Goal: Subscribe to service/newsletter

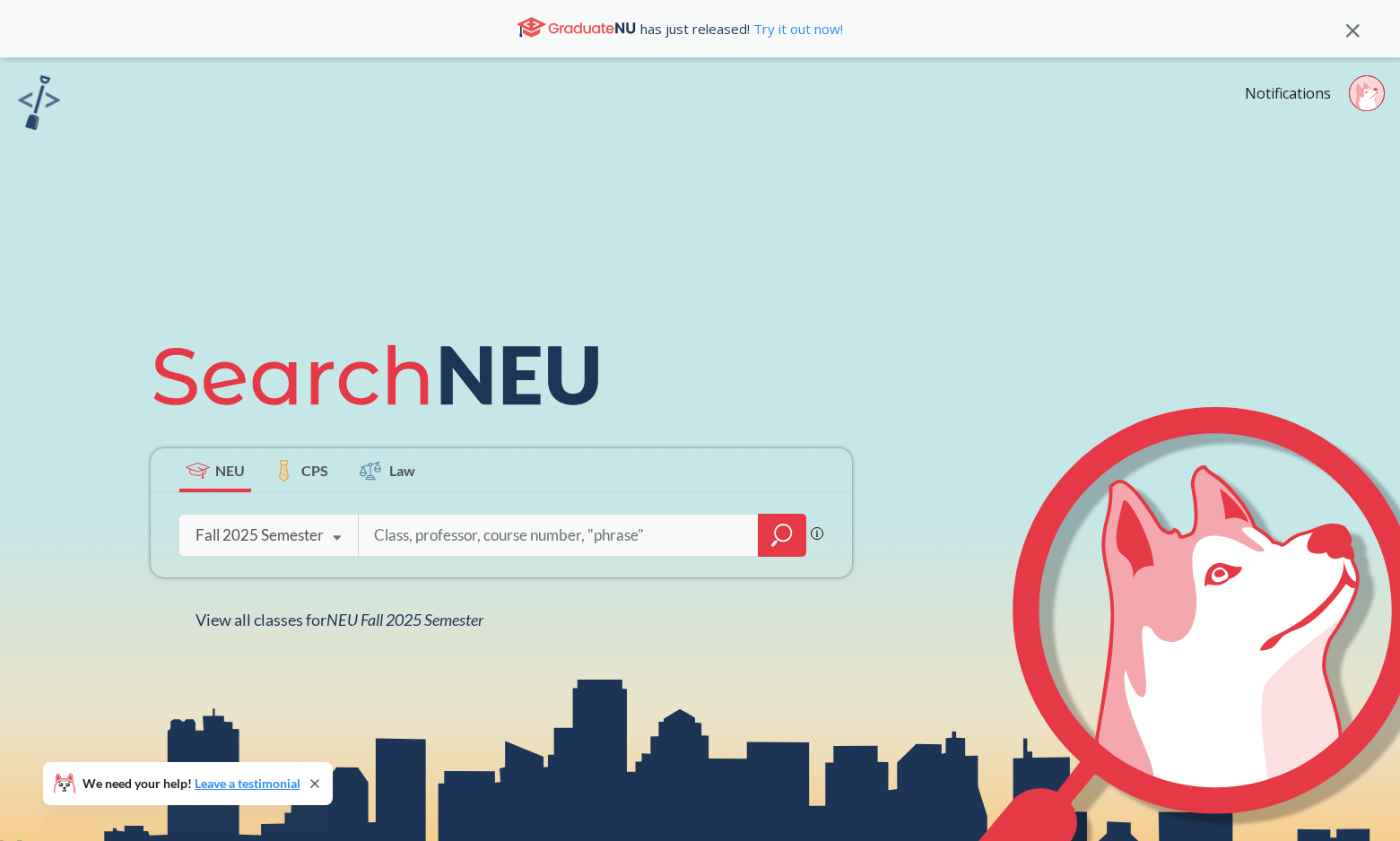
click at [459, 530] on input "search" at bounding box center [559, 536] width 373 height 38
type input "strt 4501"
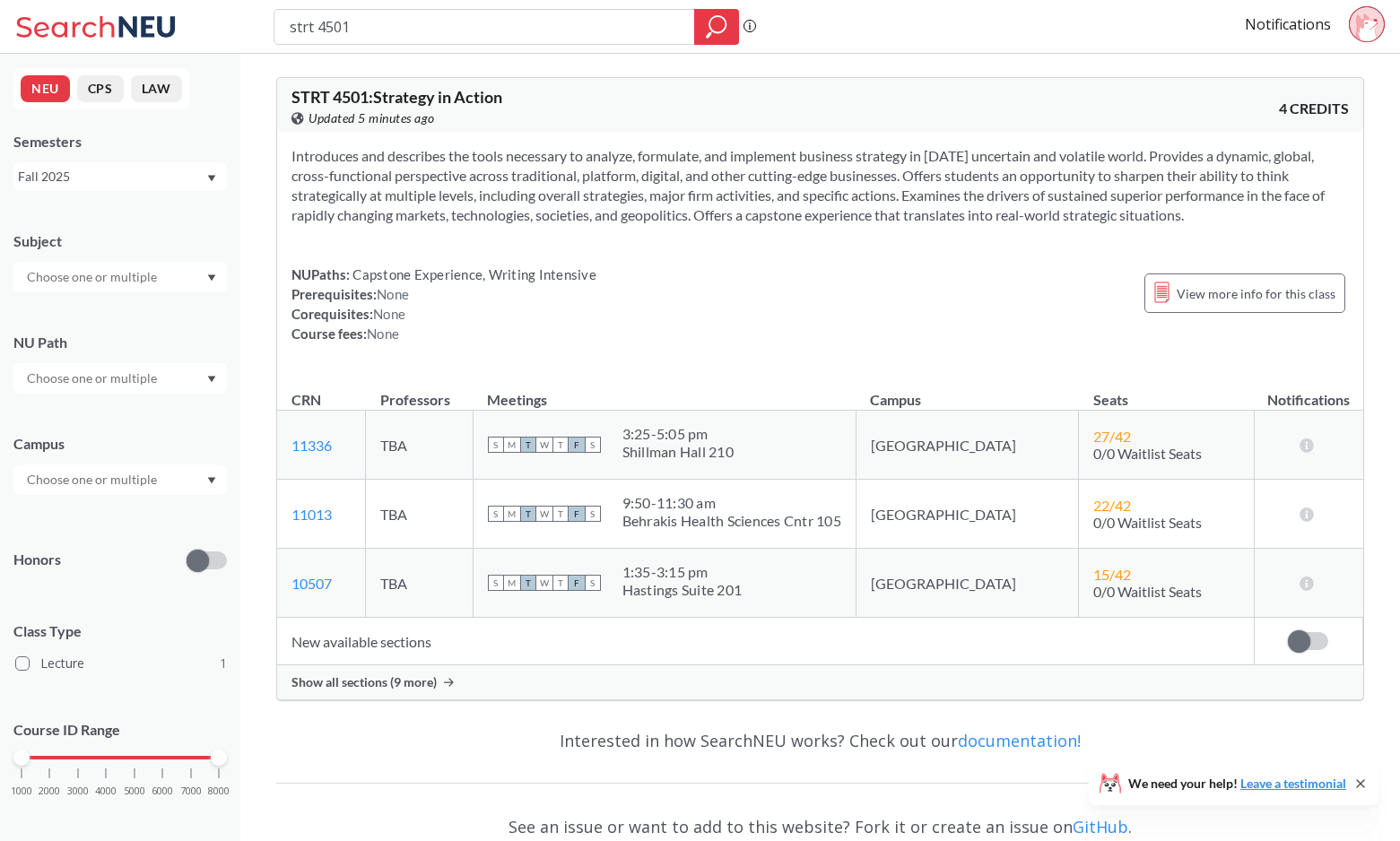
click at [1302, 630] on span at bounding box center [1300, 642] width 23 height 23
click at [1288, 632] on input "checkbox" at bounding box center [1288, 632] width 0 height 0
click at [419, 688] on span "Show all sections (9 more)" at bounding box center [364, 682] width 146 height 16
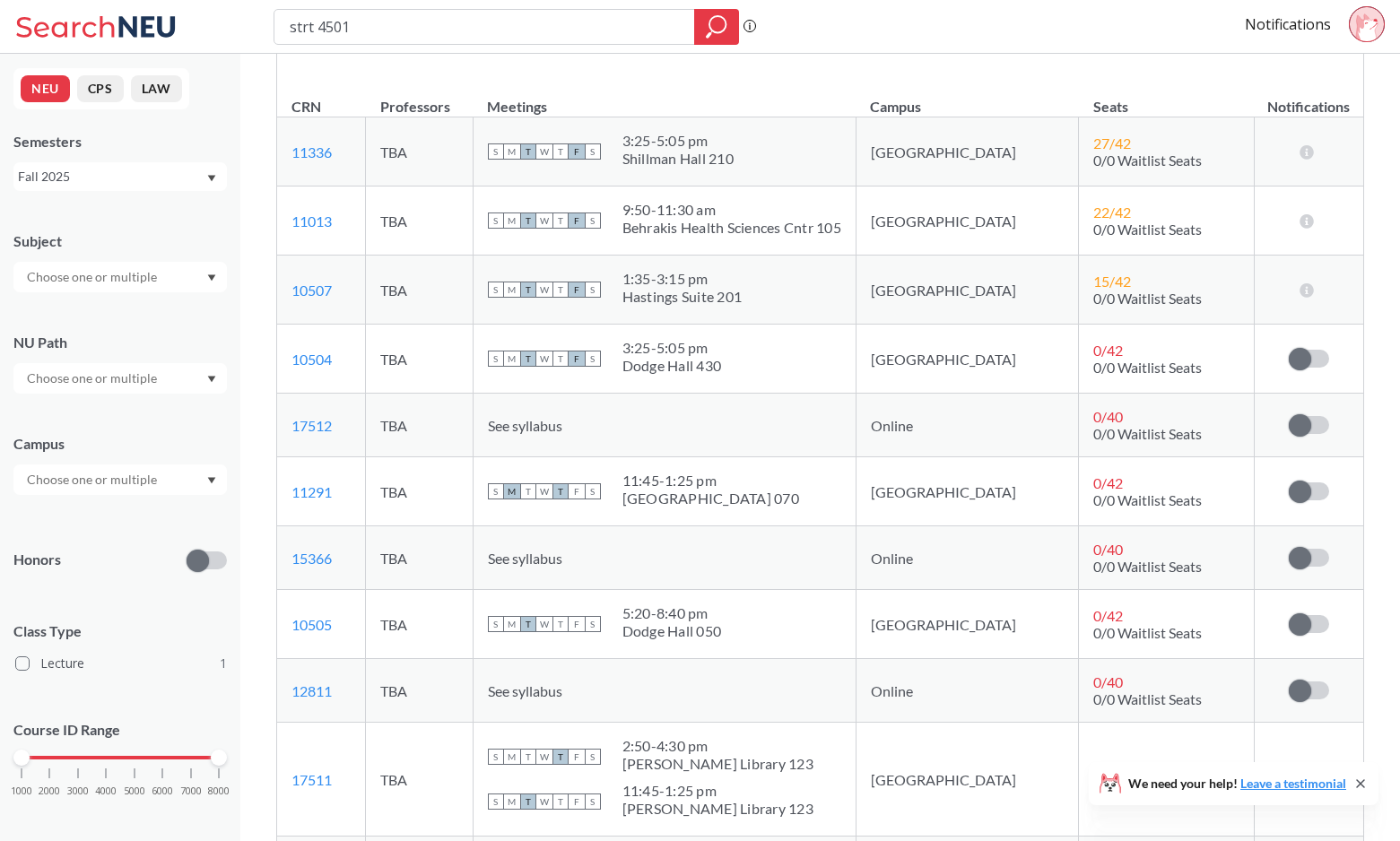
scroll to position [288, 0]
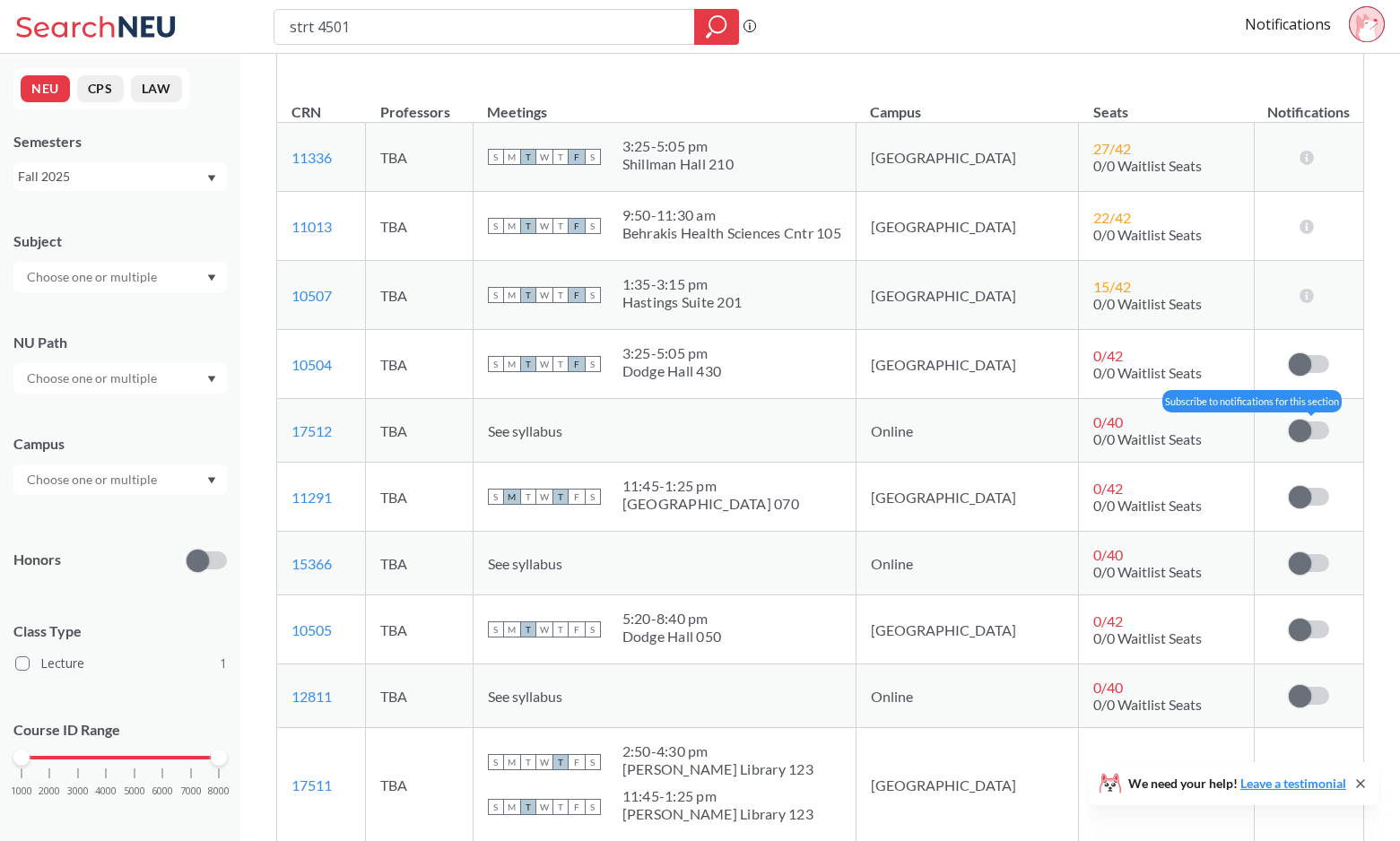
click at [1298, 429] on span at bounding box center [1301, 431] width 23 height 23
click at [1289, 421] on input "checkbox" at bounding box center [1289, 421] width 0 height 0
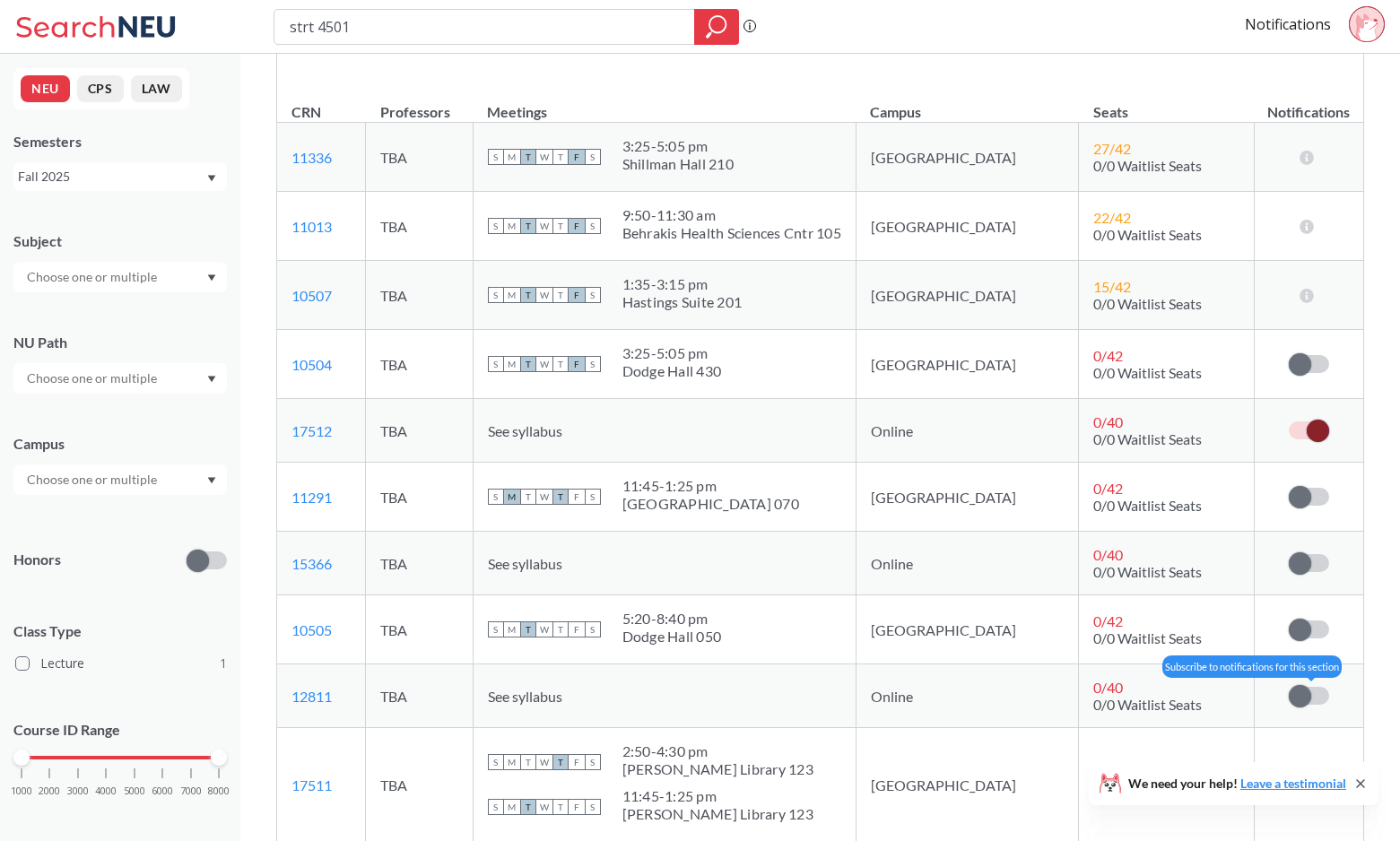
click at [1304, 697] on span at bounding box center [1301, 696] width 23 height 23
click at [1289, 687] on input "checkbox" at bounding box center [1289, 687] width 0 height 0
click at [1316, 546] on td "Notification limit reached - unsubscribe to add more." at bounding box center [1308, 563] width 109 height 63
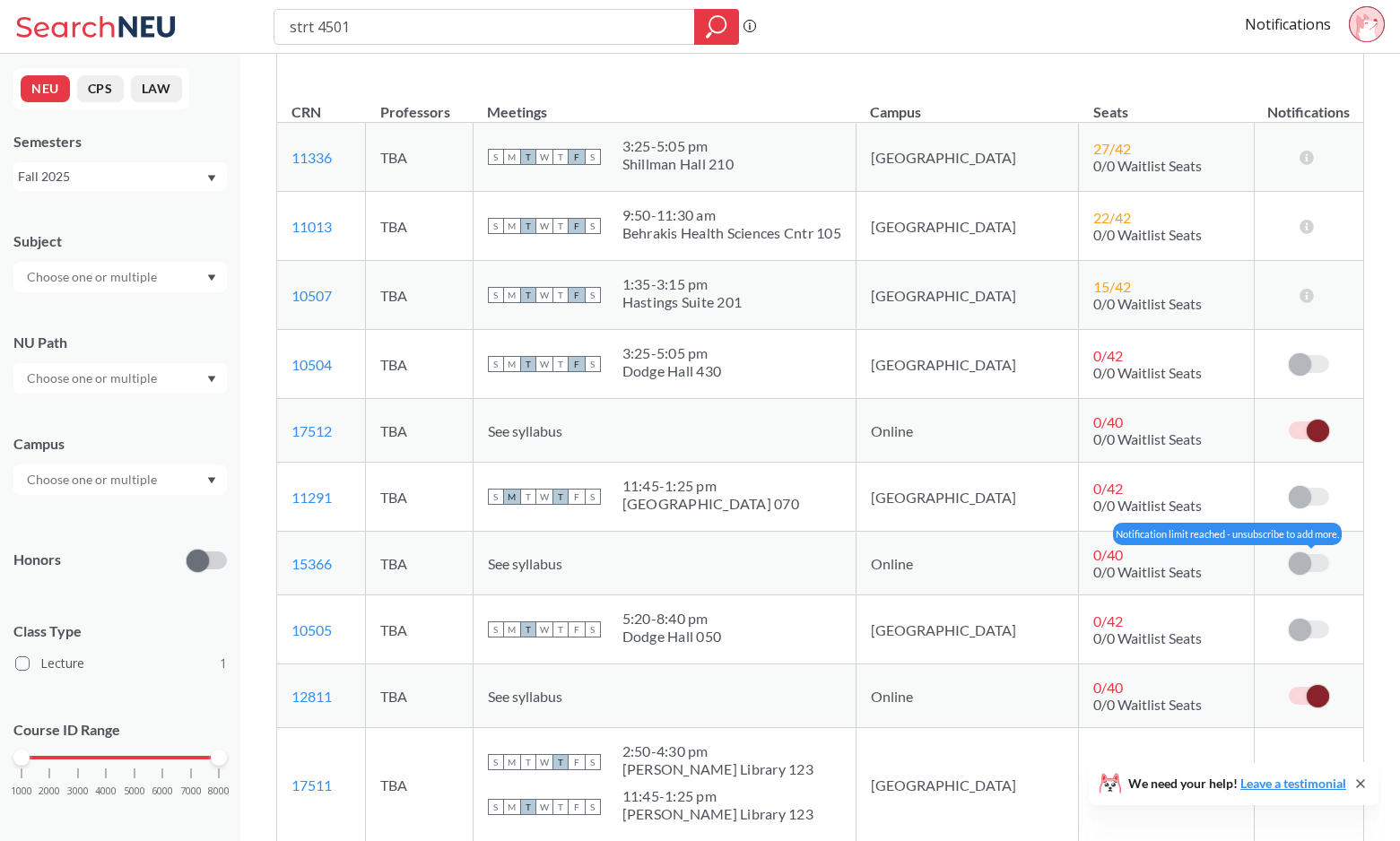
click at [1304, 565] on span at bounding box center [1301, 564] width 23 height 23
click at [1295, 558] on span at bounding box center [1301, 564] width 23 height 23
click at [1295, 559] on span at bounding box center [1301, 564] width 23 height 23
click at [1305, 19] on link "Notifications" at bounding box center [1288, 24] width 86 height 20
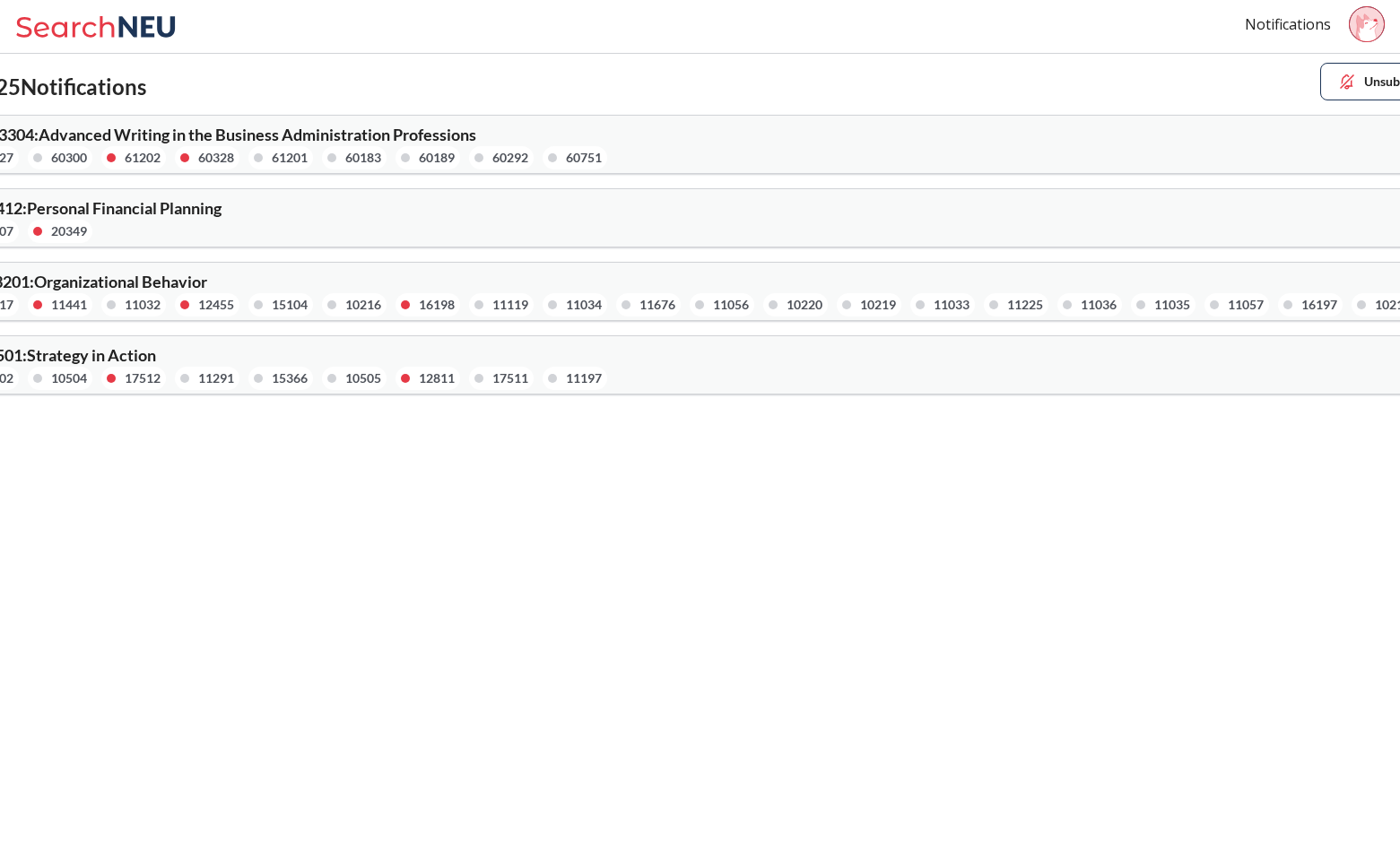
click at [158, 218] on div "FINA 4412 : Personal Financial Planning 15207 20349" at bounding box center [322, 222] width 755 height 43
click at [158, 284] on span "ORGB 3201 : Organizational Behavior" at bounding box center [76, 282] width 262 height 20
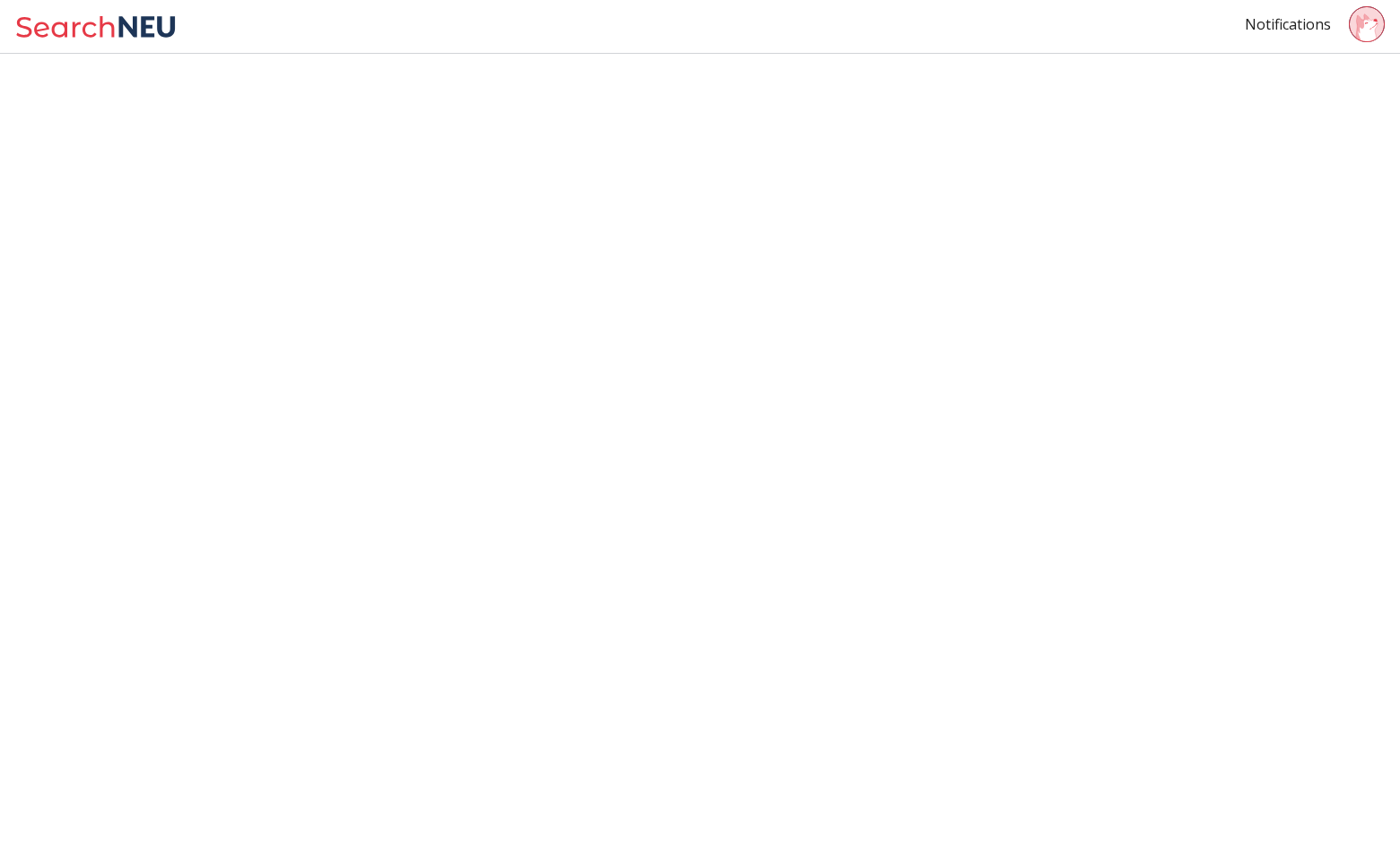
click at [1360, 22] on icon at bounding box center [1363, 26] width 14 height 26
click at [1305, 24] on link "Notifications" at bounding box center [1288, 24] width 86 height 20
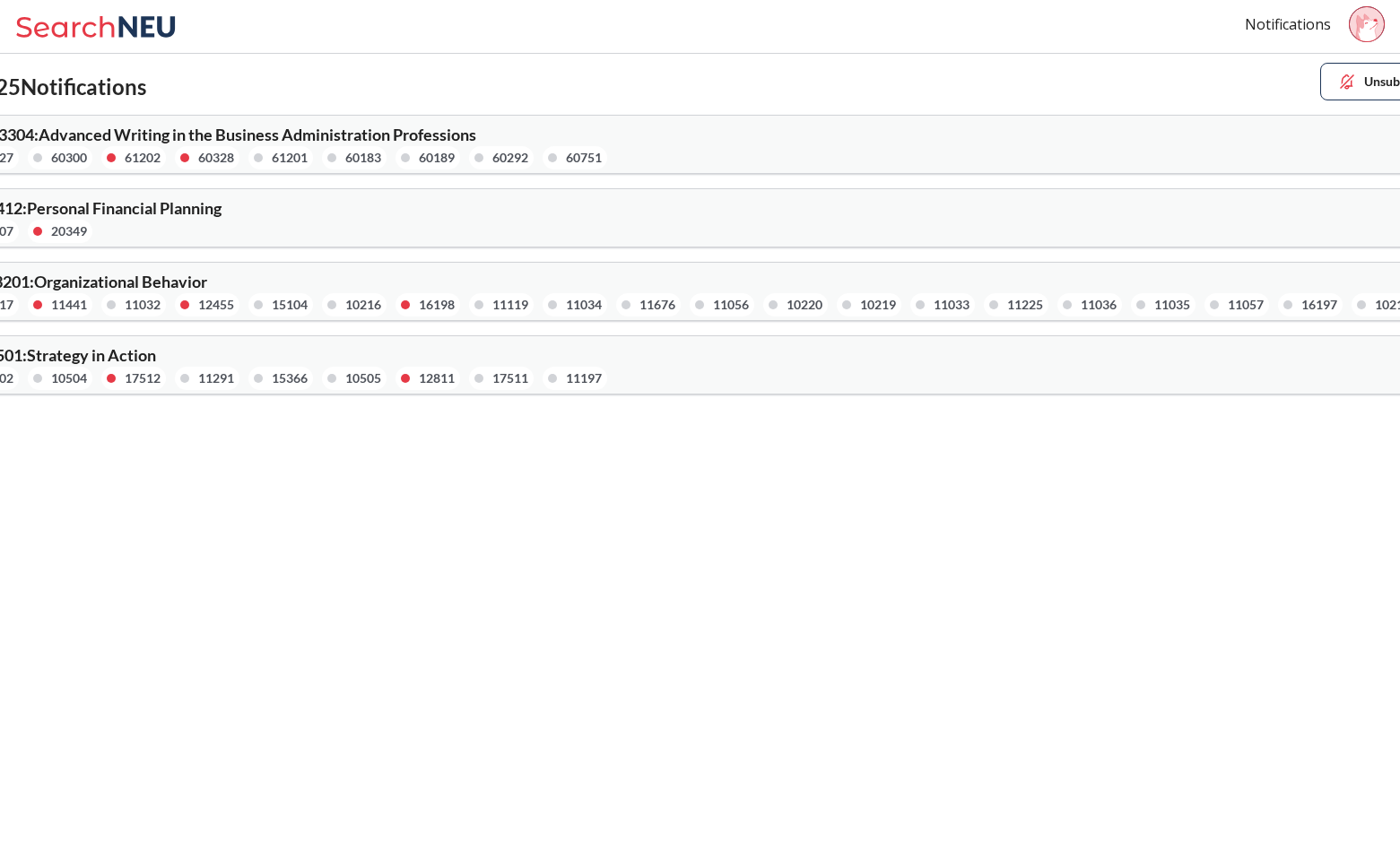
click at [21, 281] on span "ORGB 3201 : Organizational Behavior" at bounding box center [76, 282] width 262 height 20
click at [40, 303] on div at bounding box center [37, 304] width 9 height 9
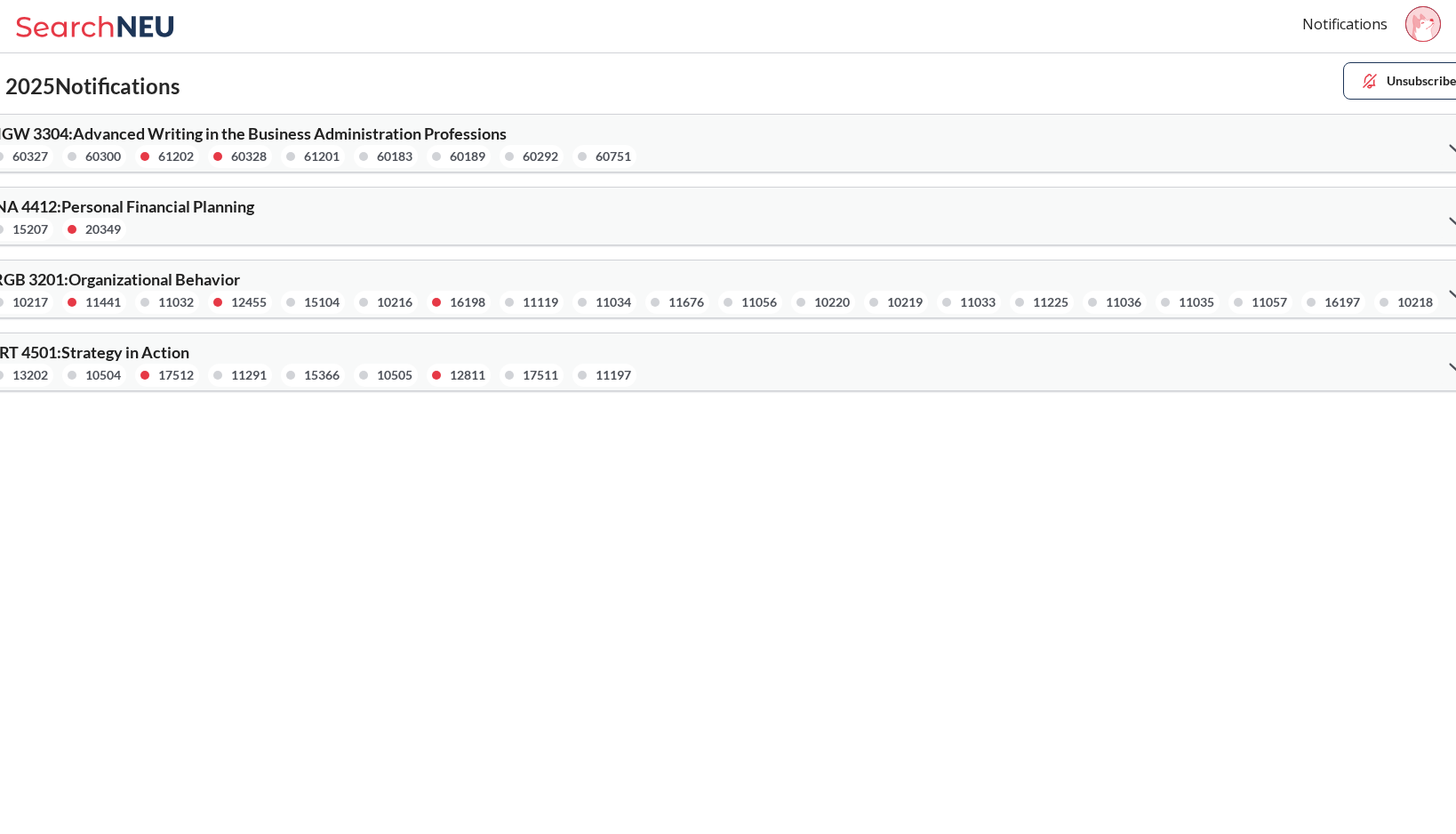
click at [1387, 269] on div "ORGB 3201 : Organizational Behavior 10217 11441 11032 12455 15104 10216 16198 1…" at bounding box center [729, 289] width 1525 height 57
click at [1387, 288] on div at bounding box center [1457, 292] width 38 height 37
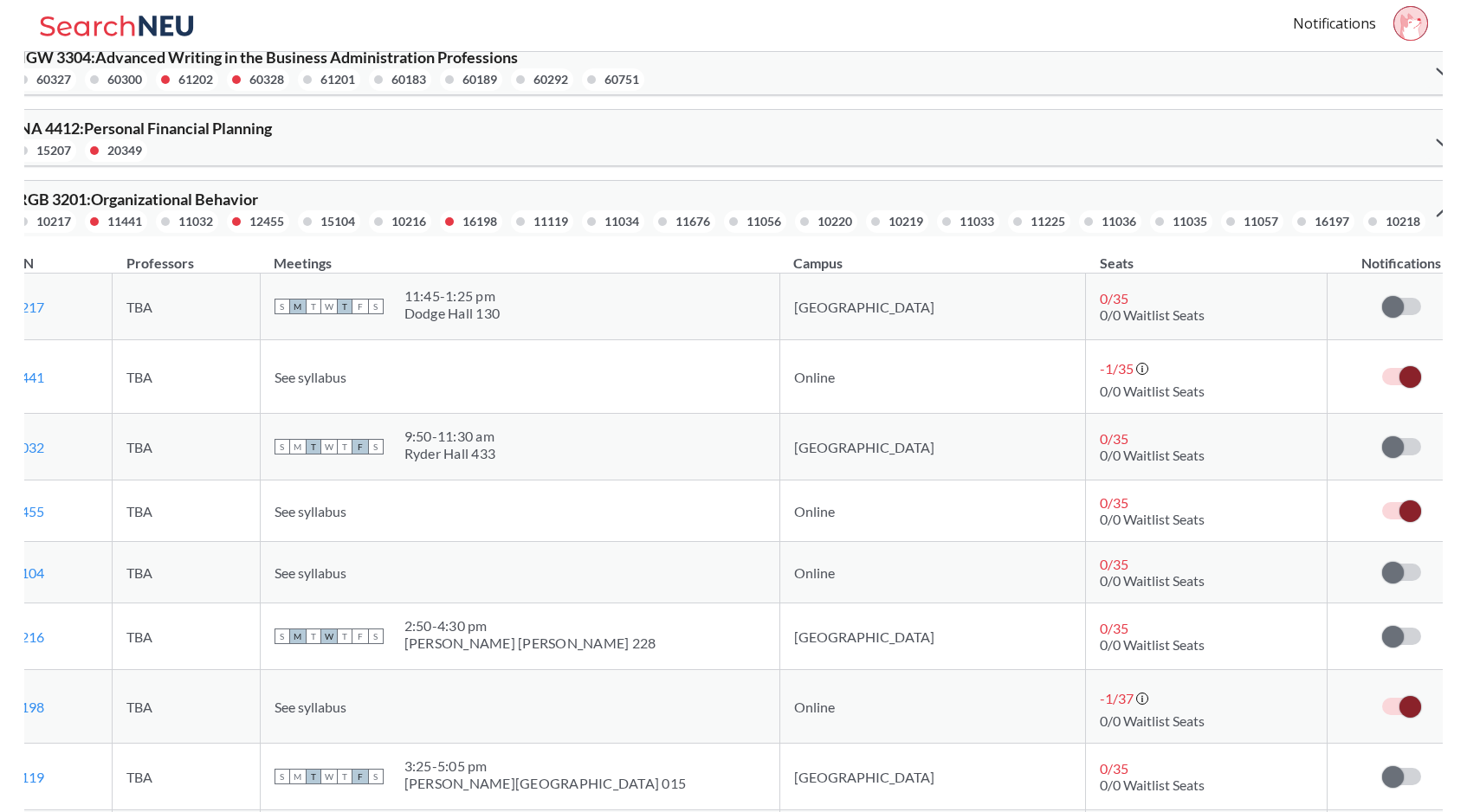
scroll to position [68, 0]
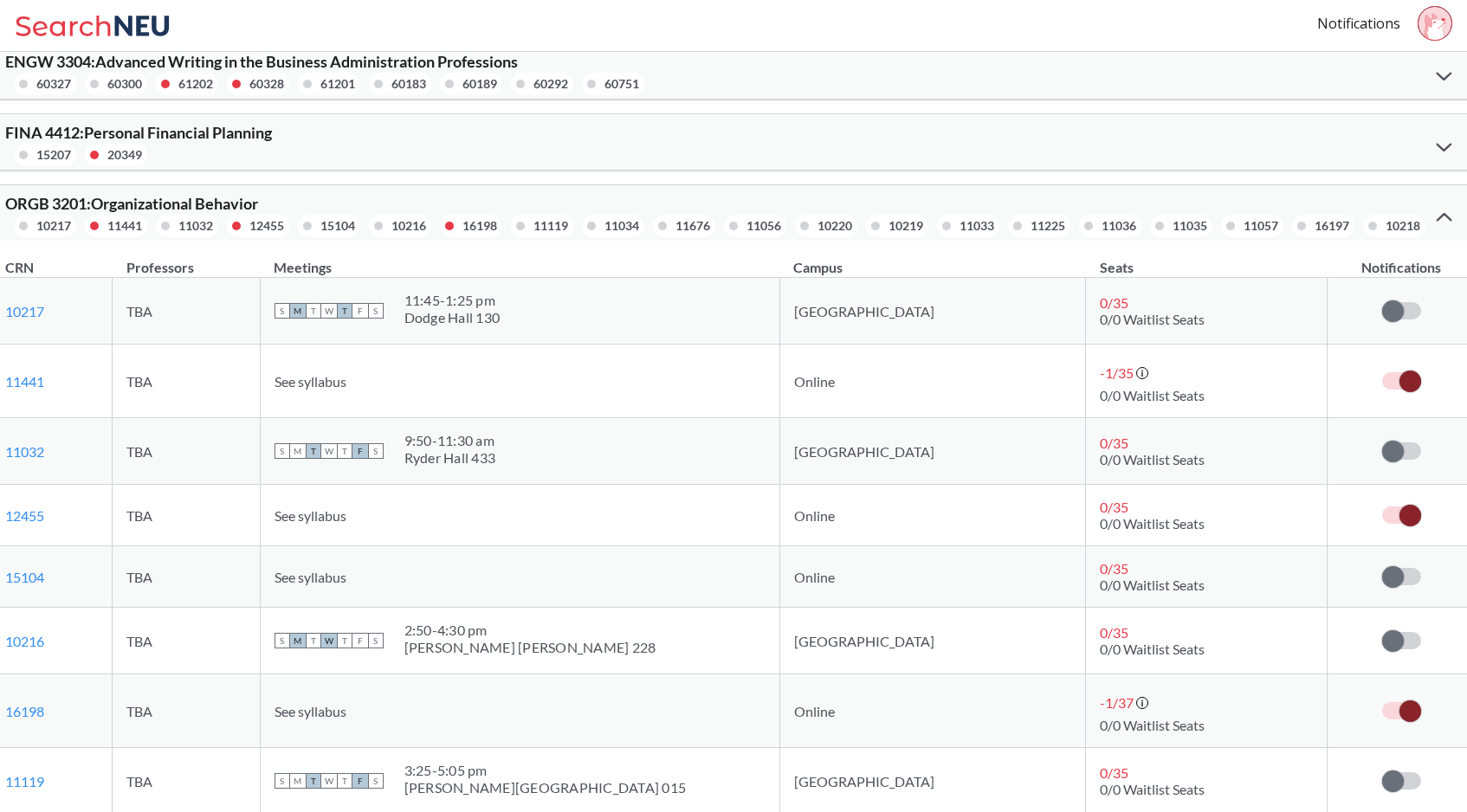
click at [1350, 386] on span at bounding box center [1410, 381] width 22 height 22
click at [1350, 372] on input "checkbox" at bounding box center [1382, 372] width 0 height 0
click at [1350, 523] on td at bounding box center [1401, 515] width 148 height 61
click at [1350, 511] on label at bounding box center [1401, 515] width 39 height 17
click at [1350, 506] on input "checkbox" at bounding box center [1382, 506] width 0 height 0
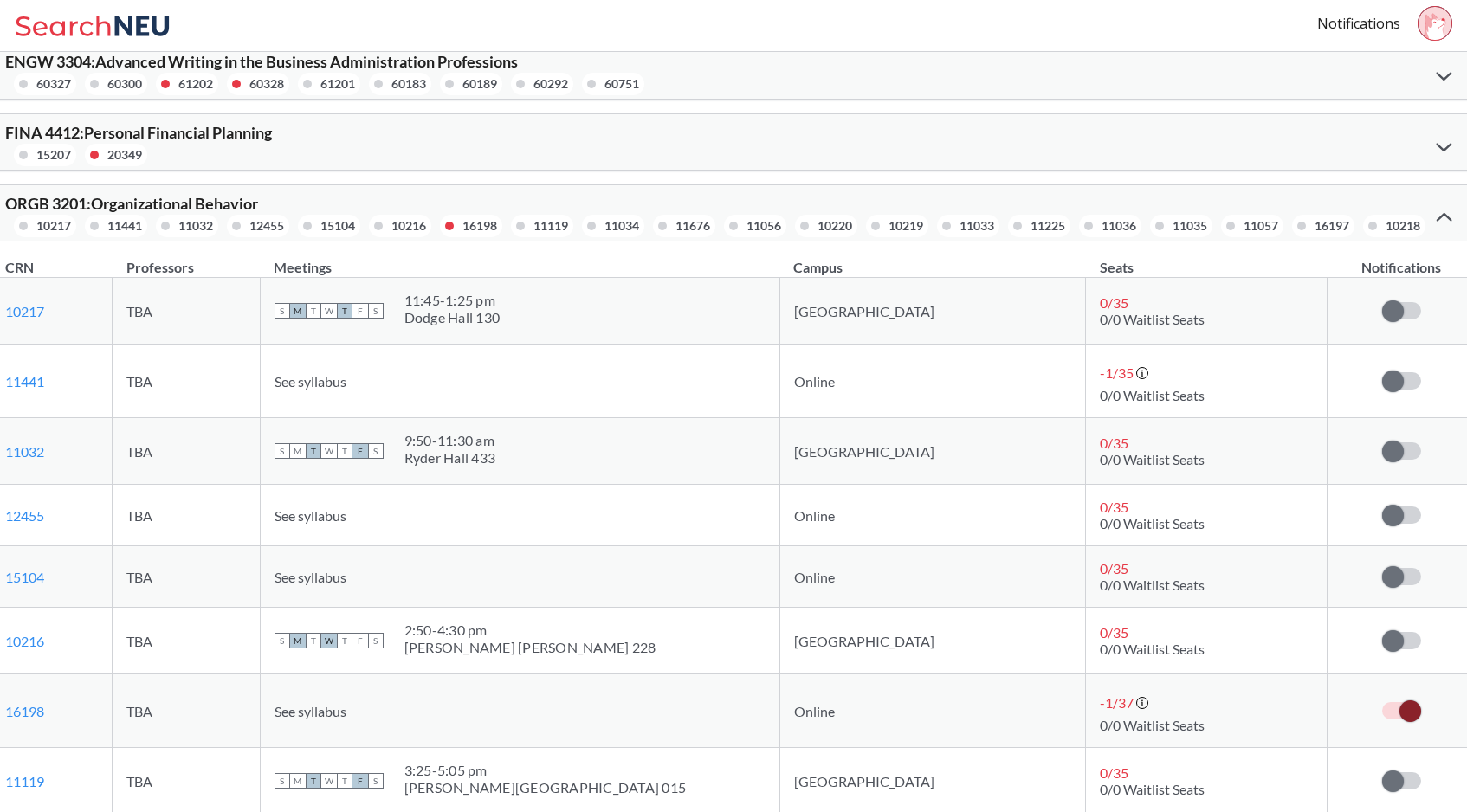
click at [1350, 718] on span at bounding box center [1410, 712] width 22 height 22
click at [1350, 703] on input "checkbox" at bounding box center [1382, 703] width 0 height 0
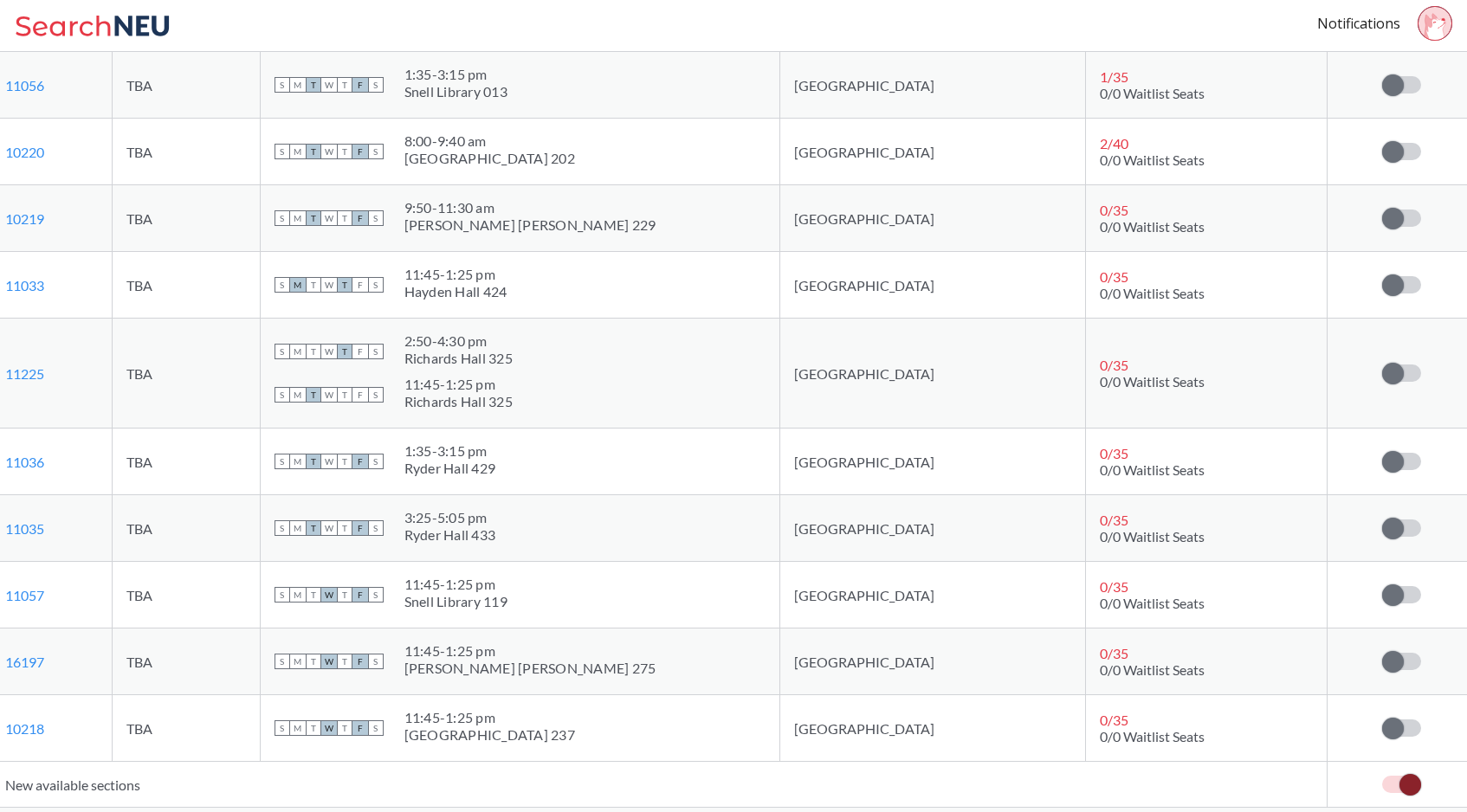
scroll to position [1138, 0]
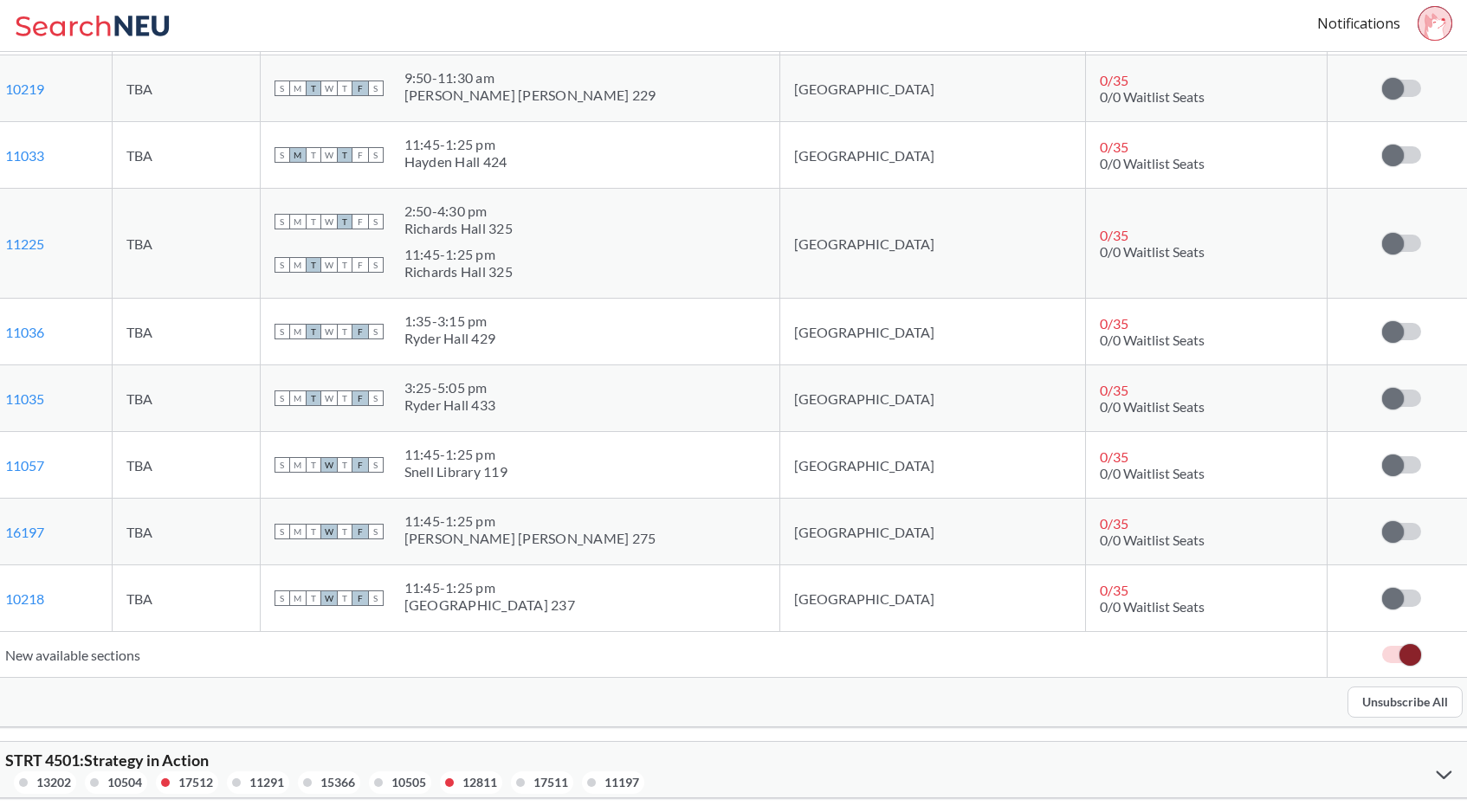
click at [1350, 651] on span at bounding box center [1410, 655] width 22 height 22
click at [1350, 646] on input "checkbox" at bounding box center [1382, 646] width 0 height 0
click at [1350, 770] on icon at bounding box center [1442, 775] width 16 height 9
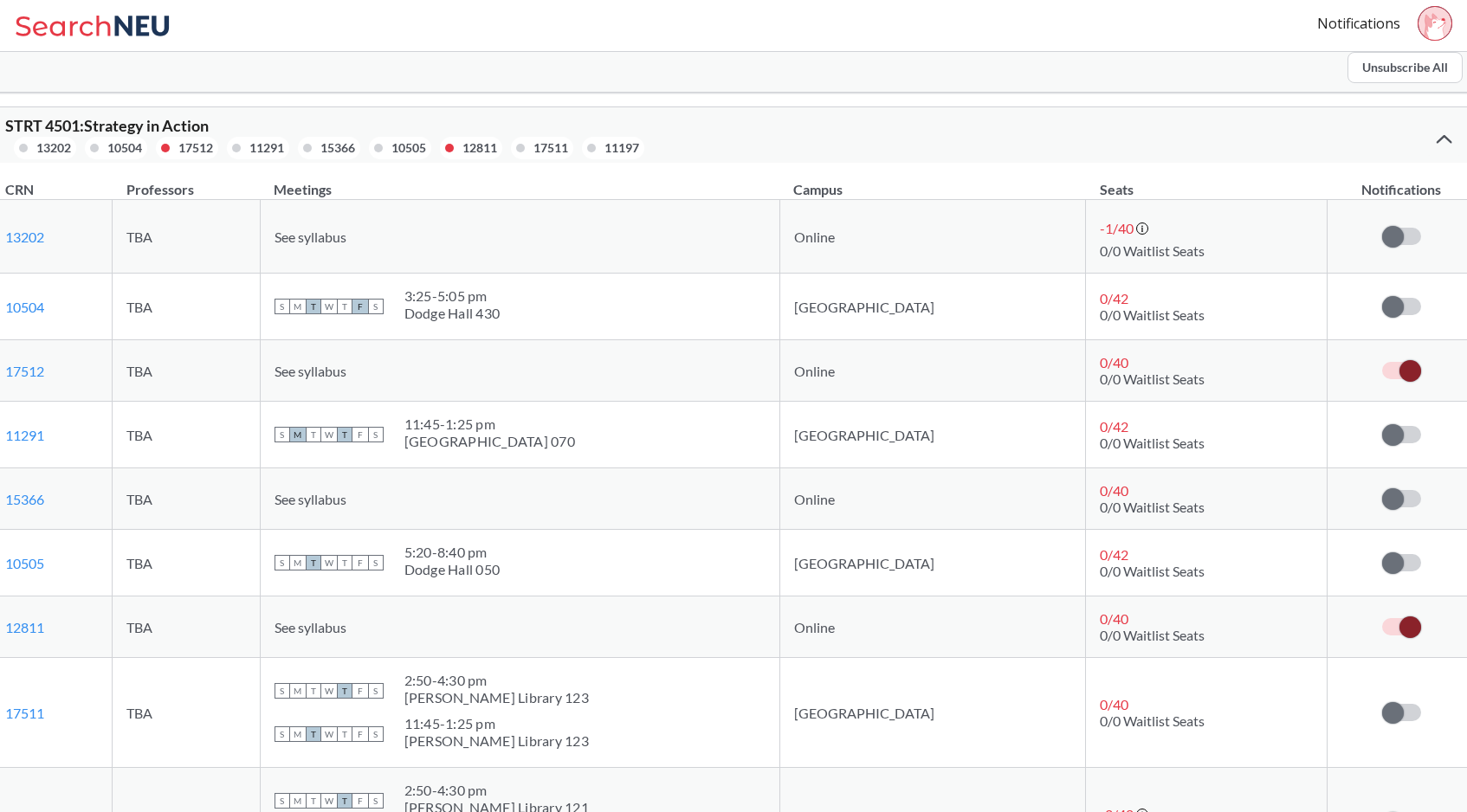
scroll to position [1793, 0]
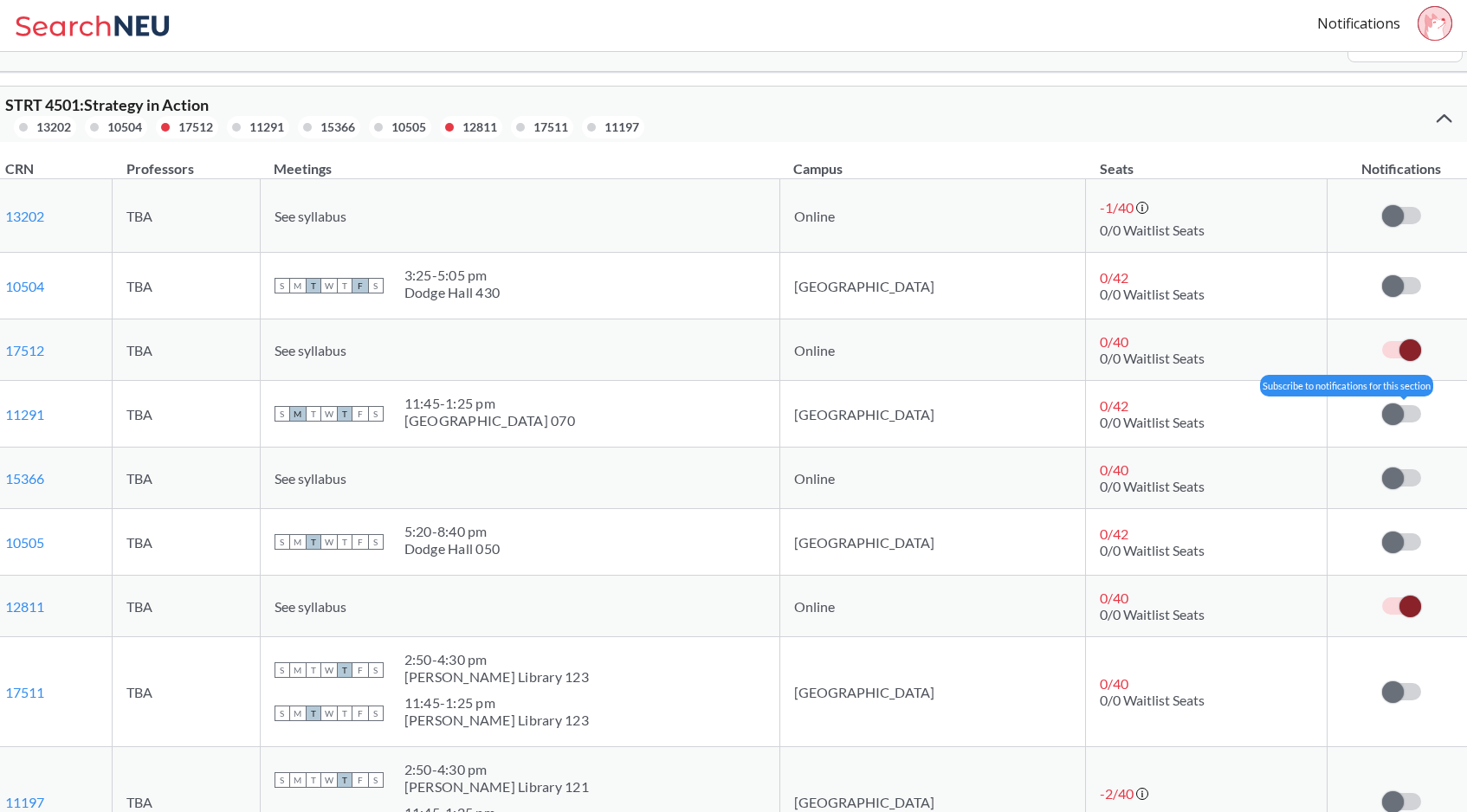
click at [1350, 416] on span at bounding box center [1393, 414] width 22 height 22
click at [1350, 405] on input "checkbox" at bounding box center [1382, 405] width 0 height 0
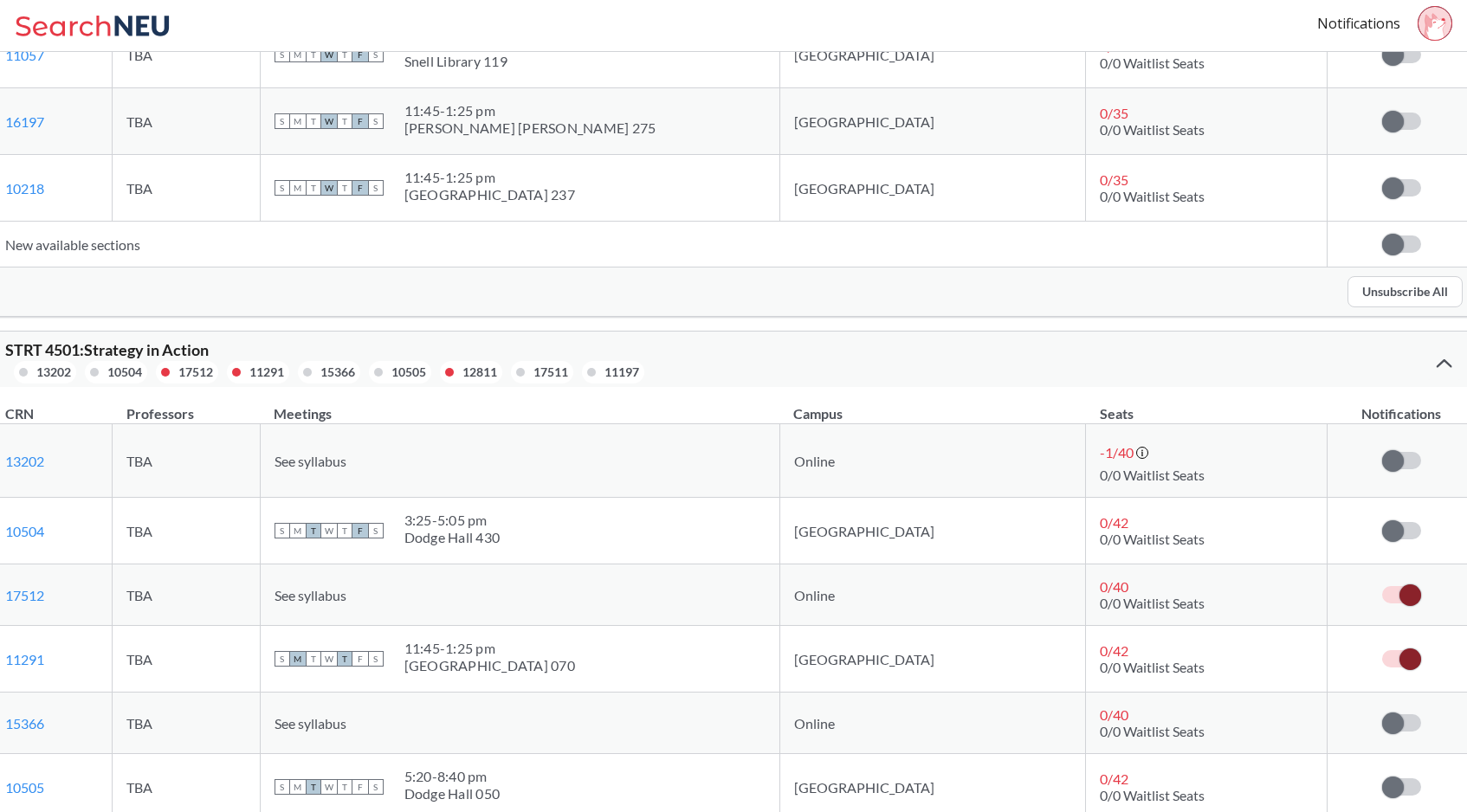
scroll to position [1544, 0]
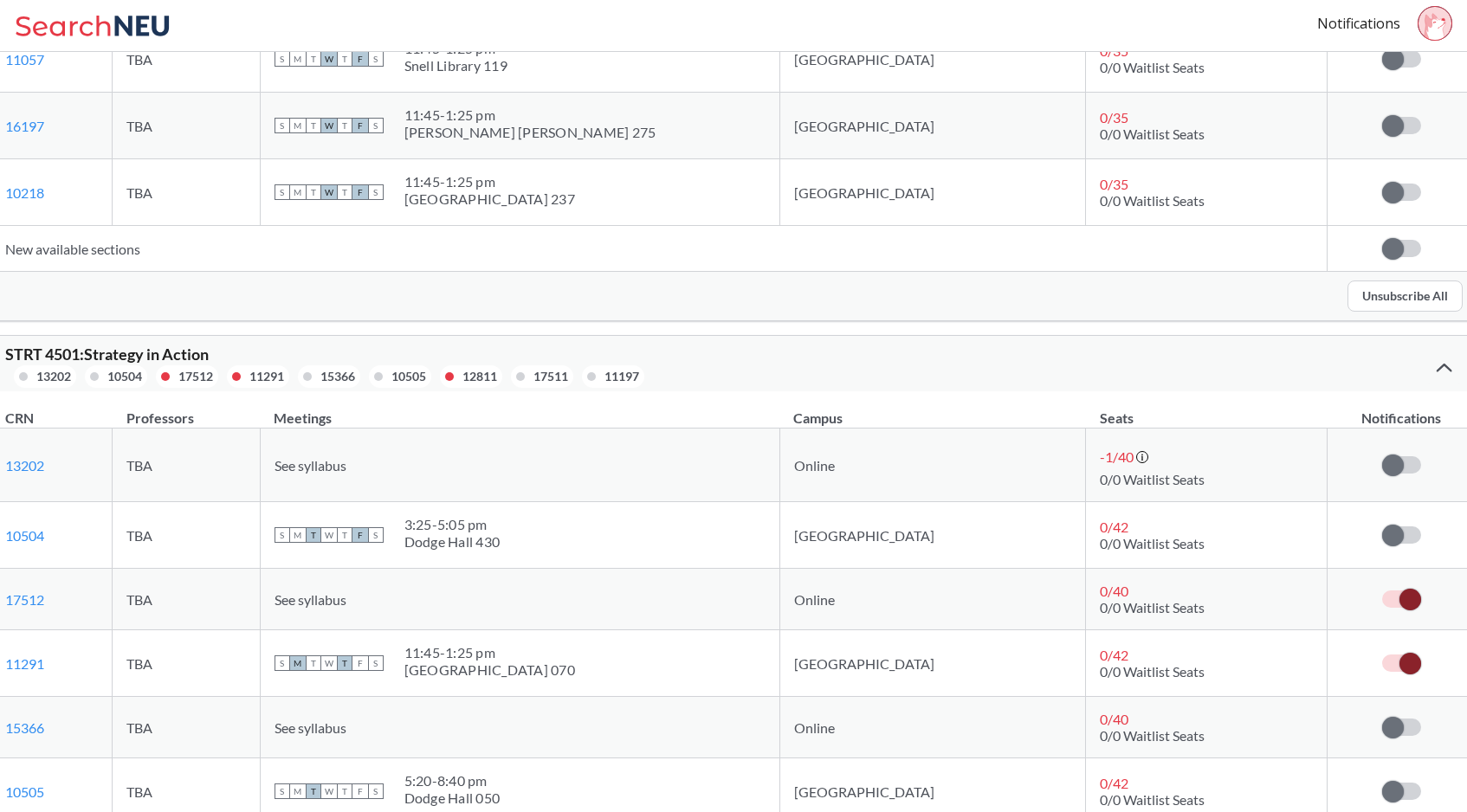
click at [1350, 365] on div "STRT 4501 : Strategy in Action 13202 10504 17512 11291 15366 10505 12811 17511 …" at bounding box center [734, 363] width 1485 height 56
click at [1350, 373] on div at bounding box center [1443, 367] width 37 height 35
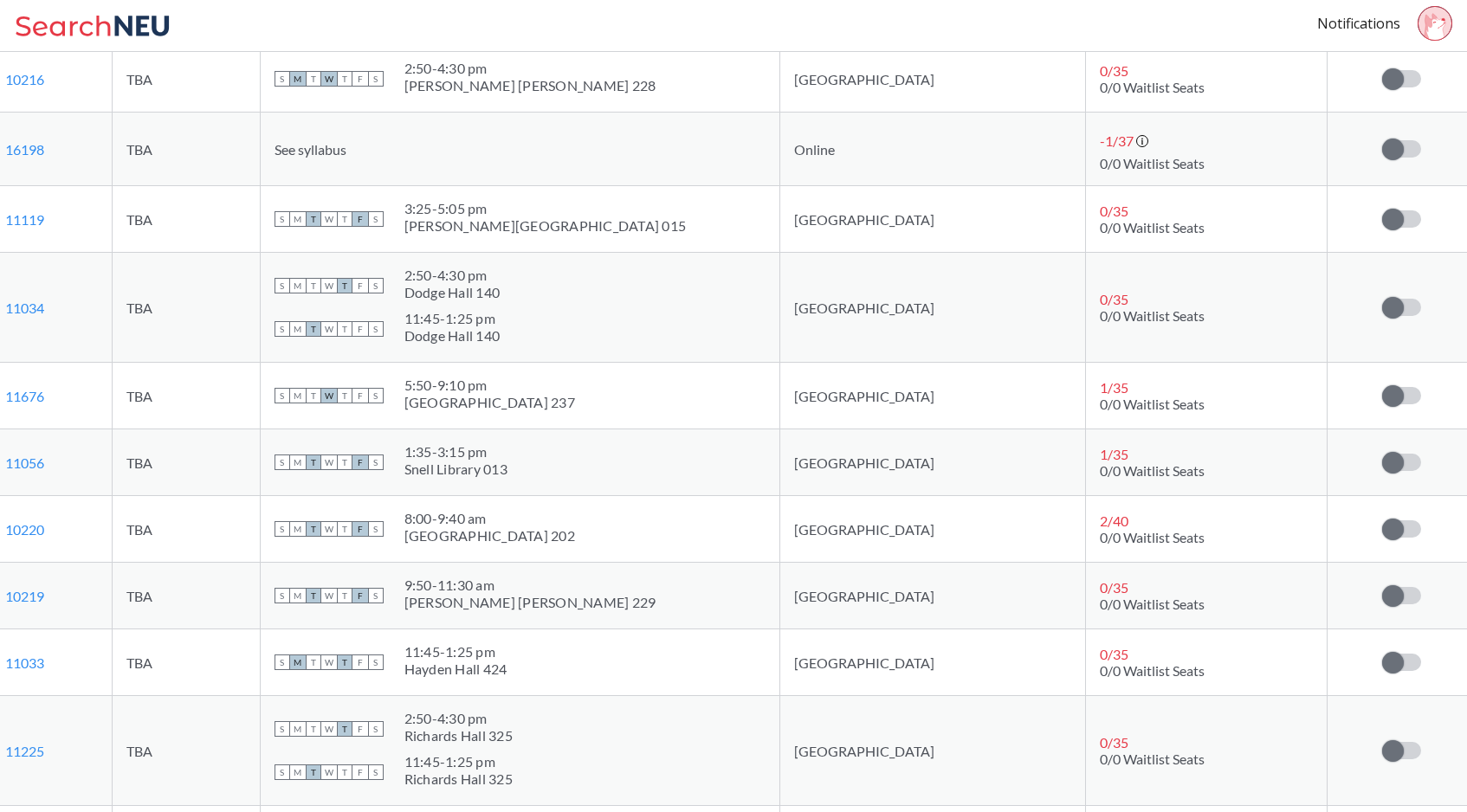
scroll to position [1138, 0]
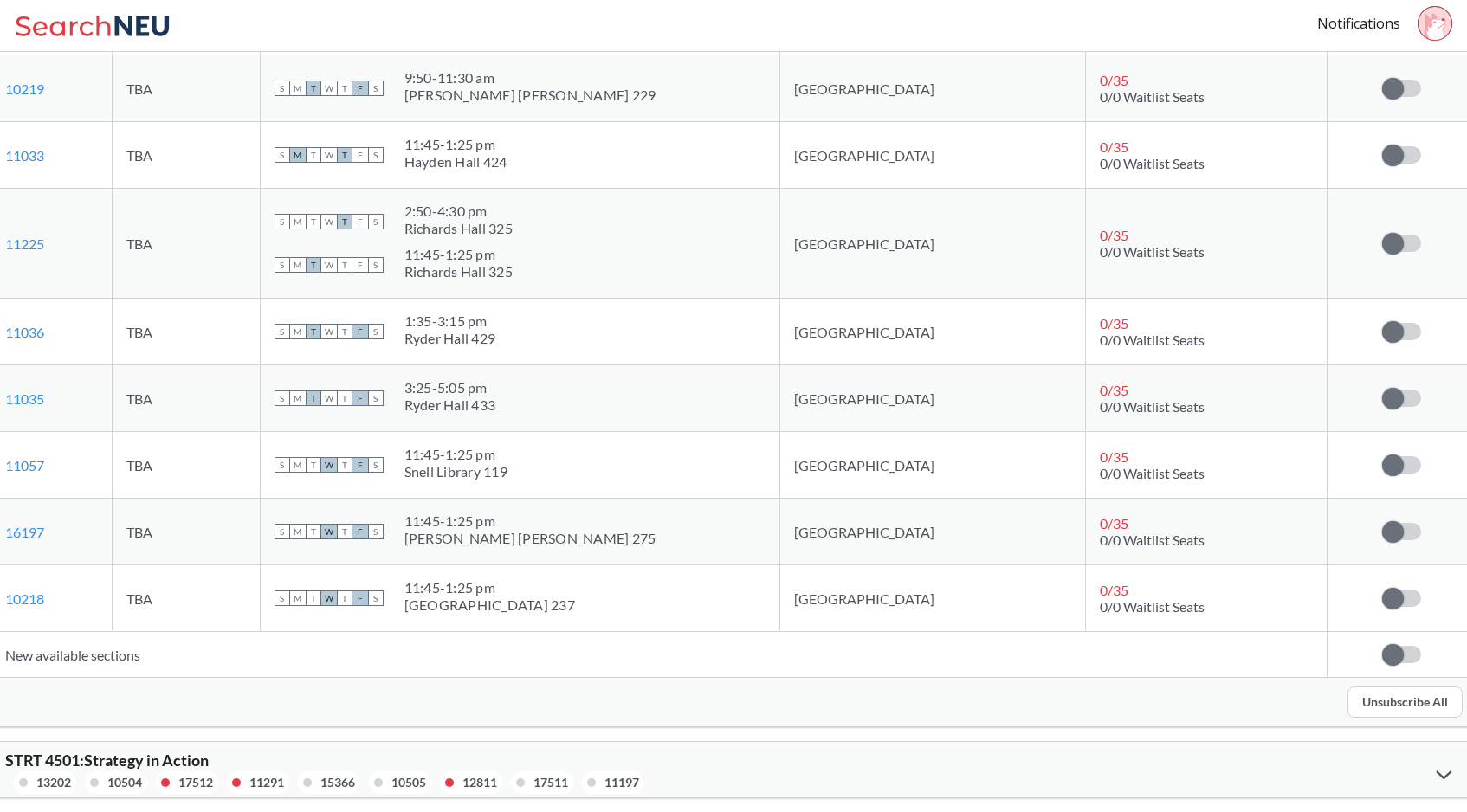
click at [1350, 770] on icon at bounding box center [1442, 775] width 16 height 9
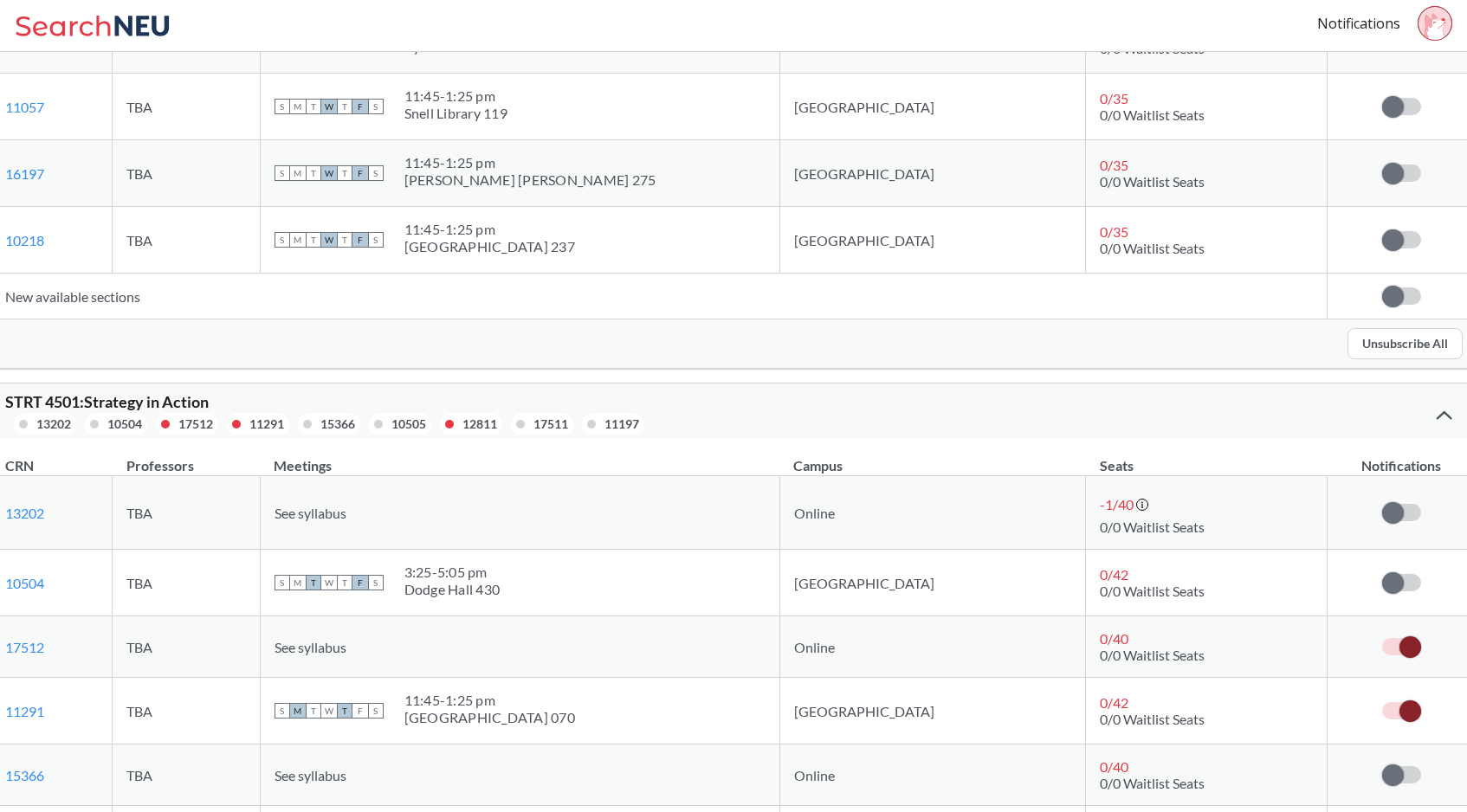
scroll to position [1947, 0]
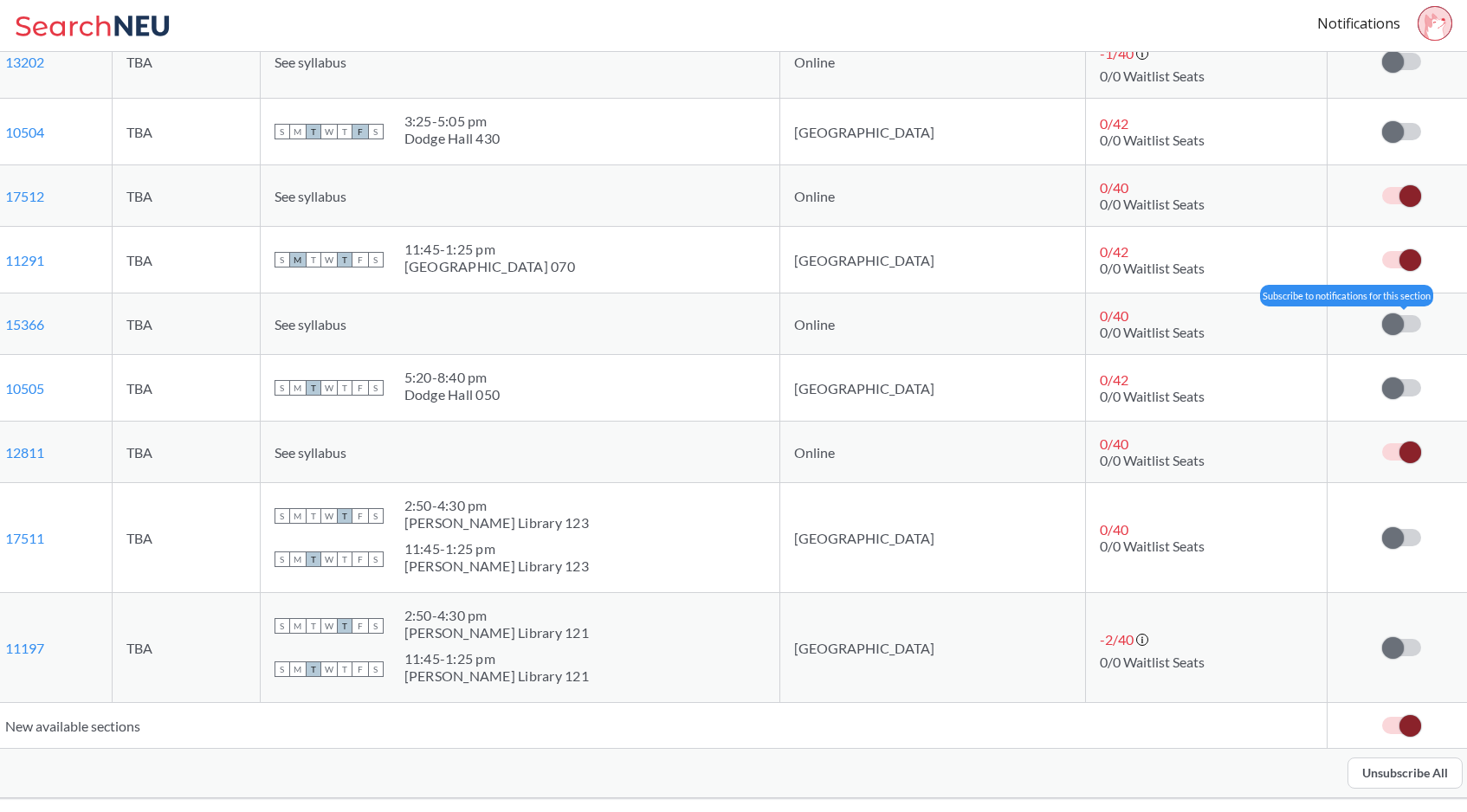
click at [1350, 314] on span at bounding box center [1393, 325] width 22 height 22
click at [1350, 315] on input "checkbox" at bounding box center [1382, 315] width 0 height 0
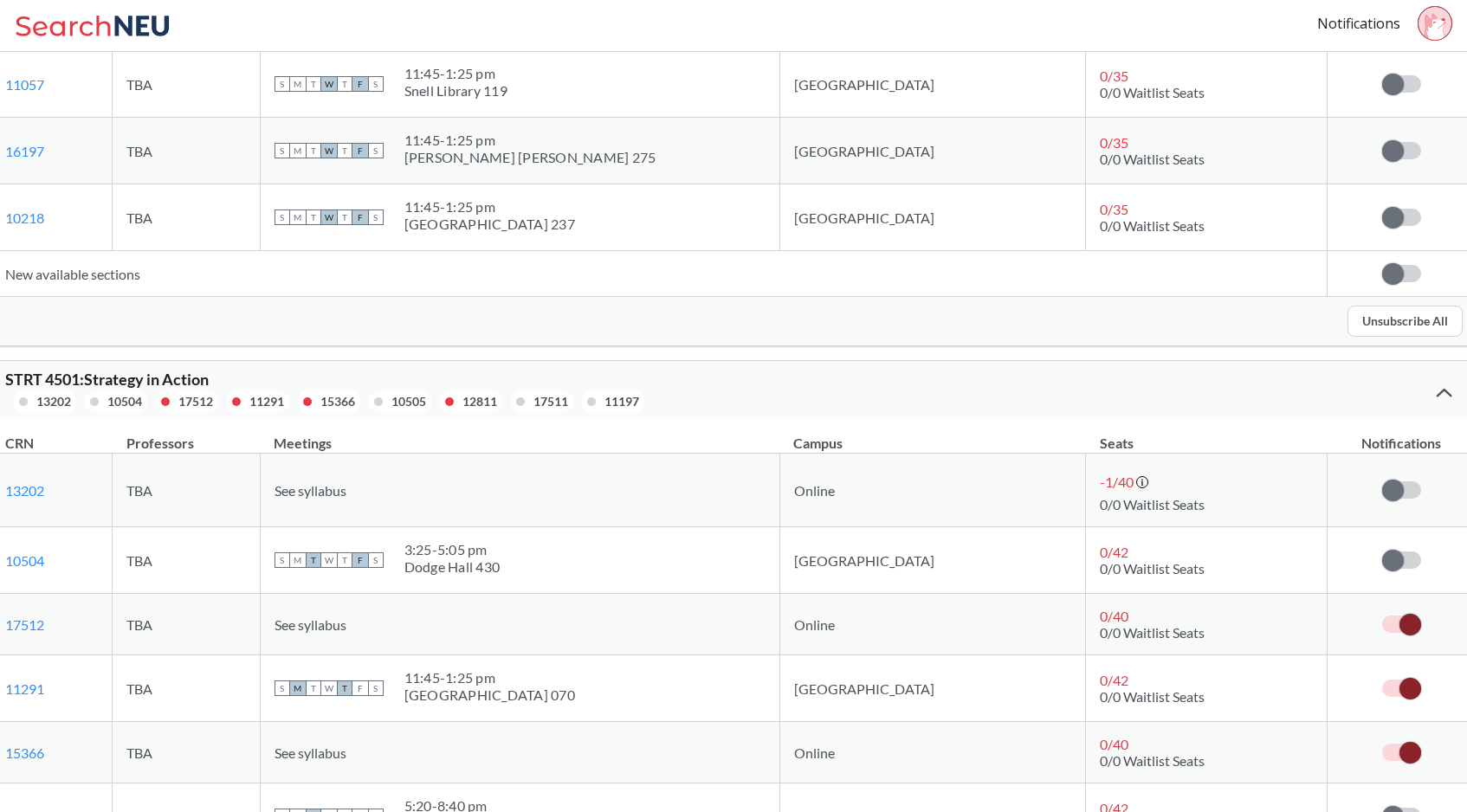
scroll to position [1416, 0]
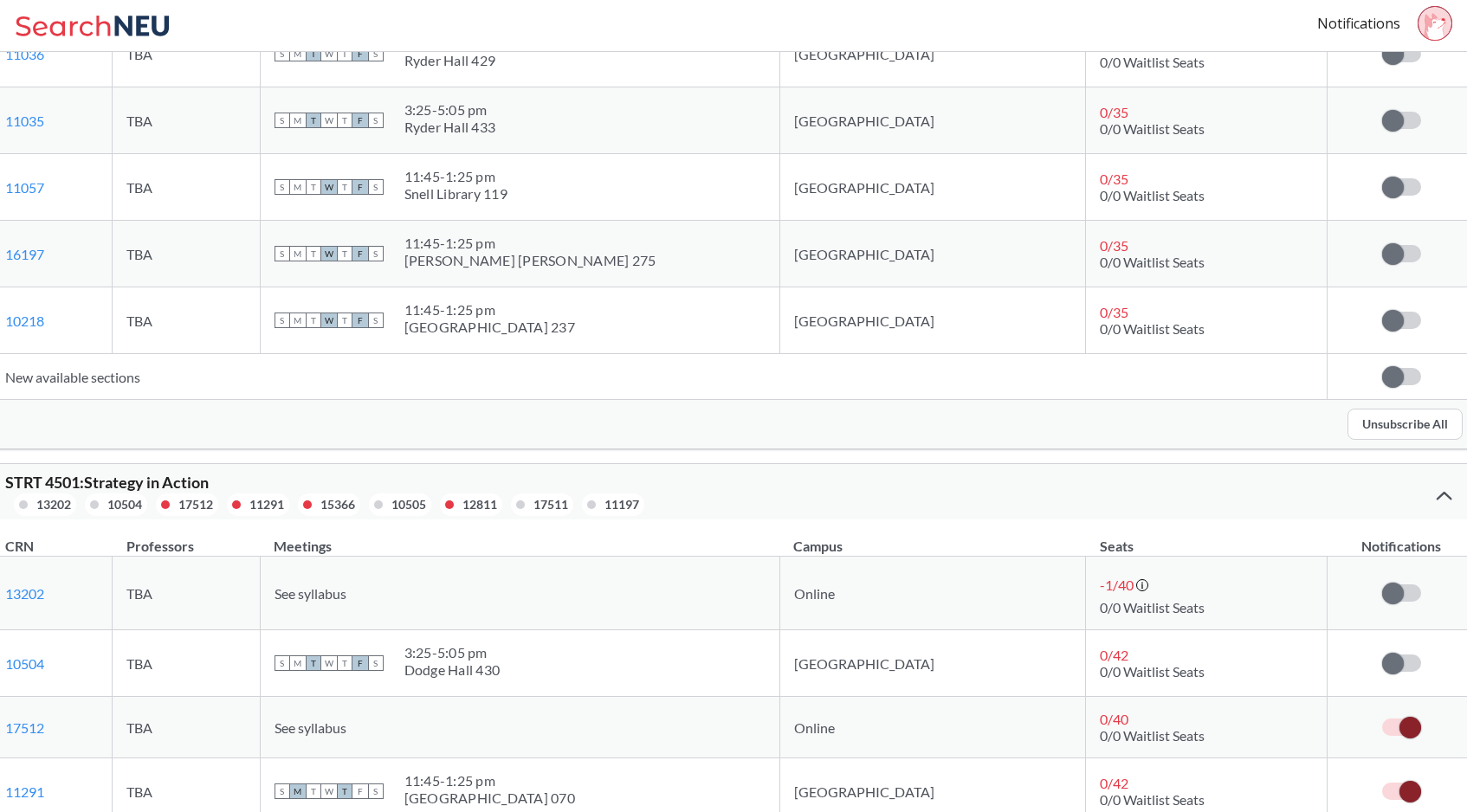
click at [1350, 517] on div "STRT 4501 : Strategy in Action 13202 10504 17512 11291 15366 10505 12811 17511 …" at bounding box center [734, 492] width 1485 height 56
click at [1350, 494] on div "STRT 4501 : Strategy in Action 13202 10504 17512 11291 15366 10505 12811 17511 …" at bounding box center [734, 492] width 1485 height 56
click at [1350, 487] on div at bounding box center [1443, 495] width 37 height 35
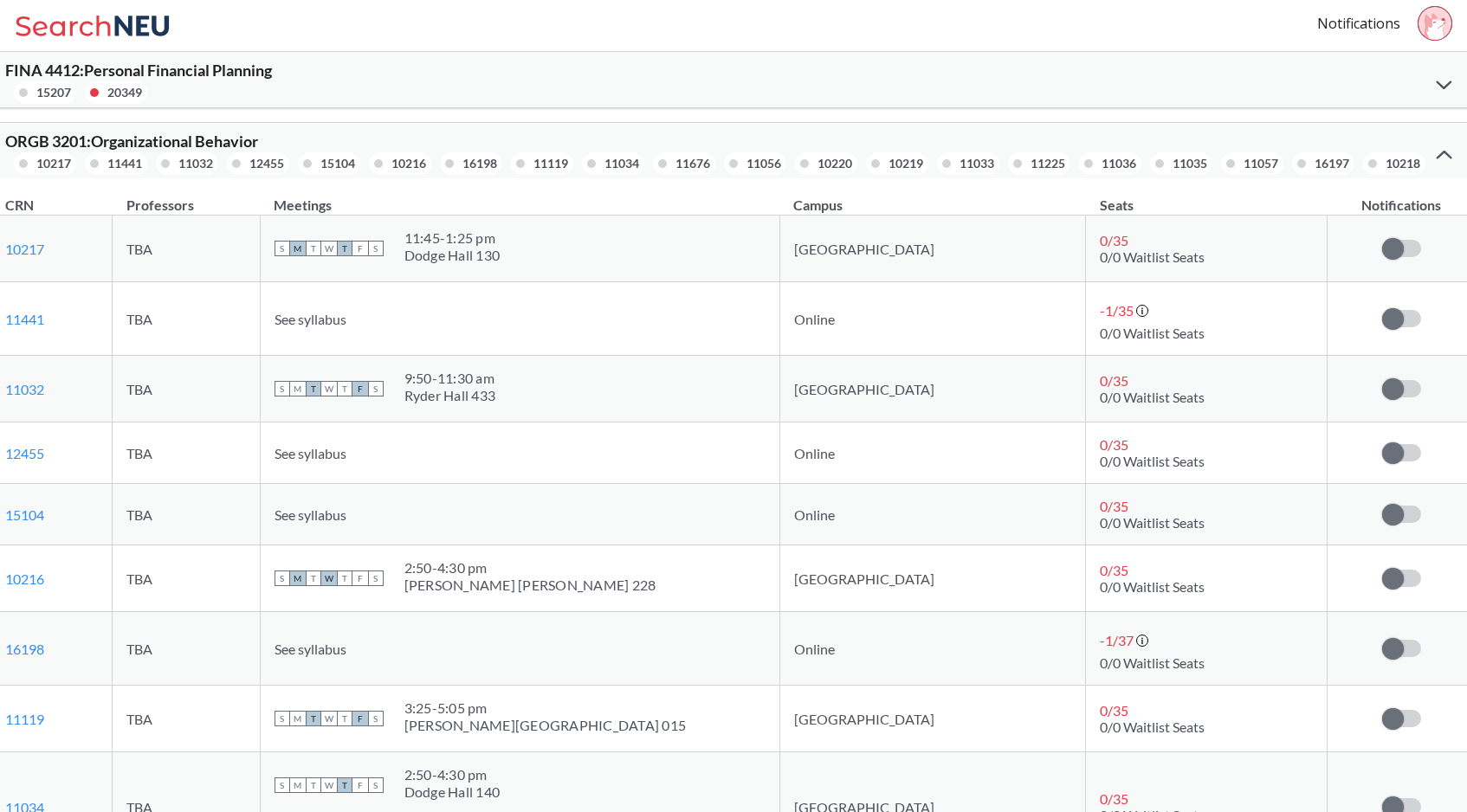
scroll to position [0, 0]
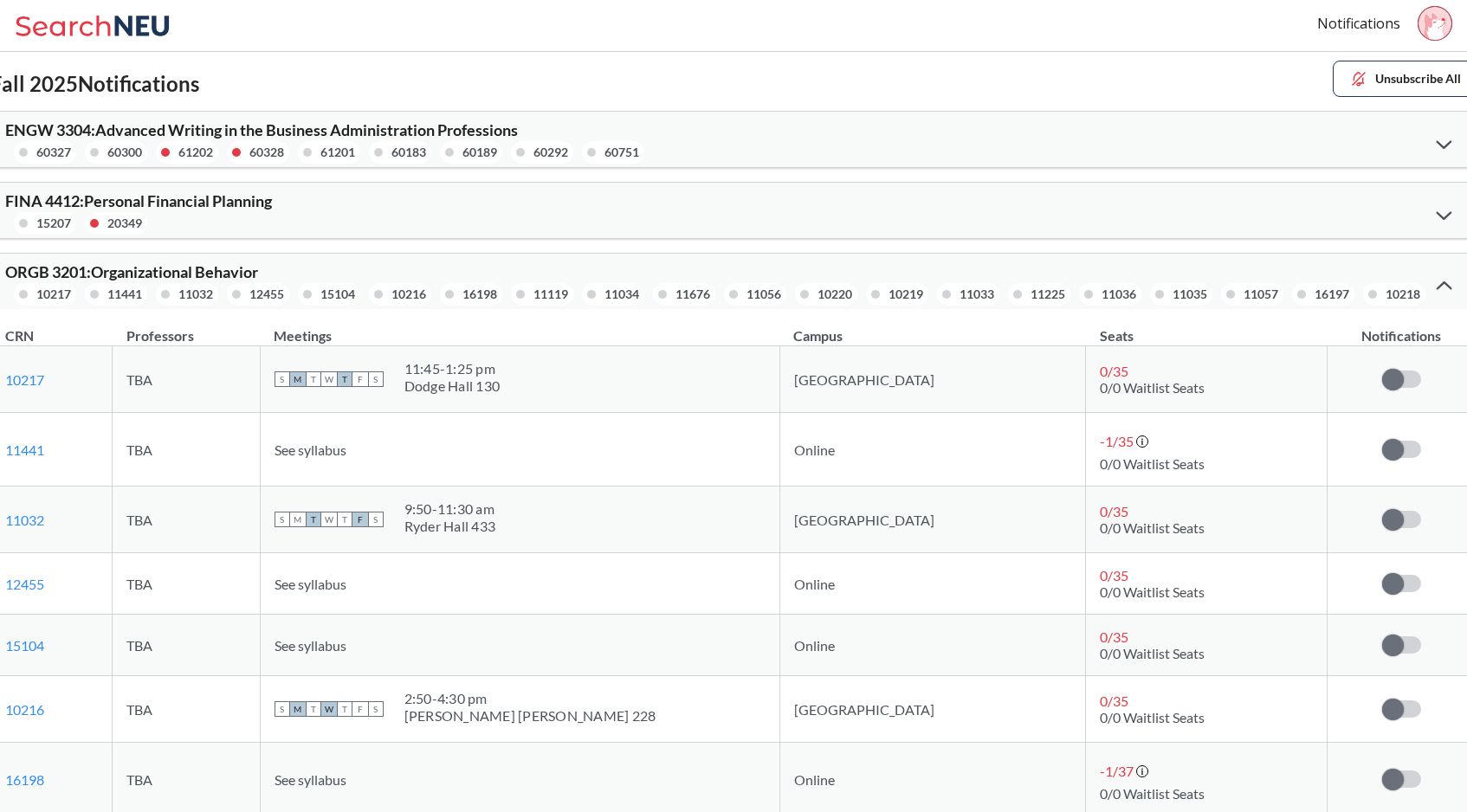
click at [1350, 140] on icon at bounding box center [1442, 144] width 16 height 9
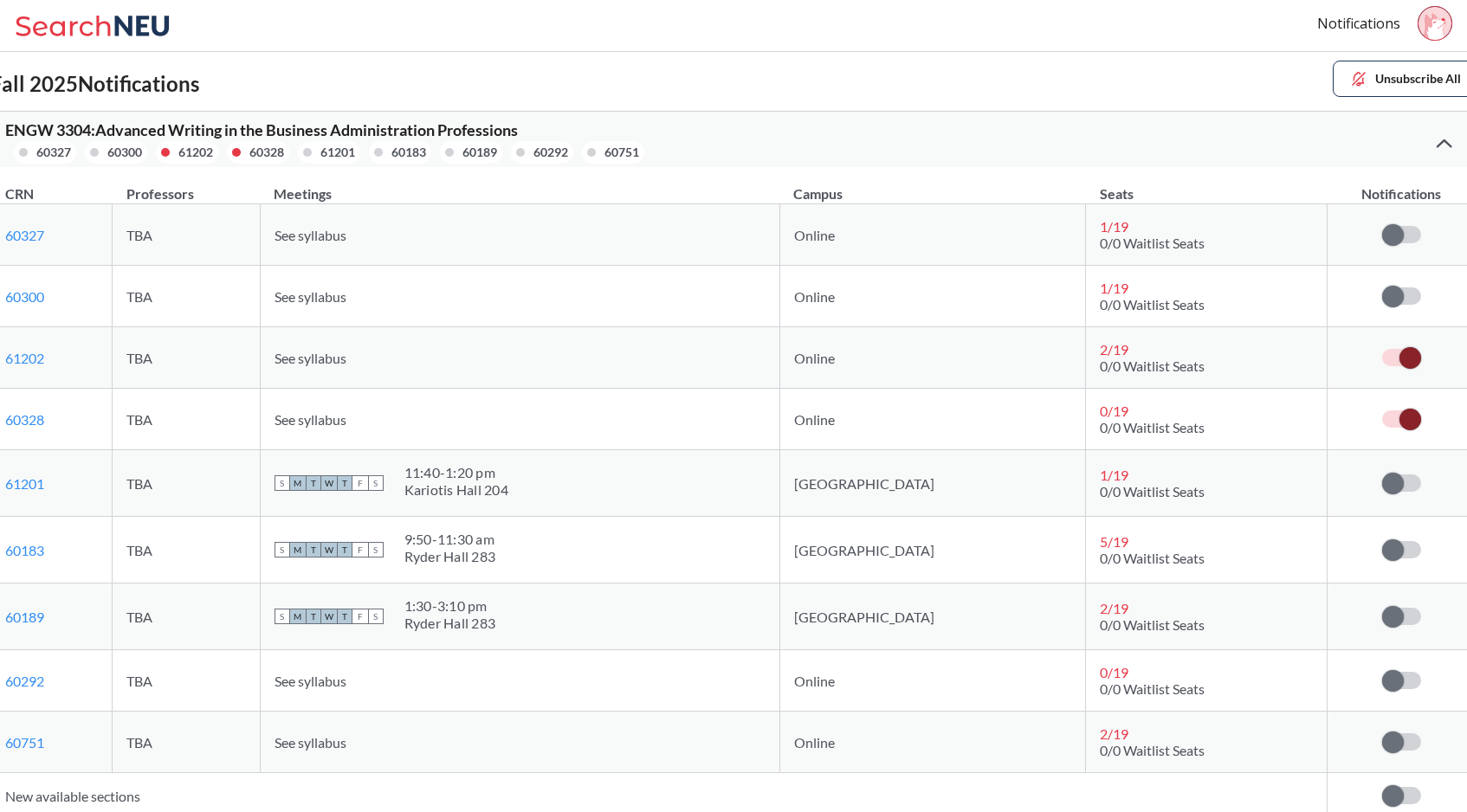
click at [1350, 358] on span at bounding box center [1410, 359] width 22 height 22
click at [1350, 349] on input "checkbox" at bounding box center [1382, 349] width 0 height 0
click at [1350, 415] on span at bounding box center [1410, 420] width 22 height 22
click at [1350, 411] on input "checkbox" at bounding box center [1382, 411] width 0 height 0
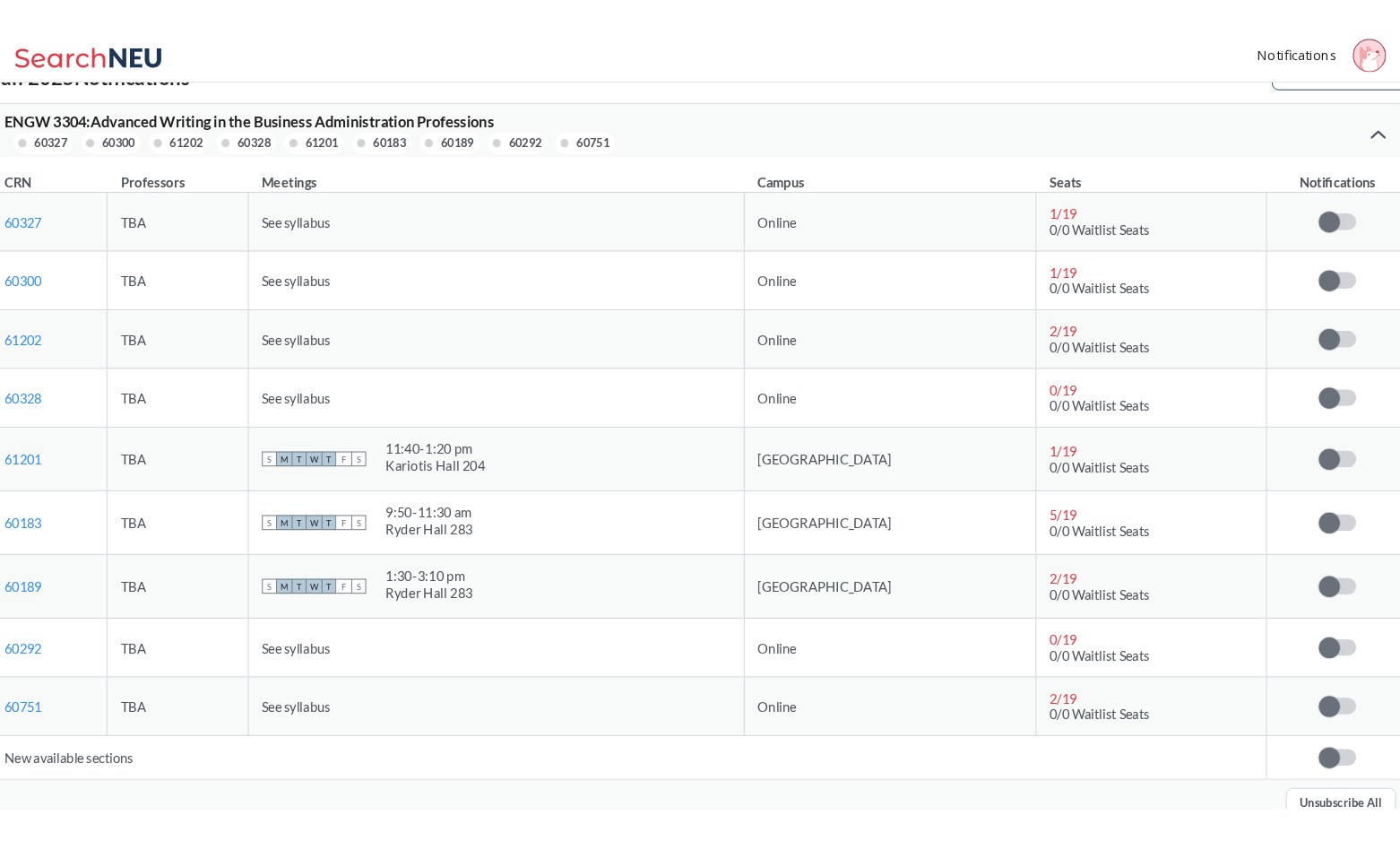
scroll to position [23, 0]
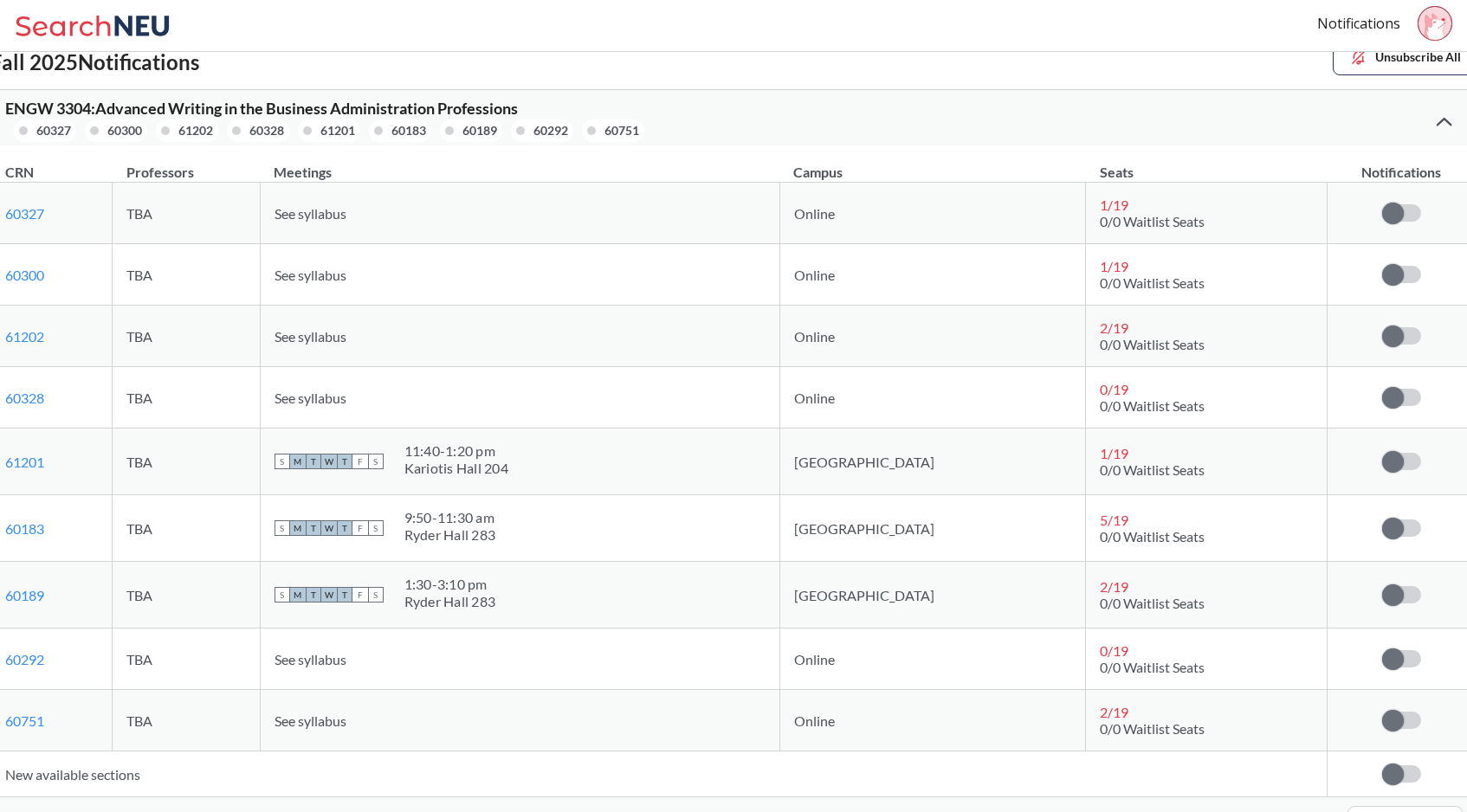
click at [1350, 121] on div "ENGW 3304 : Advanced Writing in the Business Administration Professions 60327 6…" at bounding box center [734, 118] width 1485 height 56
click at [1350, 106] on div at bounding box center [1443, 121] width 37 height 35
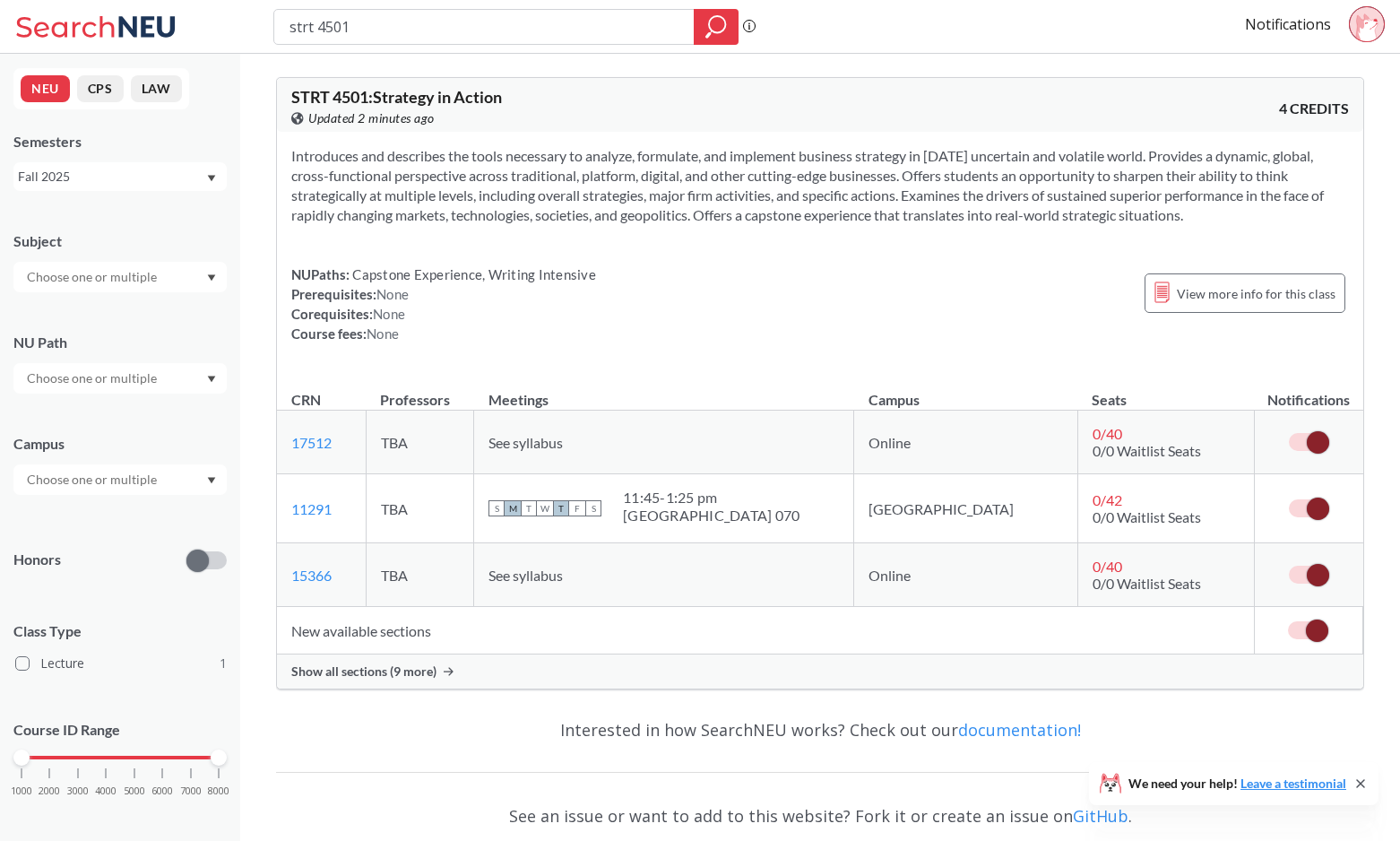
click at [385, 23] on input "strt 4501" at bounding box center [485, 26] width 394 height 30
type input "orgb 3201"
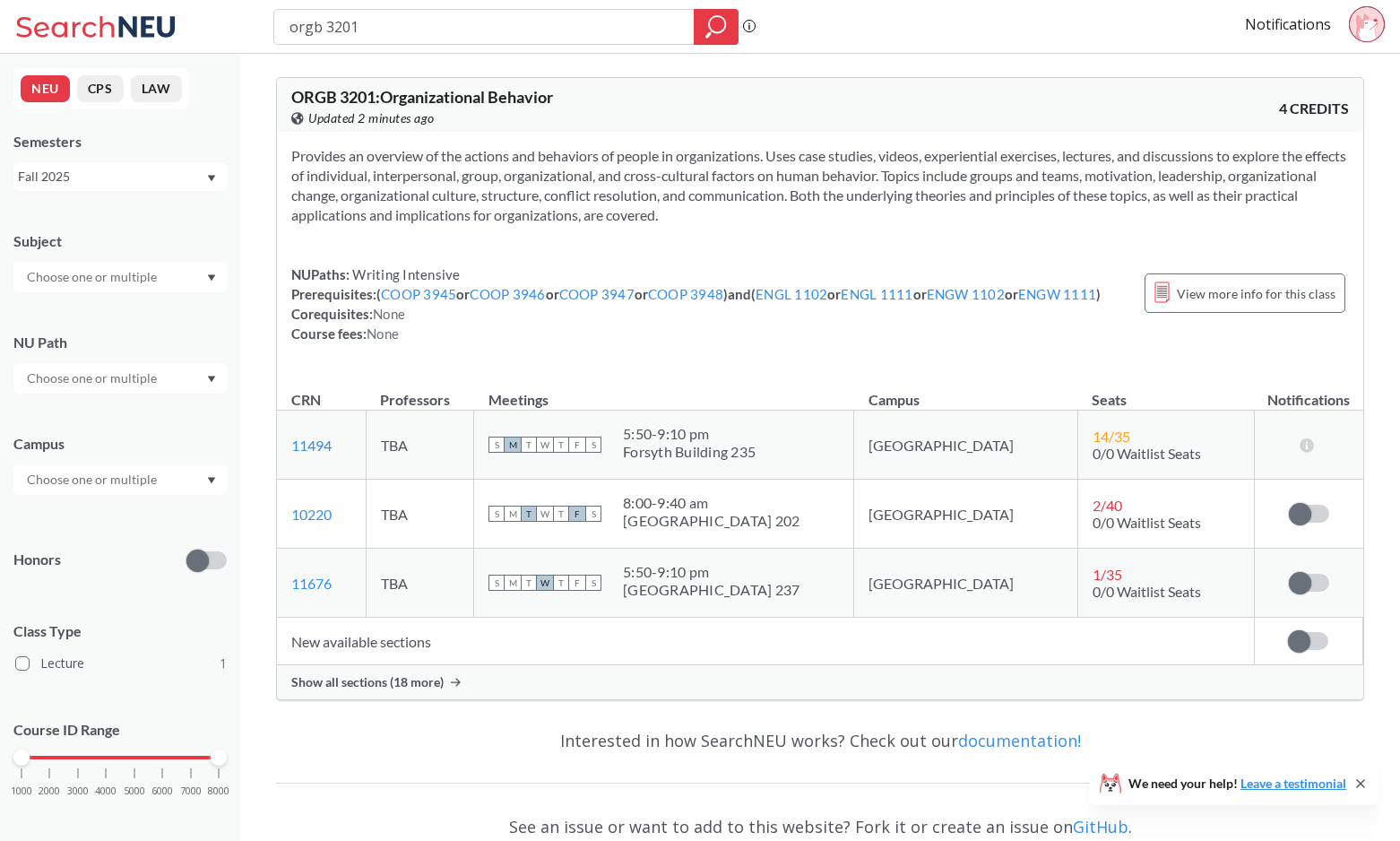
click at [427, 677] on span "Show all sections (18 more)" at bounding box center [367, 682] width 152 height 16
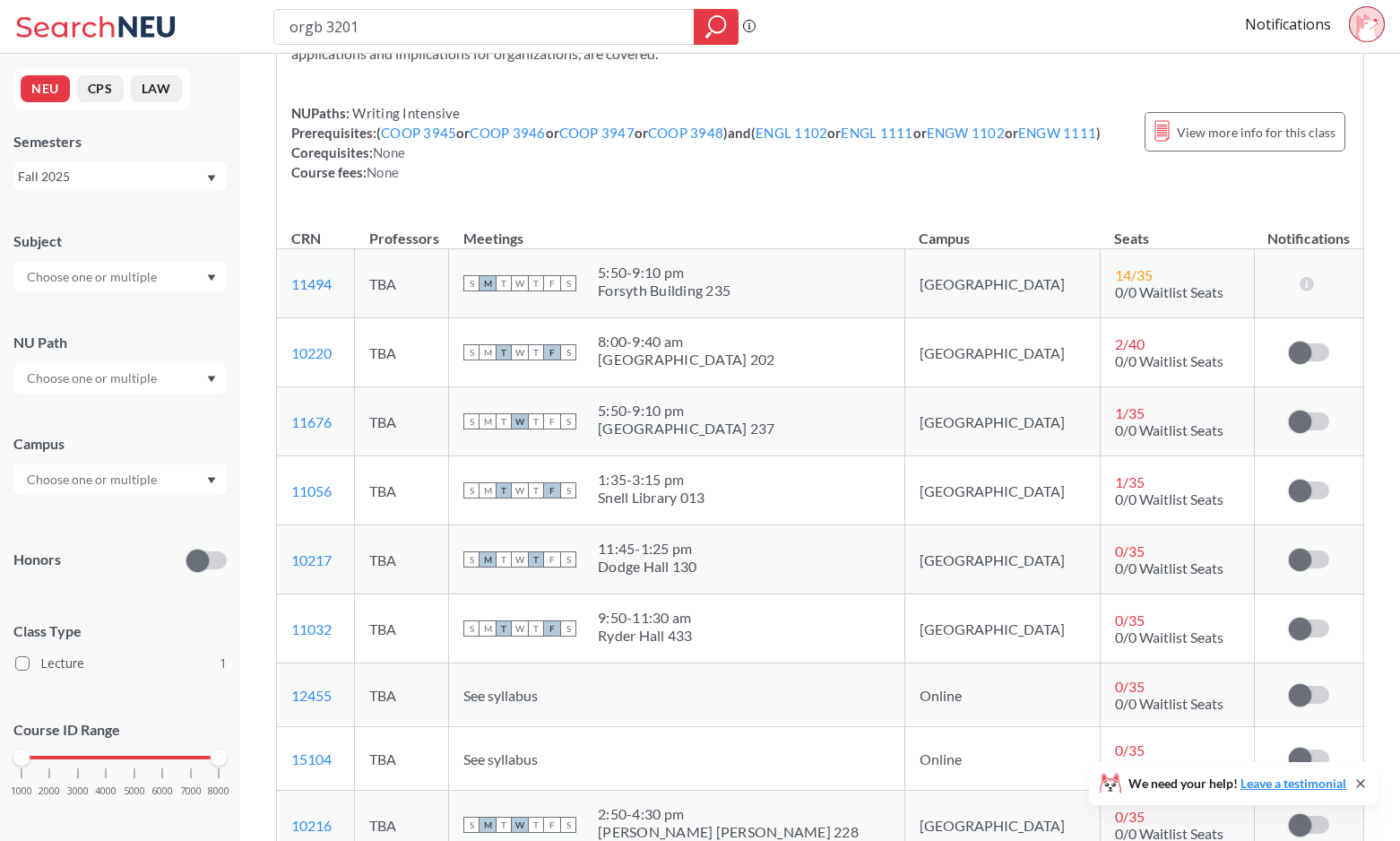
scroll to position [161, 0]
click at [1314, 566] on label at bounding box center [1309, 560] width 41 height 18
click at [1289, 552] on input "checkbox" at bounding box center [1289, 552] width 0 height 0
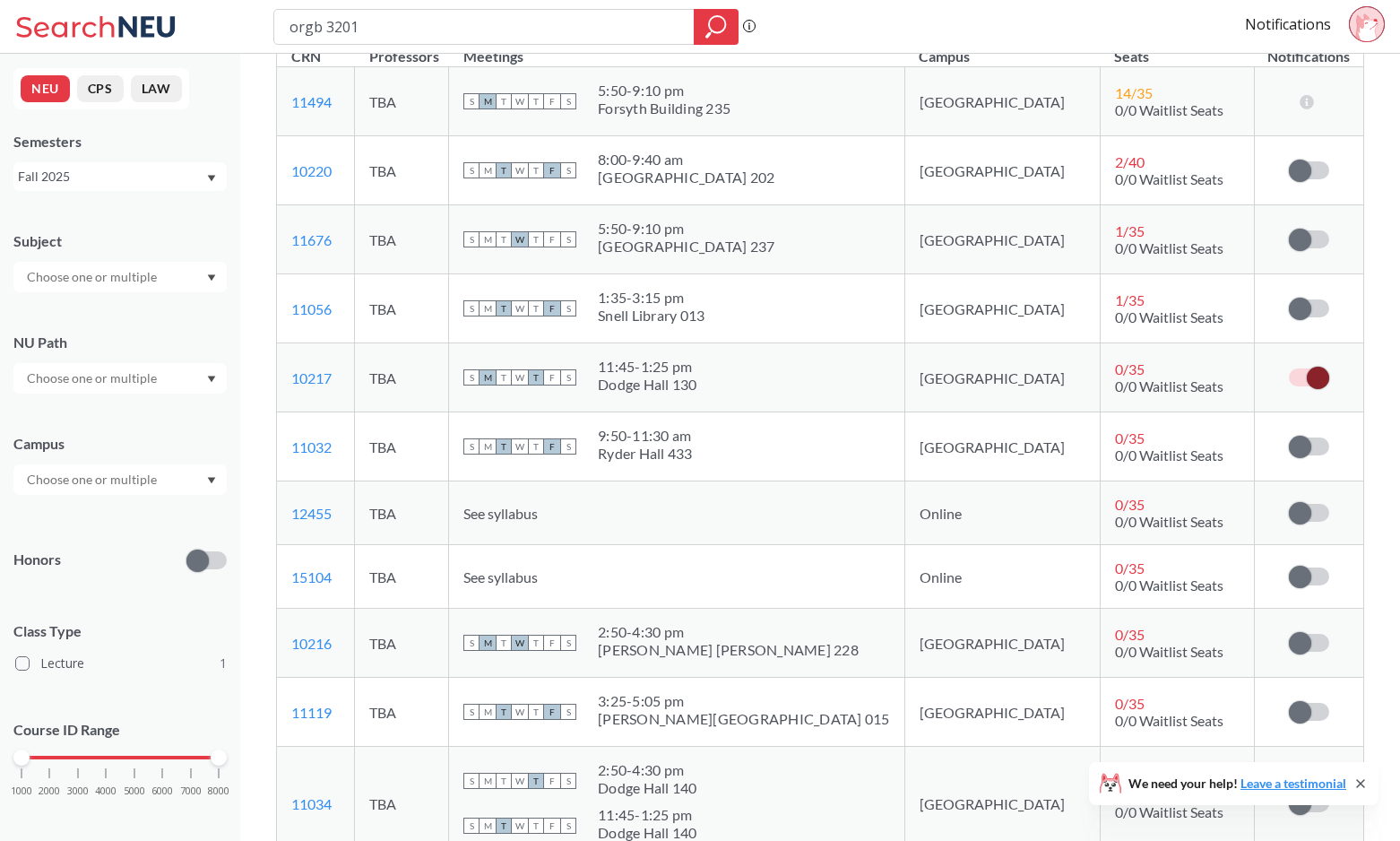
scroll to position [344, 0]
click at [1312, 505] on label at bounding box center [1309, 511] width 41 height 18
click at [1289, 503] on input "checkbox" at bounding box center [1289, 503] width 0 height 0
click at [1311, 572] on label at bounding box center [1309, 575] width 41 height 18
click at [1289, 567] on input "checkbox" at bounding box center [1289, 567] width 0 height 0
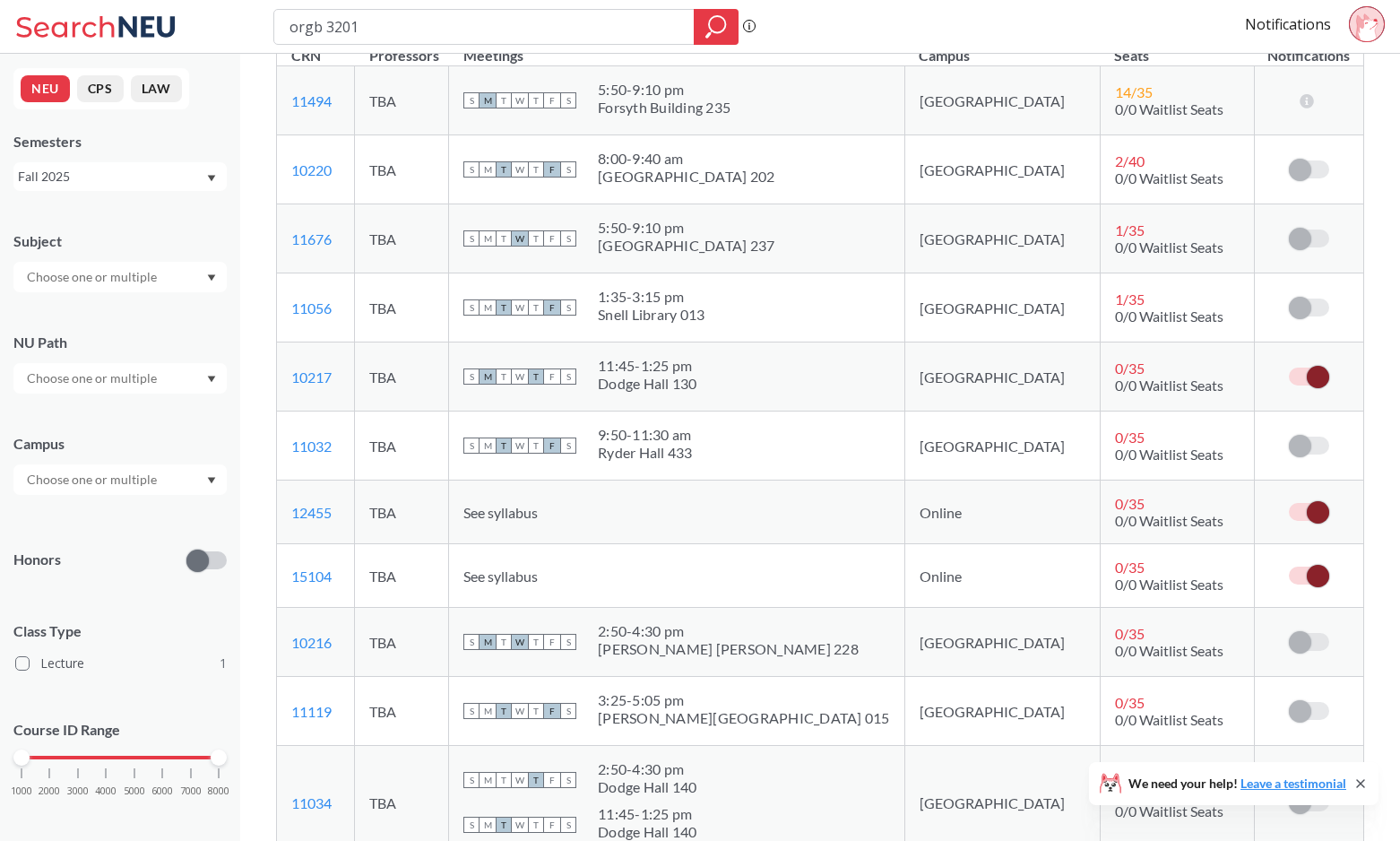
click at [1310, 578] on span at bounding box center [1319, 576] width 23 height 23
click at [1289, 567] on input "checkbox" at bounding box center [1289, 567] width 0 height 0
click at [1309, 519] on span at bounding box center [1319, 512] width 23 height 23
click at [1289, 503] on input "checkbox" at bounding box center [1289, 503] width 0 height 0
click at [1309, 519] on span at bounding box center [1319, 512] width 23 height 23
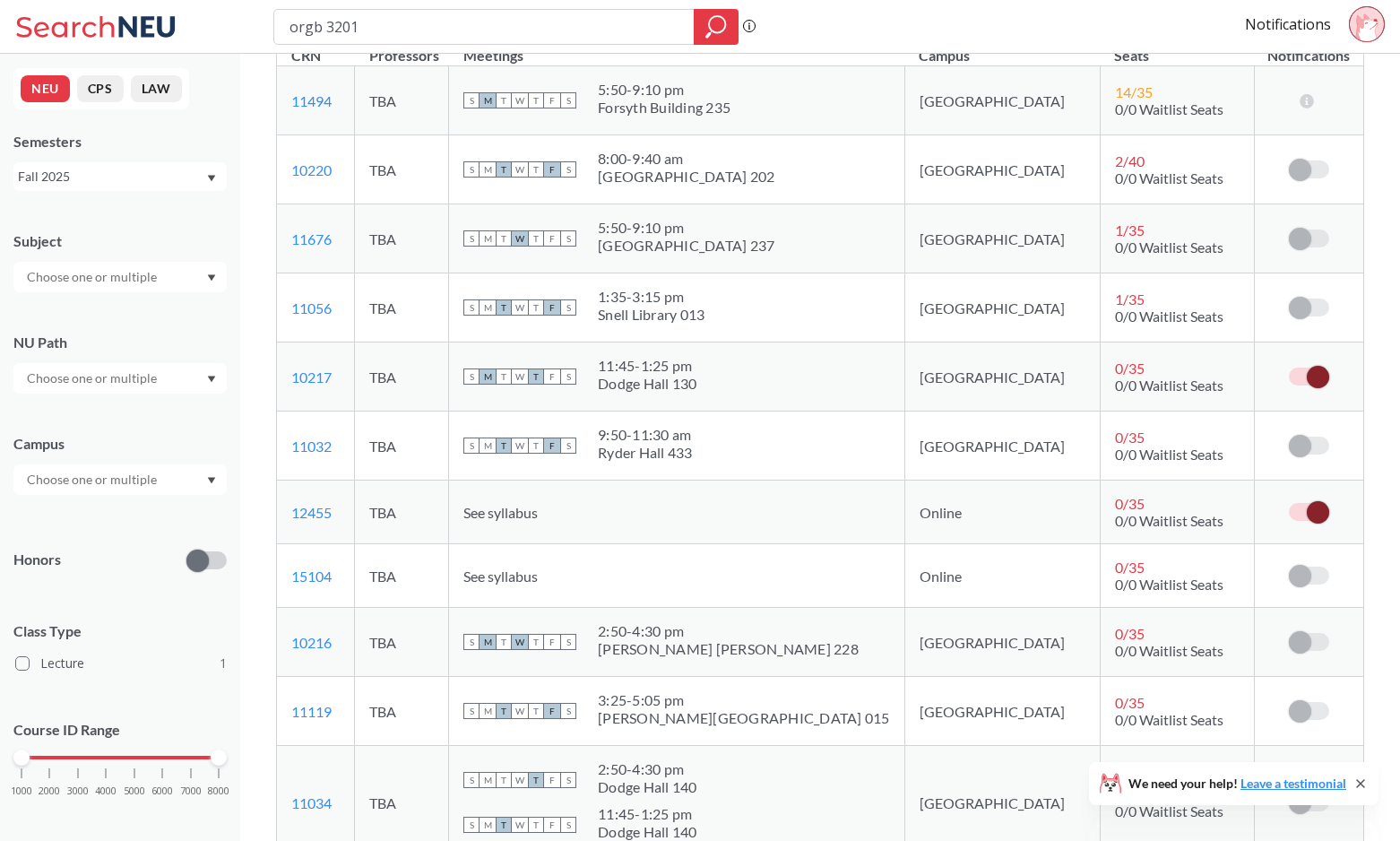
click at [1289, 503] on input "checkbox" at bounding box center [1289, 503] width 0 height 0
click at [1307, 575] on span at bounding box center [1301, 576] width 23 height 23
click at [1289, 567] on input "checkbox" at bounding box center [1289, 567] width 0 height 0
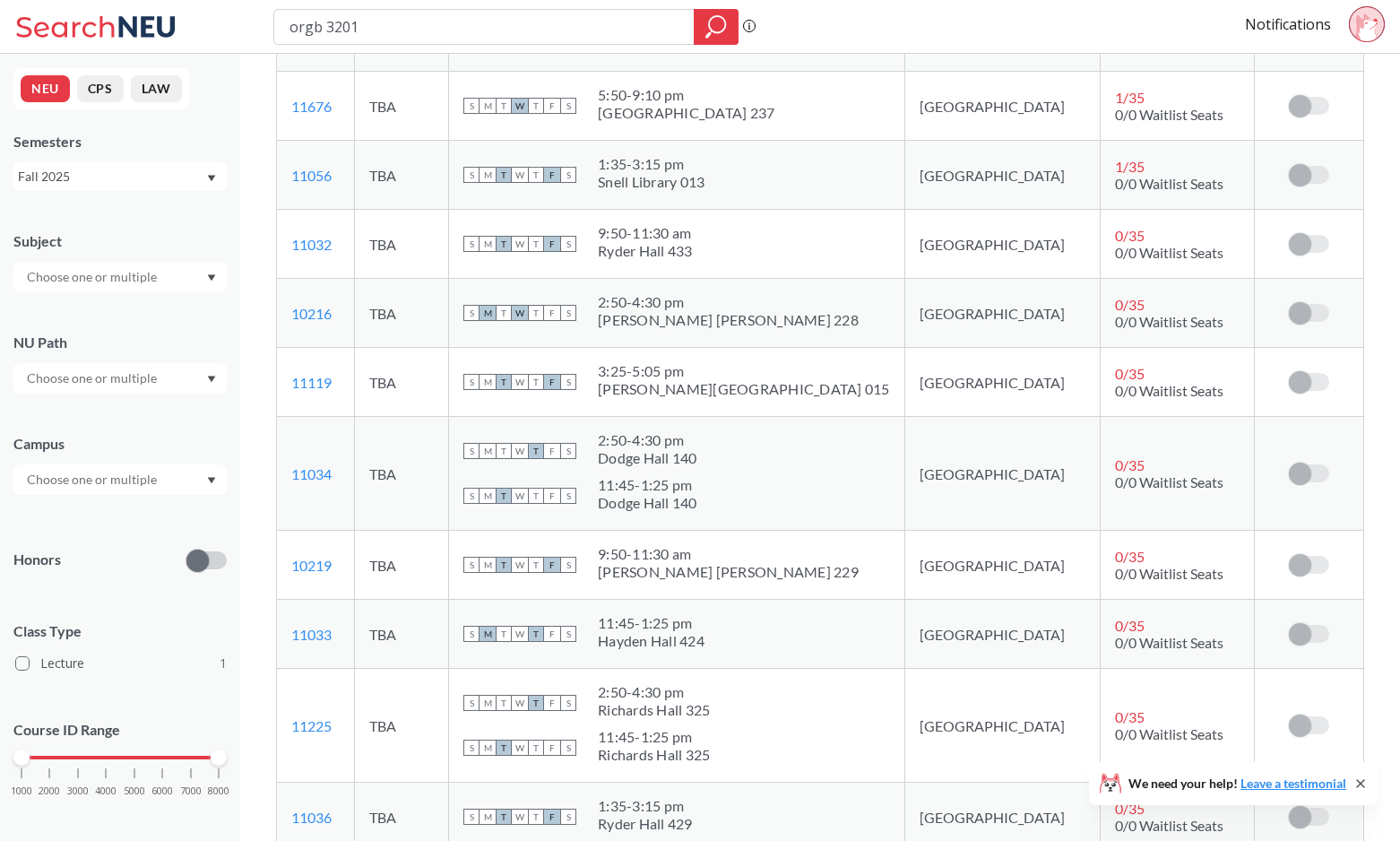
scroll to position [655, 0]
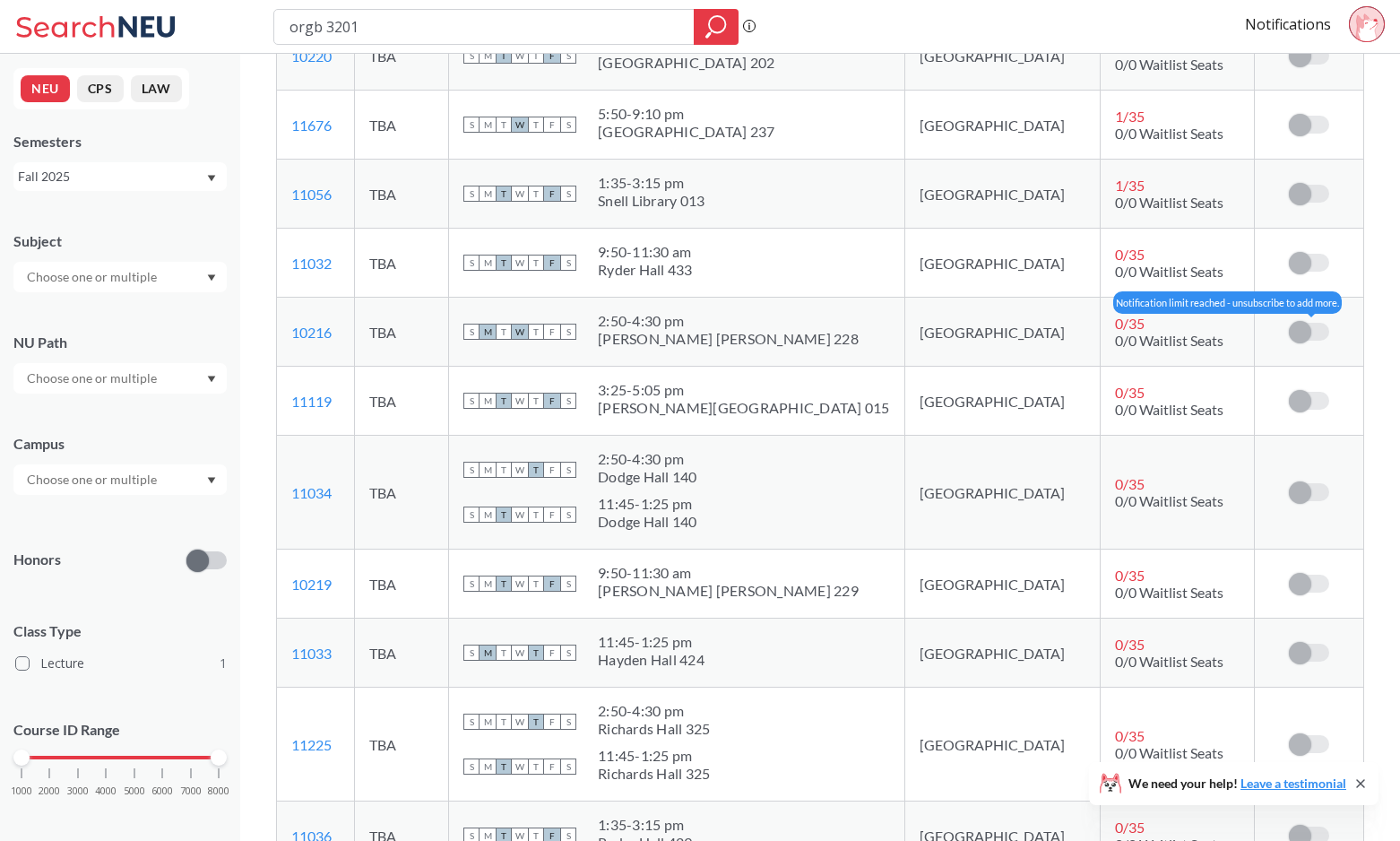
click at [1295, 334] on span at bounding box center [1301, 333] width 23 height 23
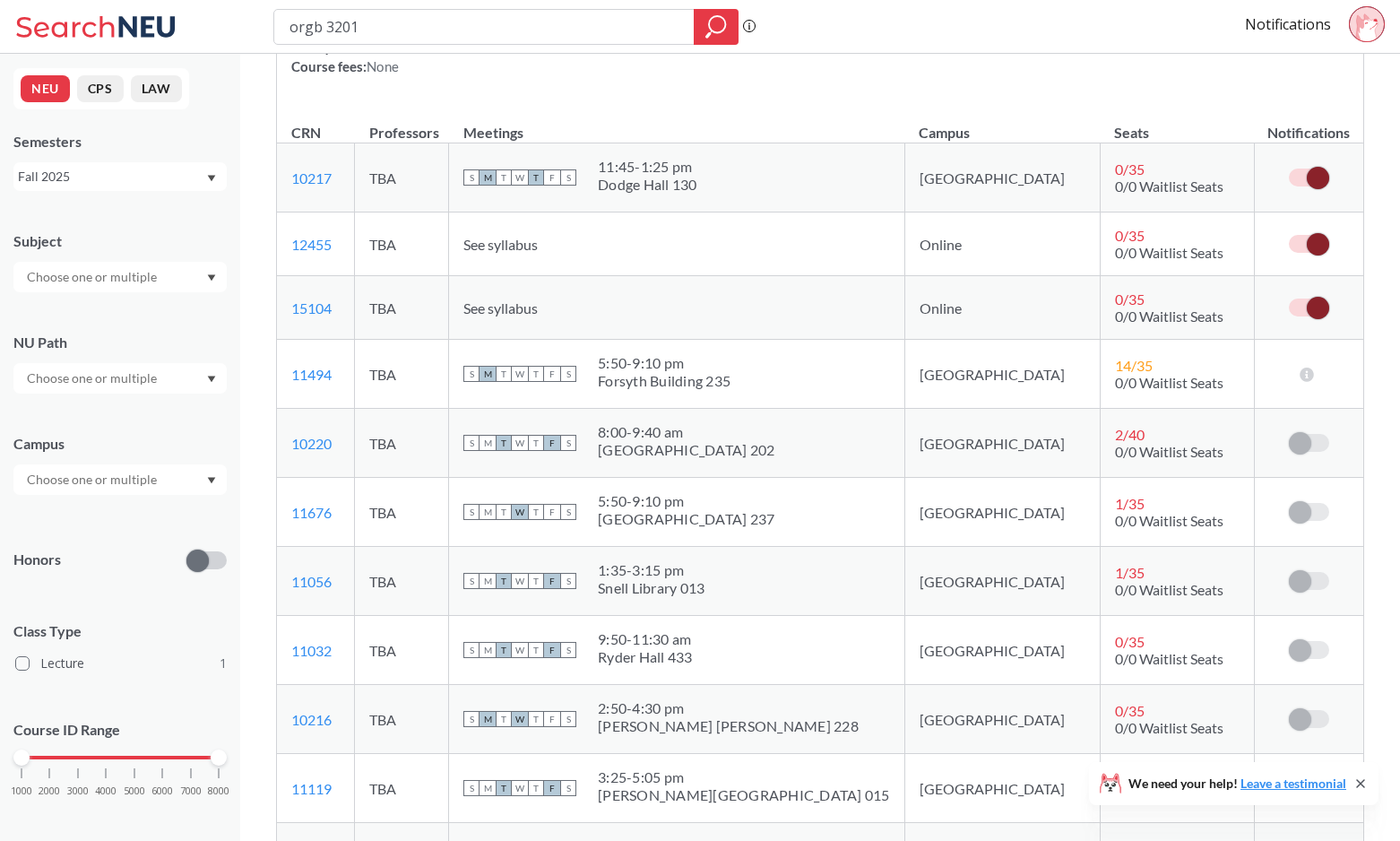
scroll to position [202, 0]
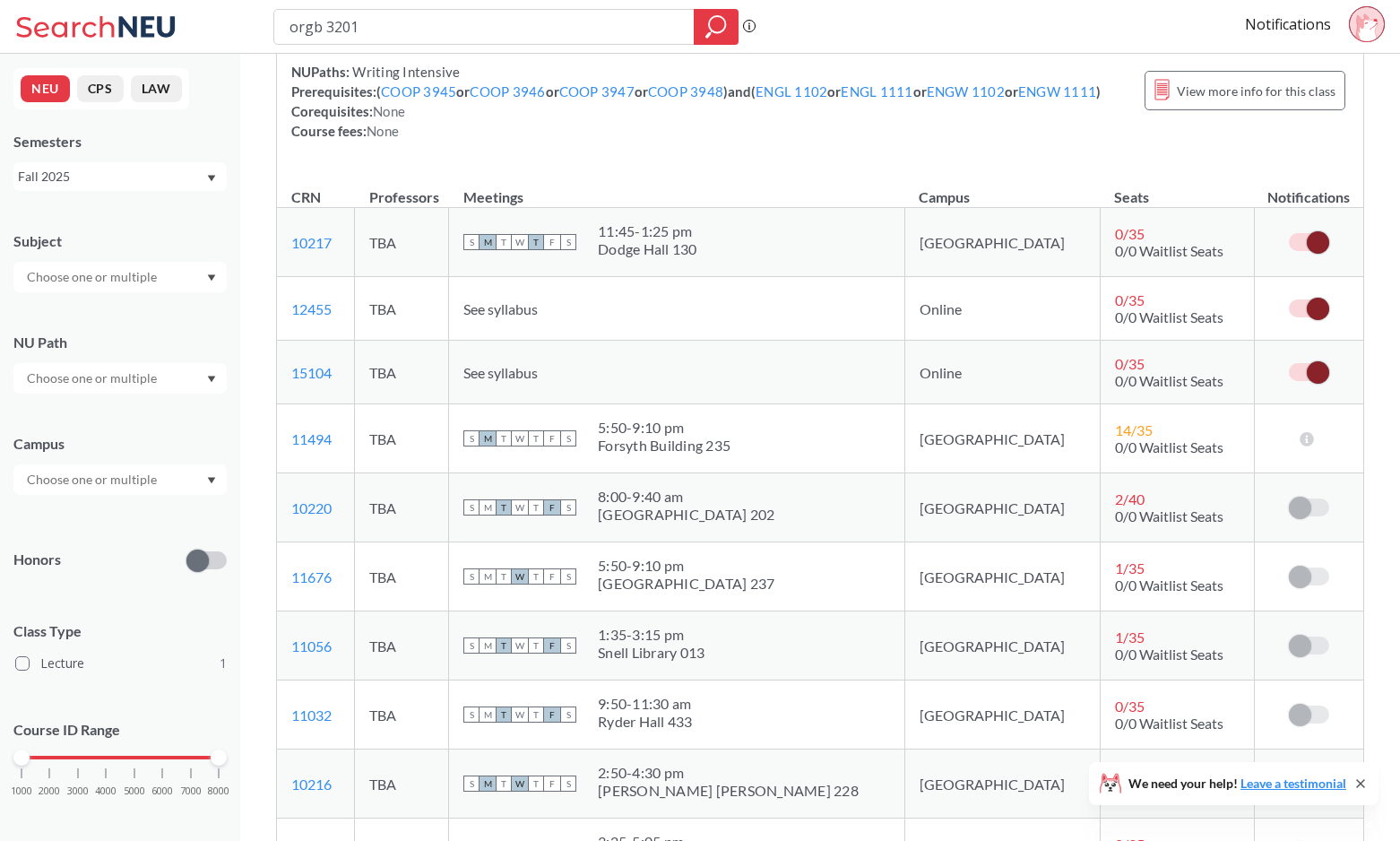
click at [1310, 372] on span at bounding box center [1319, 372] width 23 height 23
click at [1289, 363] on input "checkbox" at bounding box center [1289, 363] width 0 height 0
click at [1306, 302] on label at bounding box center [1309, 308] width 41 height 18
click at [1289, 300] on input "checkbox" at bounding box center [1289, 300] width 0 height 0
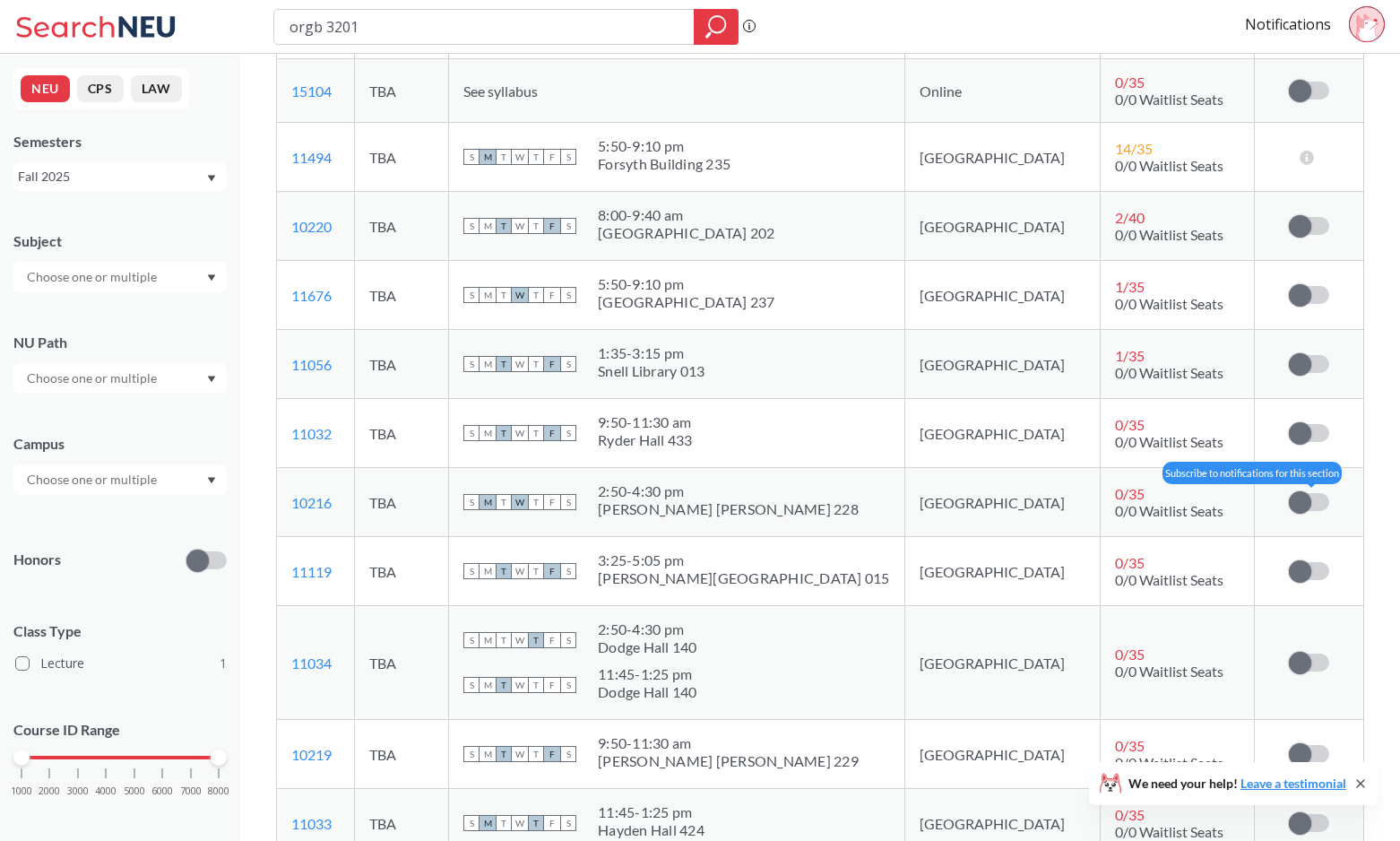
click at [1290, 501] on span at bounding box center [1301, 503] width 23 height 23
click at [1289, 493] on input "checkbox" at bounding box center [1289, 493] width 0 height 0
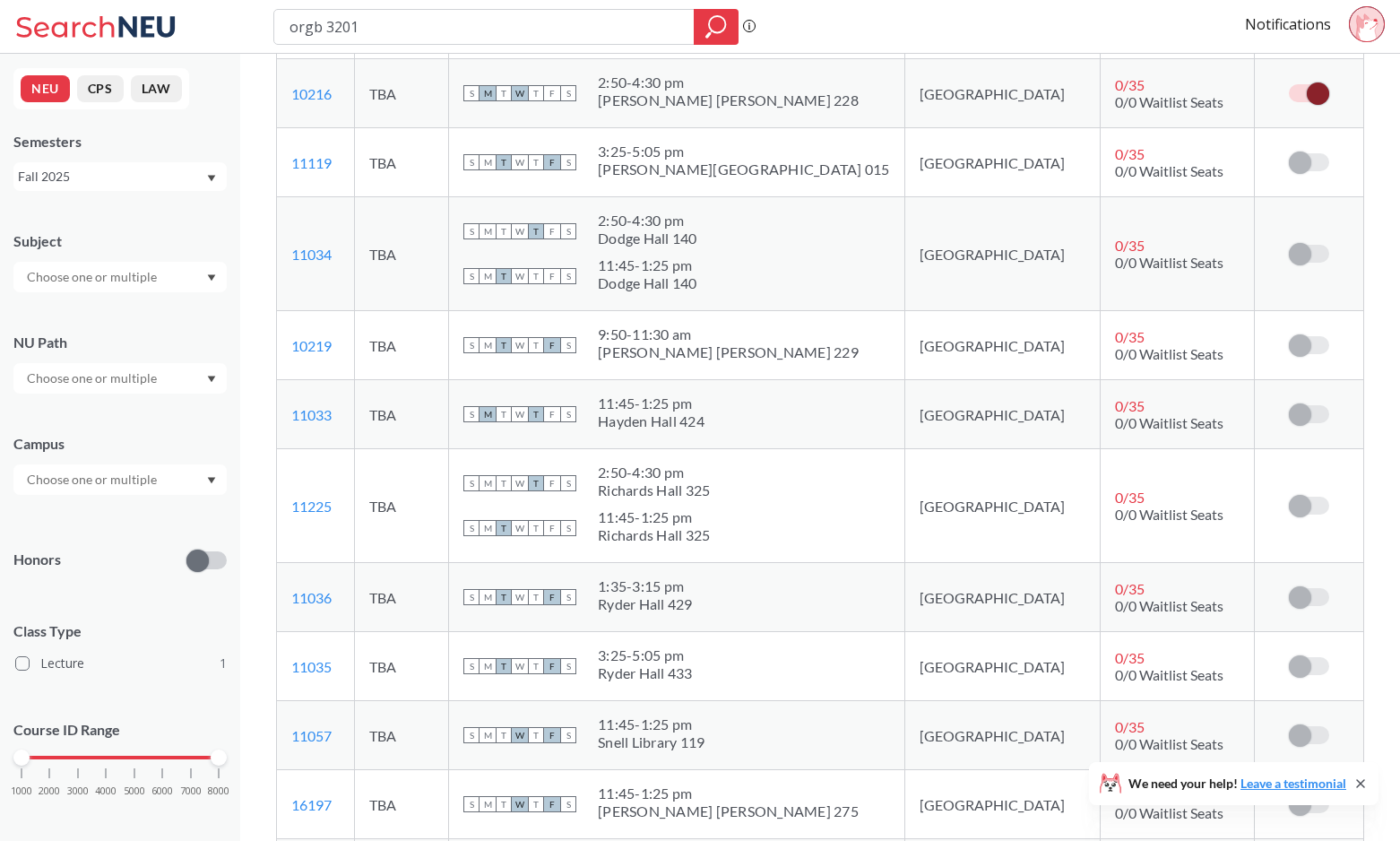
scroll to position [892, 0]
click at [1312, 420] on label at bounding box center [1309, 415] width 41 height 18
click at [1307, 415] on span at bounding box center [1301, 416] width 23 height 23
click at [1291, 19] on link "Notifications" at bounding box center [1288, 24] width 86 height 20
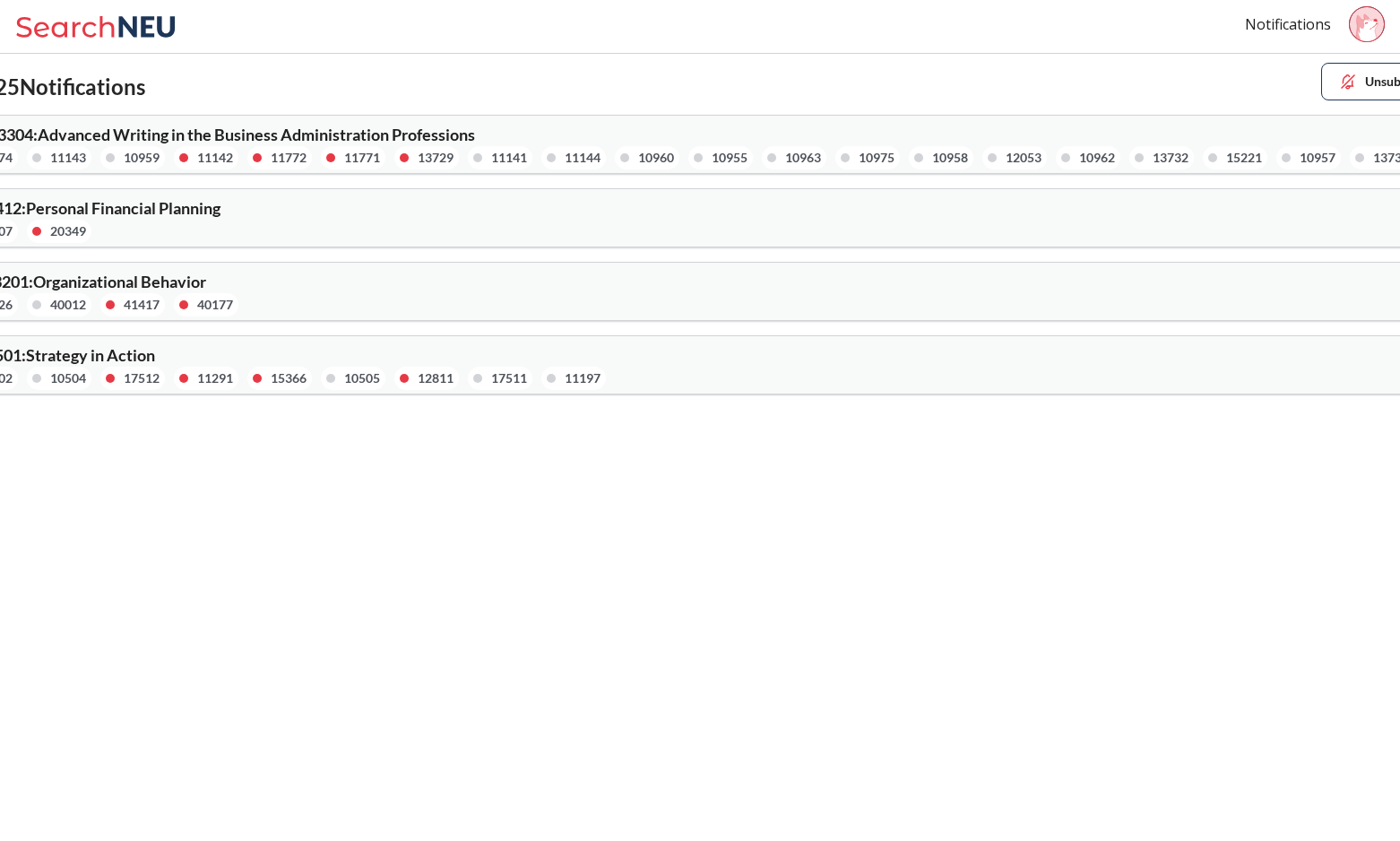
click at [1070, 300] on div "ORGB 3201 : Organizational Behavior 41926 40012 41417 40177" at bounding box center [700, 291] width 1540 height 58
click at [1354, 147] on div "ENGW 3304 : Advanced Writing in the Business Administration Professions 10974 1…" at bounding box center [700, 144] width 1540 height 58
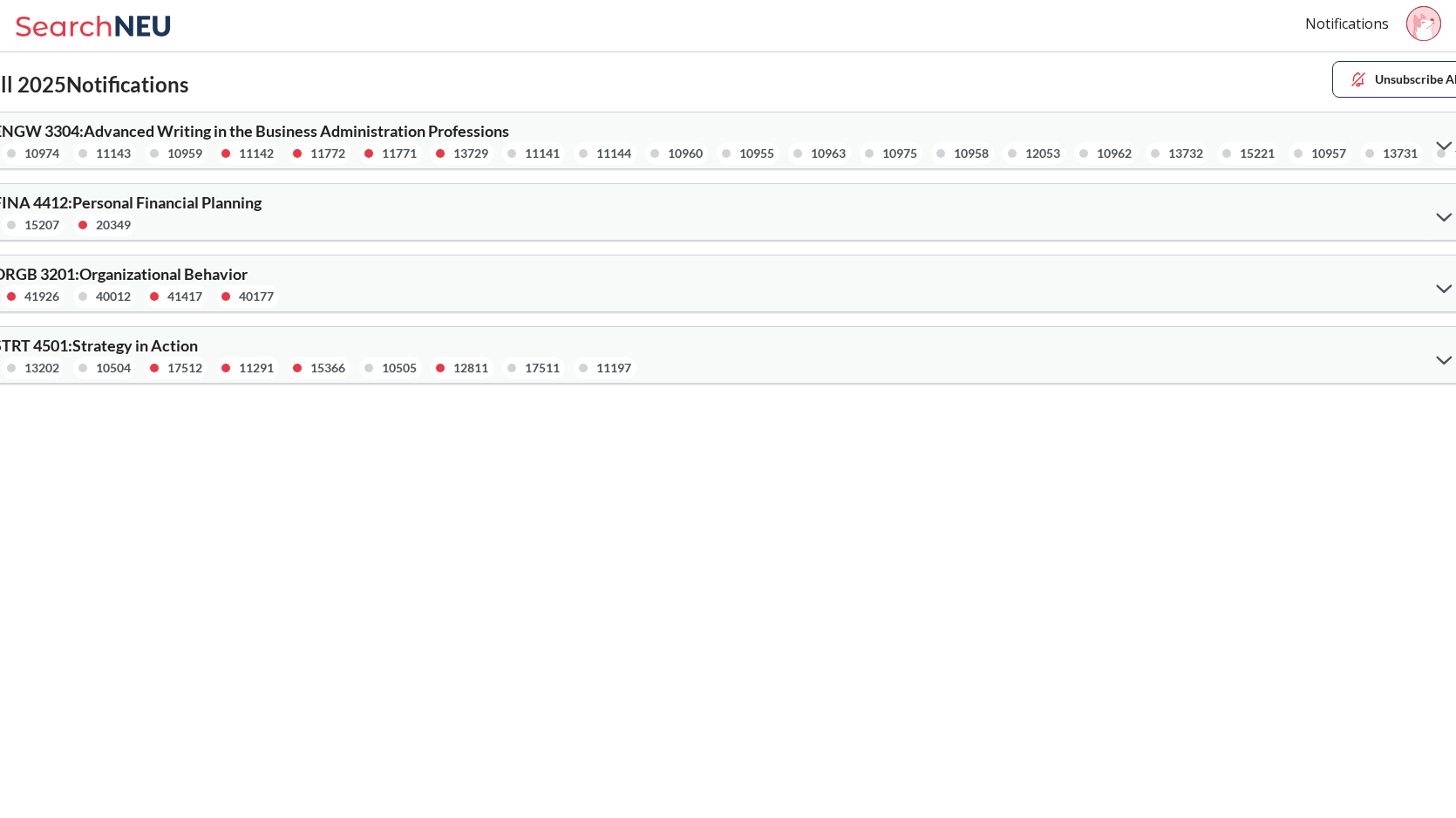
click at [1360, 142] on icon at bounding box center [1444, 145] width 16 height 9
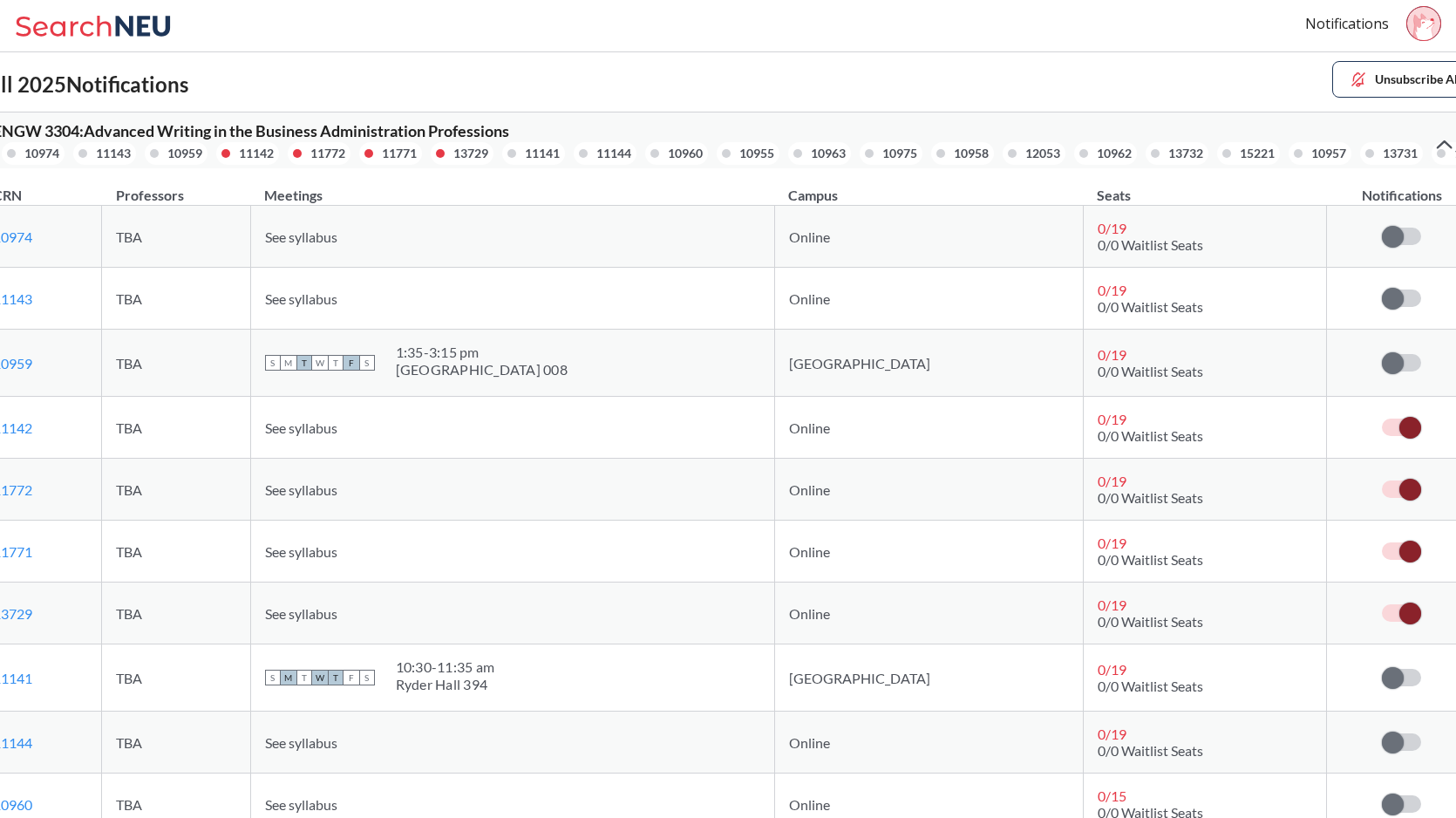
click at [1360, 430] on span at bounding box center [1410, 428] width 22 height 22
click at [1360, 419] on input "checkbox" at bounding box center [1382, 419] width 0 height 0
click at [1360, 482] on span at bounding box center [1410, 490] width 22 height 22
click at [1360, 481] on input "checkbox" at bounding box center [1382, 481] width 0 height 0
click at [1360, 530] on td at bounding box center [1401, 551] width 150 height 62
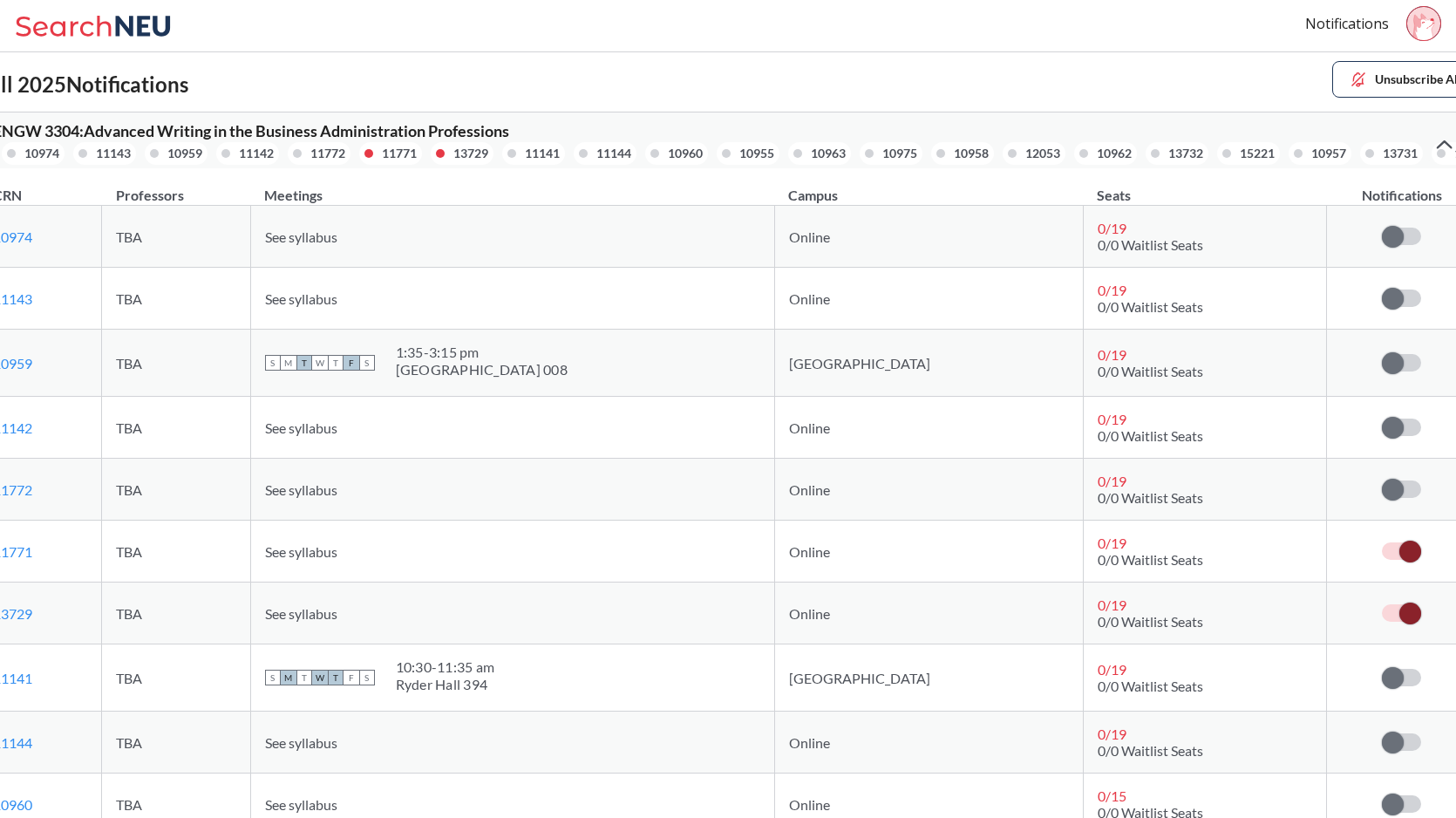
click at [1360, 553] on label at bounding box center [1401, 551] width 40 height 17
click at [1360, 542] on input "checkbox" at bounding box center [1382, 542] width 0 height 0
click at [1360, 609] on label at bounding box center [1401, 613] width 40 height 17
click at [1360, 605] on input "checkbox" at bounding box center [1382, 605] width 0 height 0
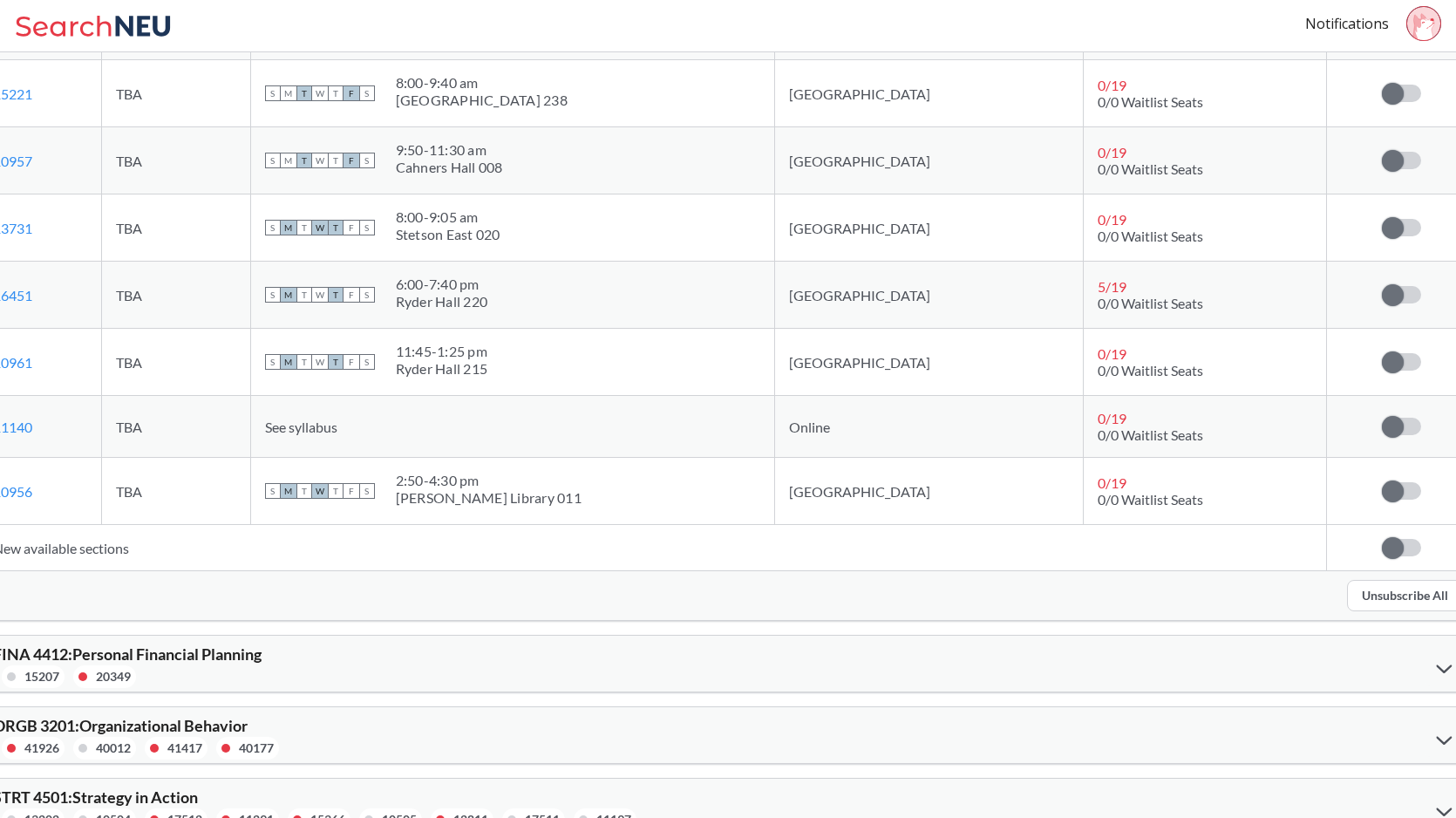
scroll to position [1271, 0]
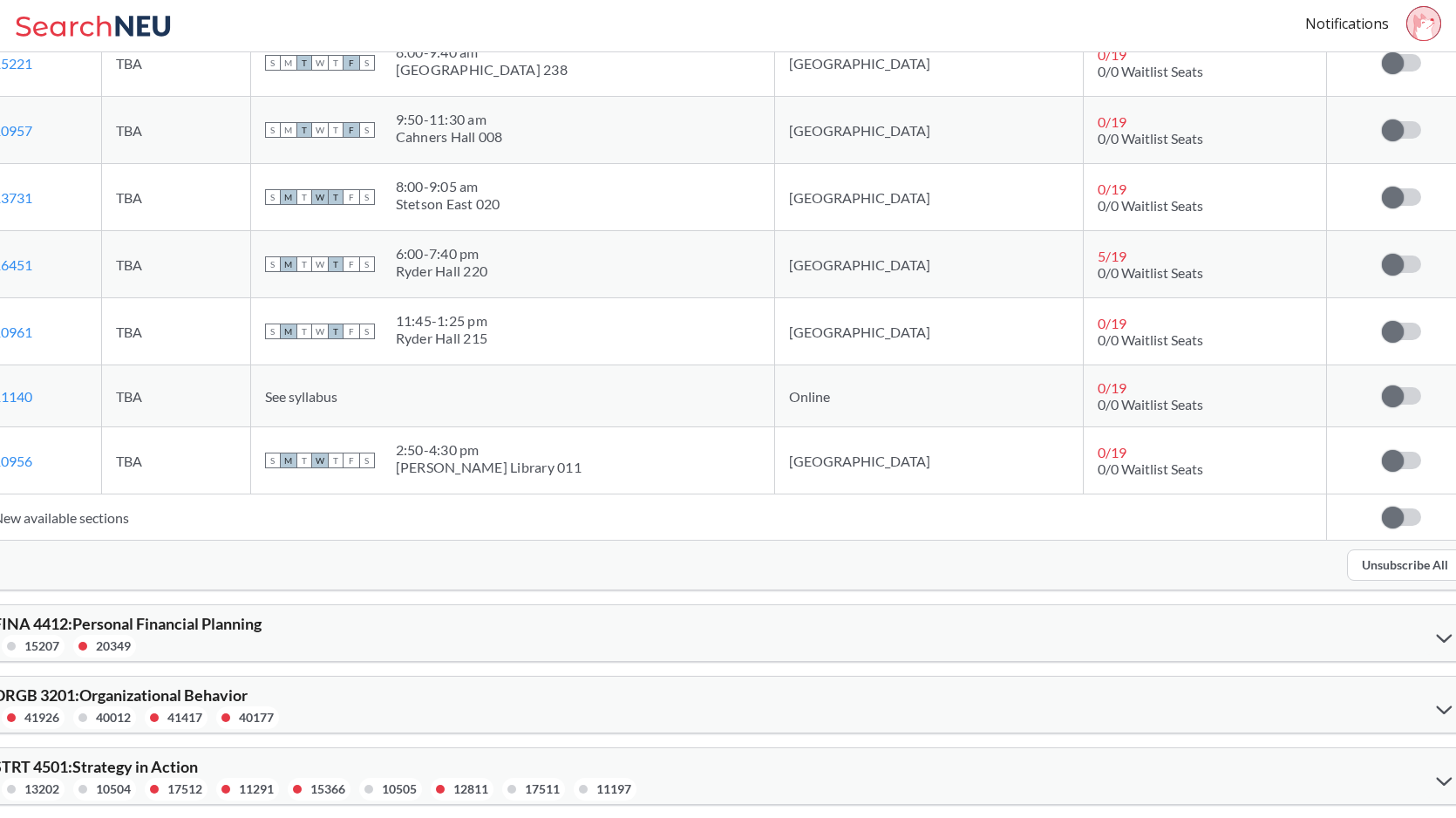
click at [1360, 562] on button "Unsubscribe All" at bounding box center [1405, 565] width 116 height 31
click at [1360, 708] on icon at bounding box center [1443, 710] width 16 height 8
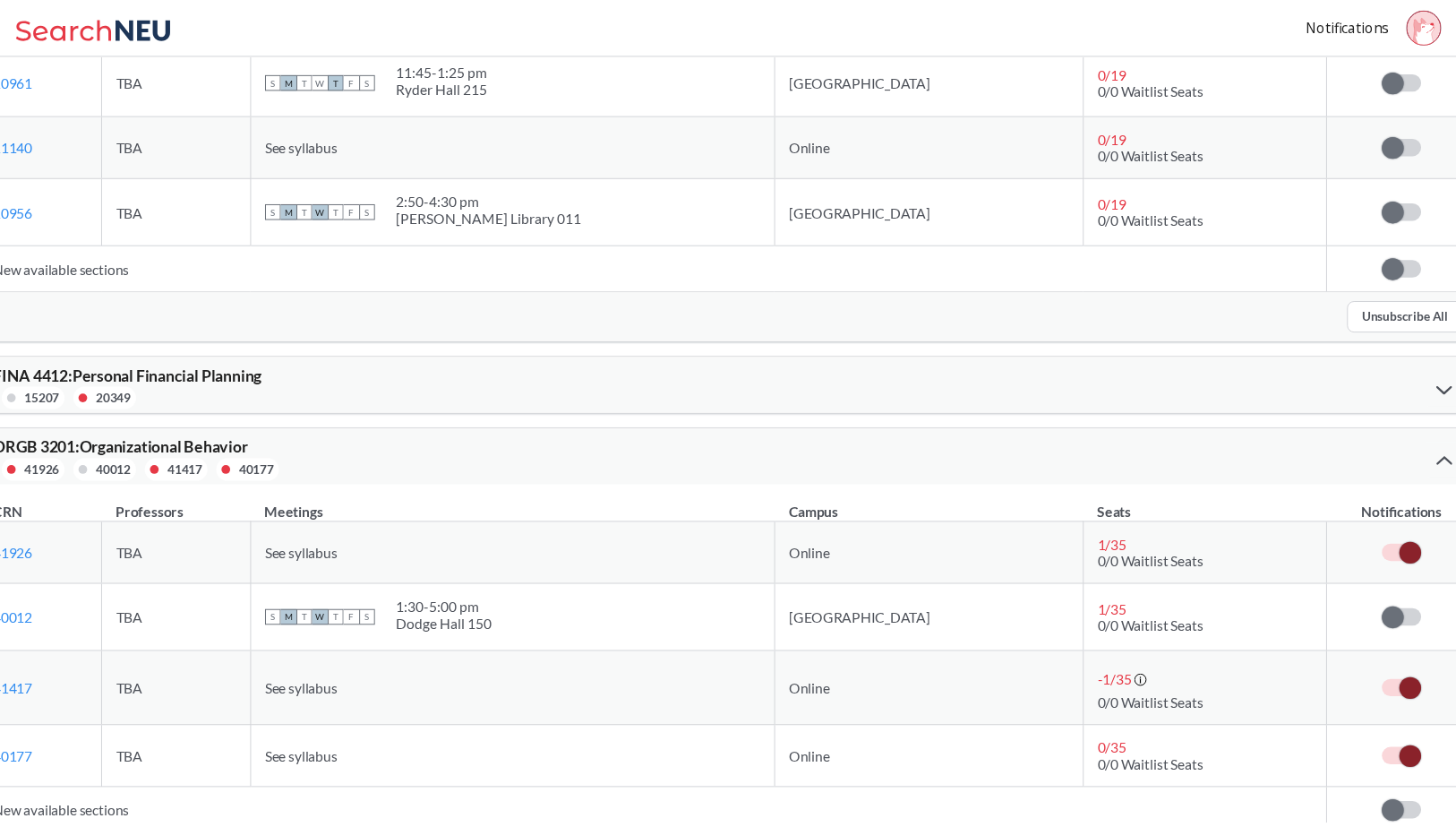
scroll to position [1713, 0]
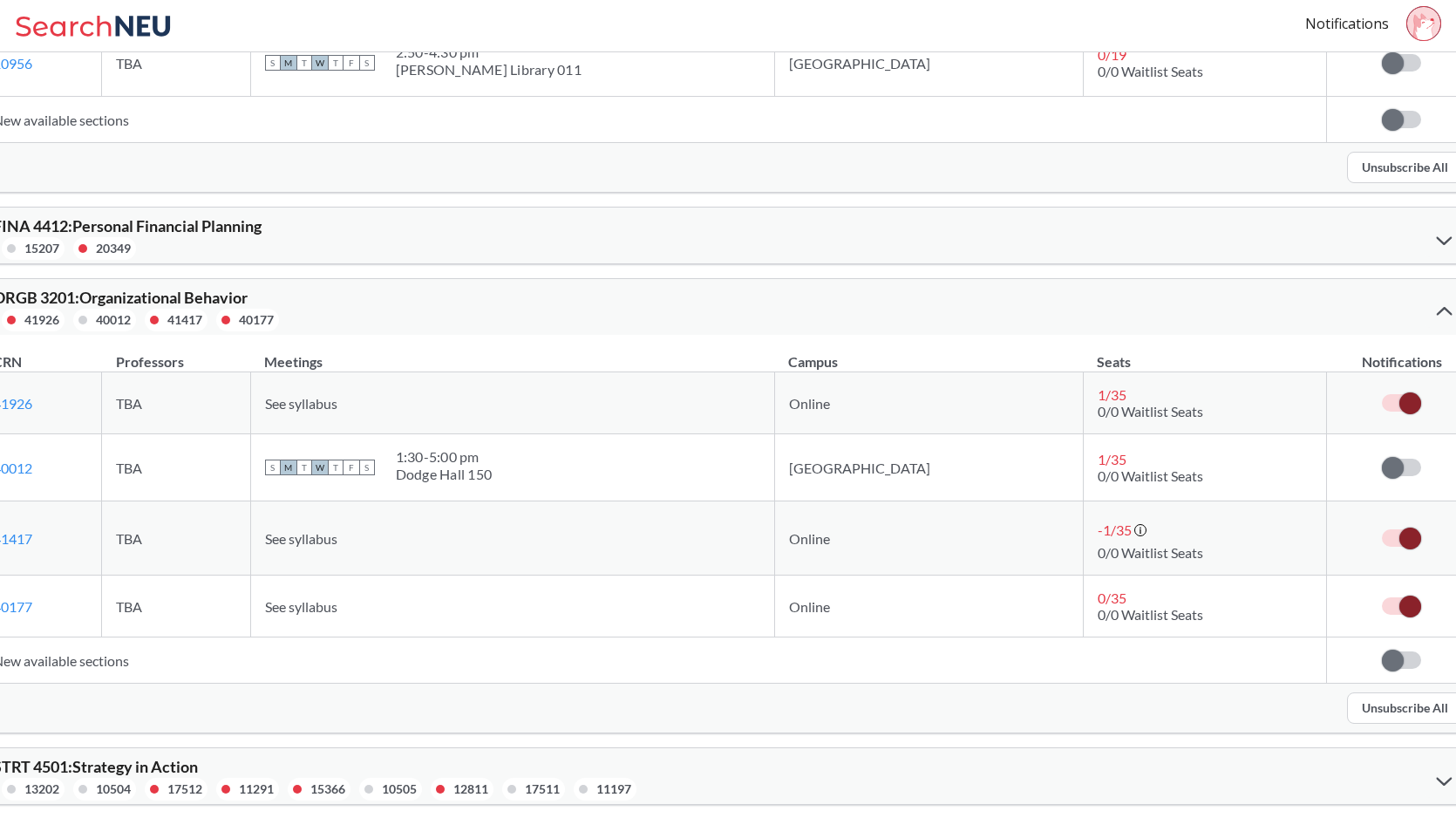
click at [179, 671] on td "New available sections" at bounding box center [652, 661] width 1348 height 46
click at [108, 659] on td "New available sections" at bounding box center [652, 661] width 1348 height 46
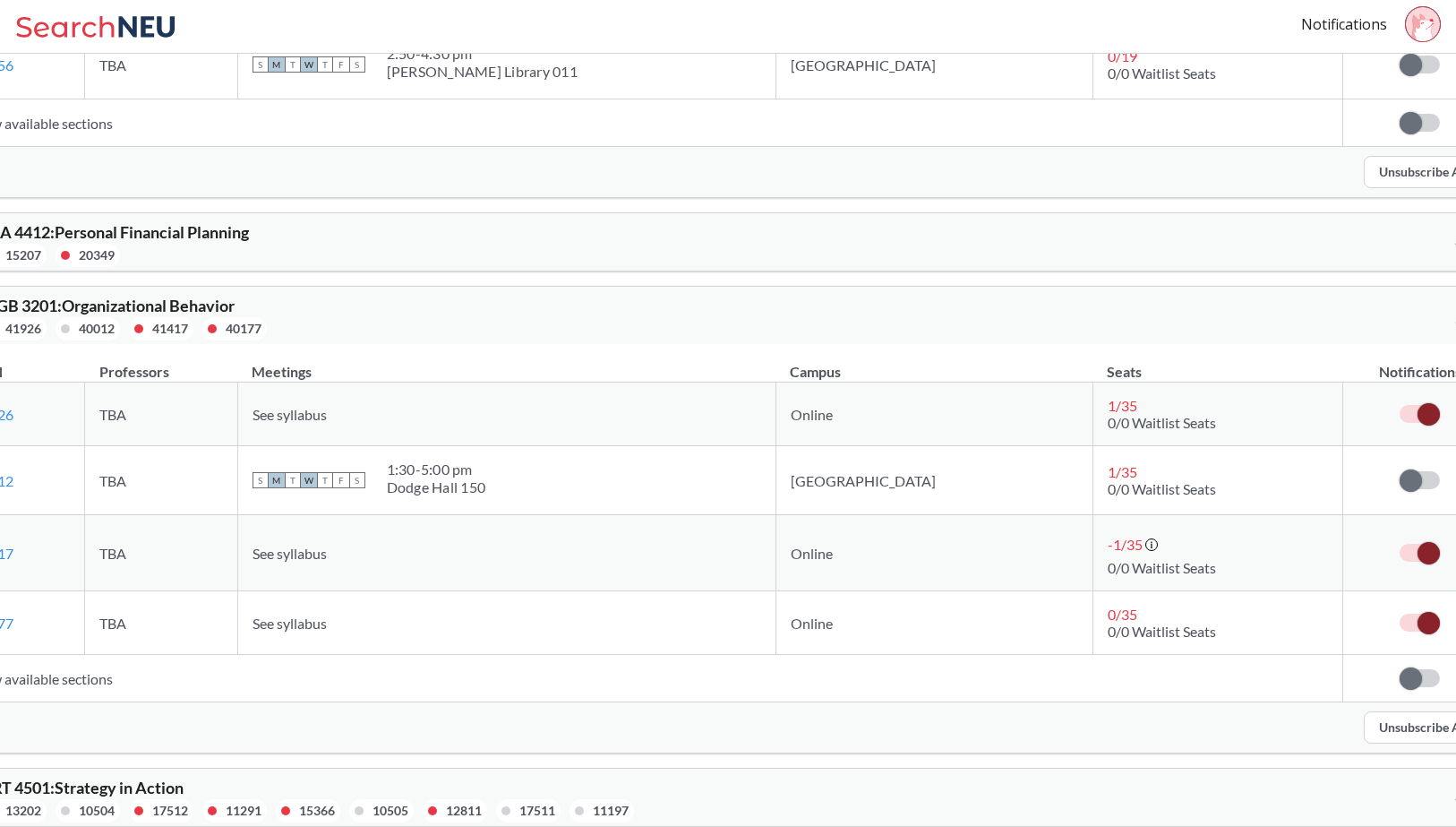
click at [20, 680] on td "New available sections" at bounding box center [650, 679] width 1384 height 47
click at [4, 679] on td "New available sections" at bounding box center [650, 679] width 1384 height 47
click at [176, 308] on span "ORGB 3201 : Organizational Behavior" at bounding box center [104, 305] width 261 height 20
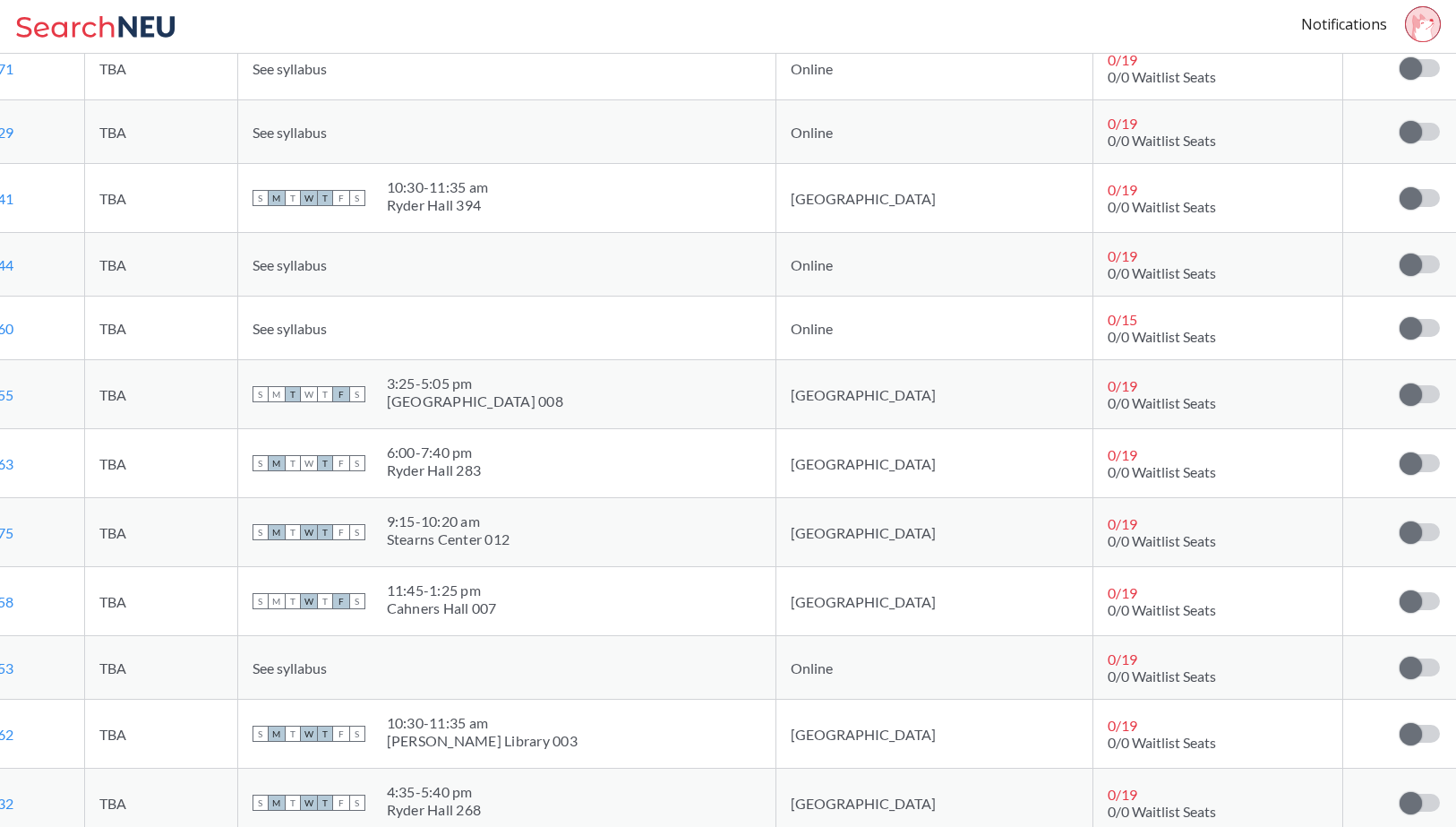
scroll to position [0, 0]
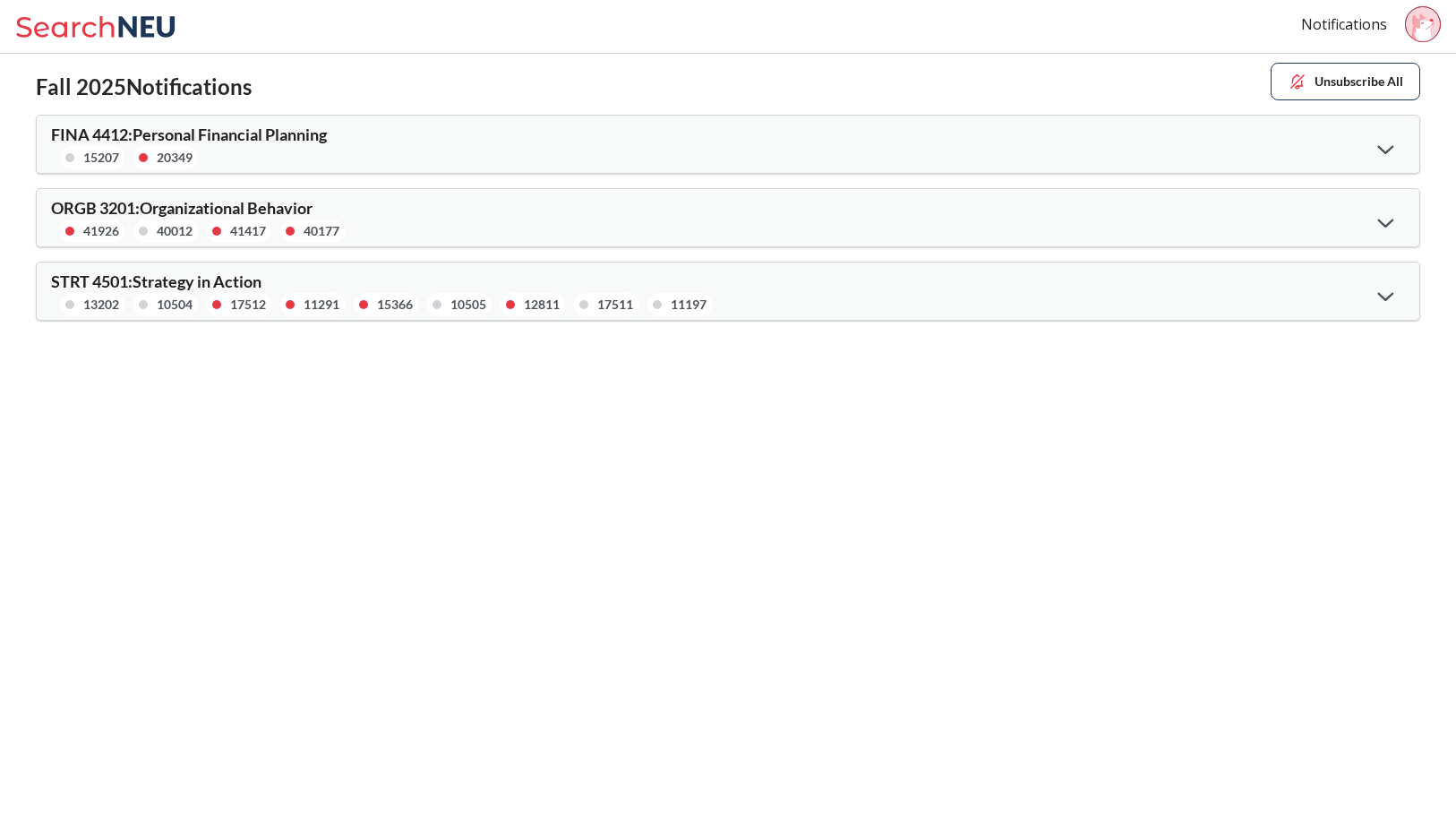
click at [456, 207] on div "ORGB 3201 : Organizational Behavior 41926 40012 41417 40177" at bounding box center [389, 222] width 677 height 43
click at [1393, 233] on div at bounding box center [1385, 221] width 39 height 37
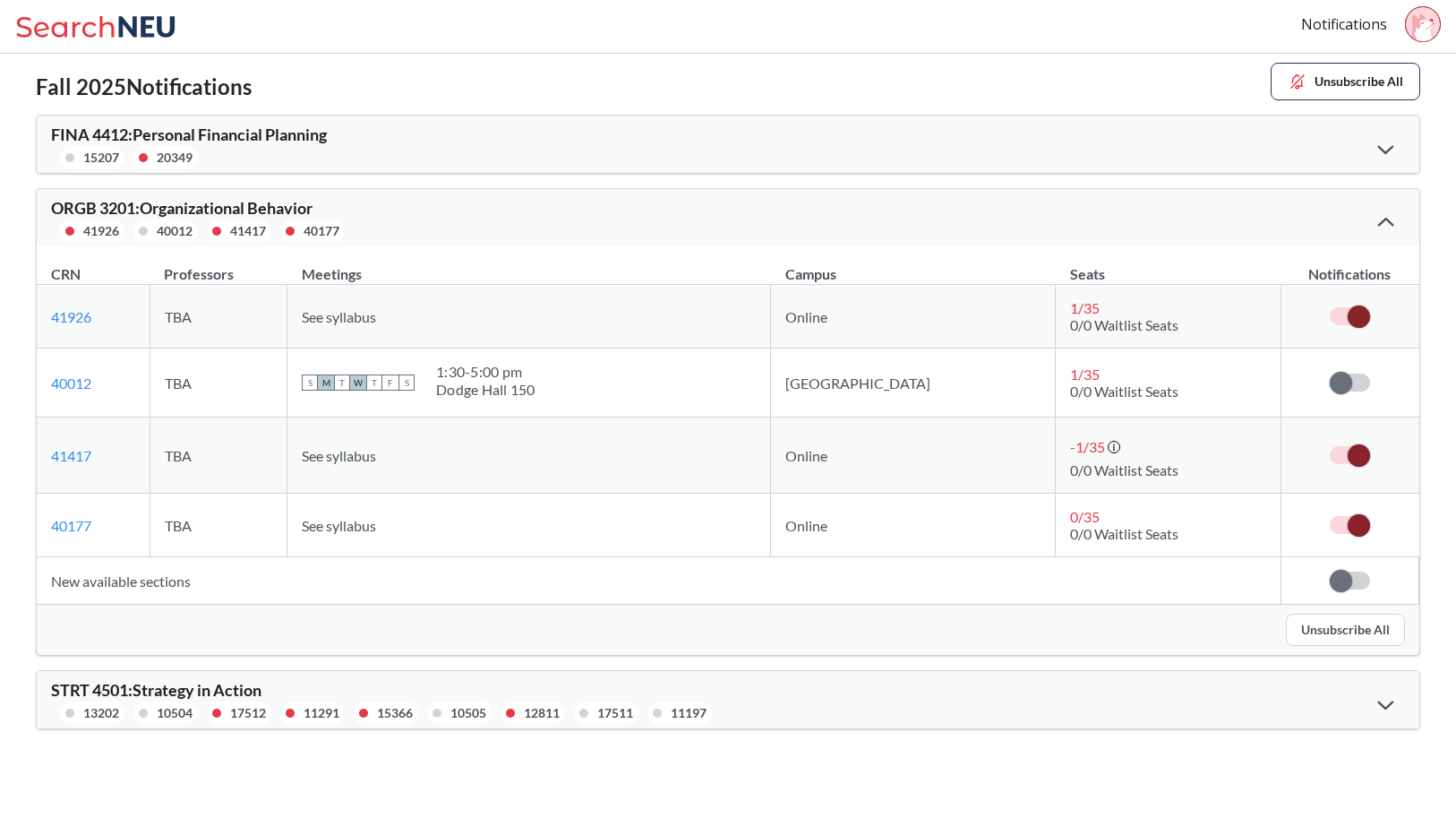
click at [1333, 628] on button "Unsubscribe All" at bounding box center [1346, 630] width 119 height 32
click at [1355, 629] on button "Unsubscribe All" at bounding box center [1346, 630] width 119 height 32
click at [1383, 212] on div at bounding box center [1385, 221] width 39 height 36
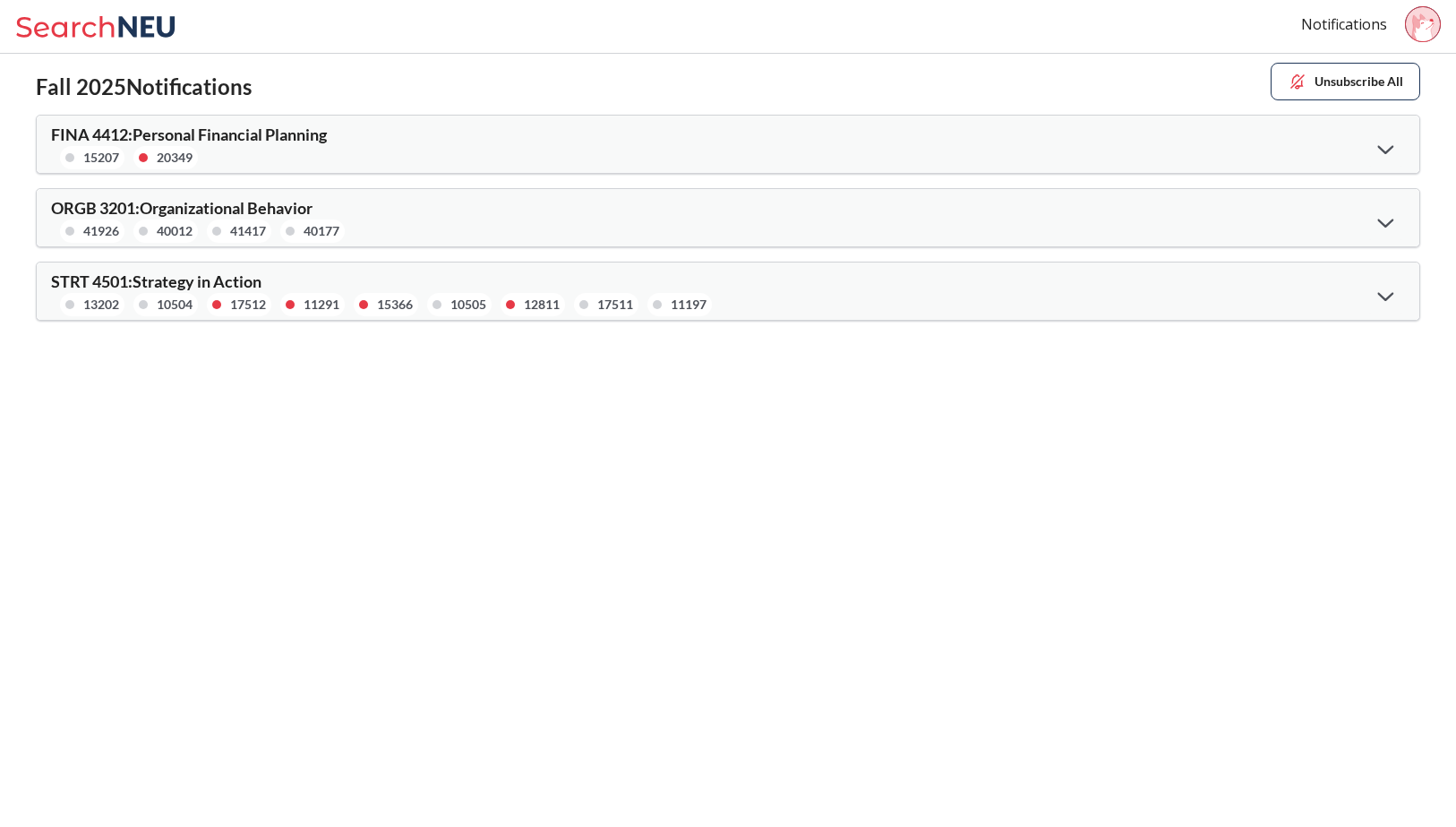
click at [147, 25] on icon at bounding box center [147, 26] width 57 height 21
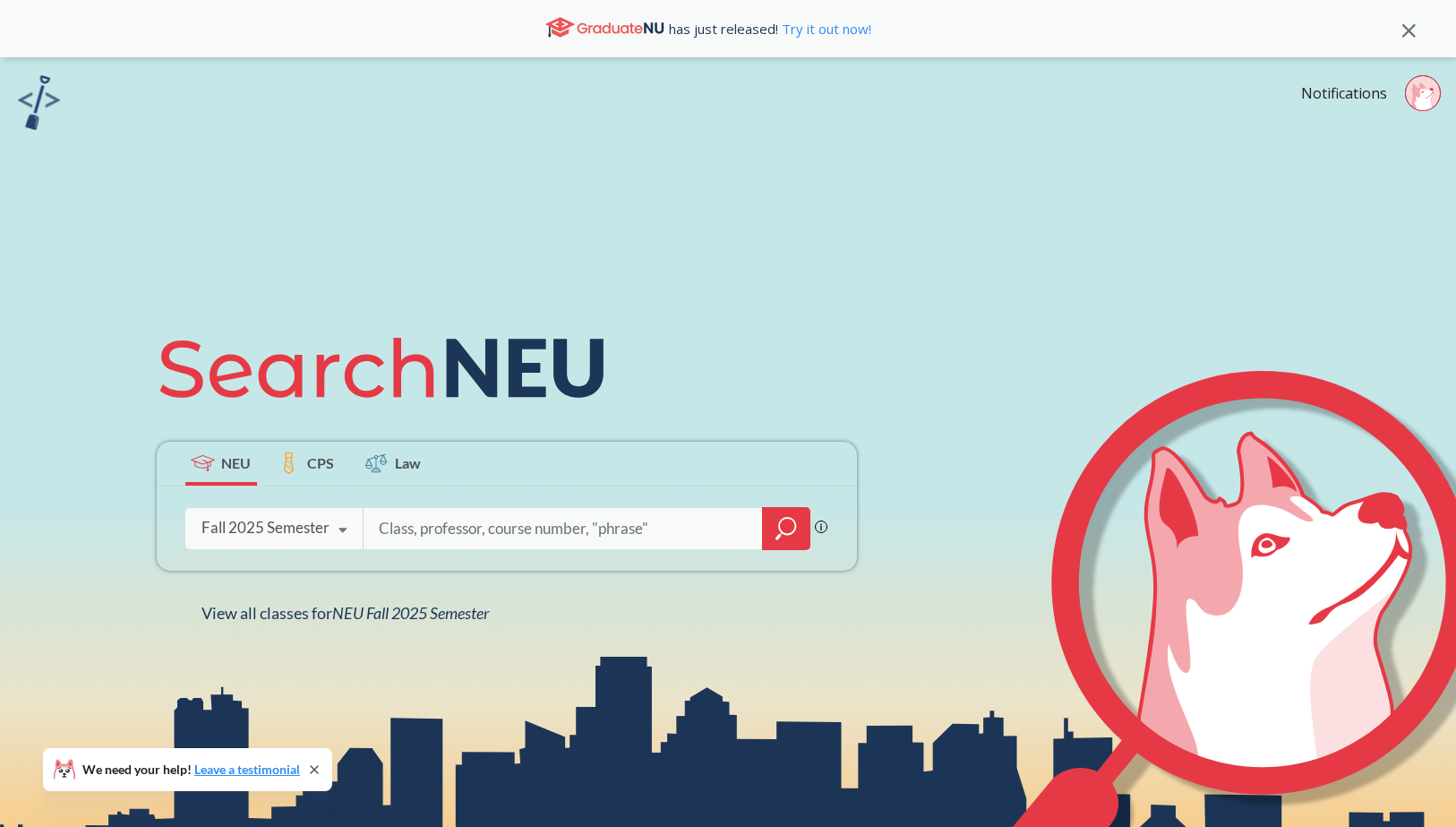
click at [477, 521] on input "search" at bounding box center [563, 529] width 373 height 38
type input "orgb 3201"
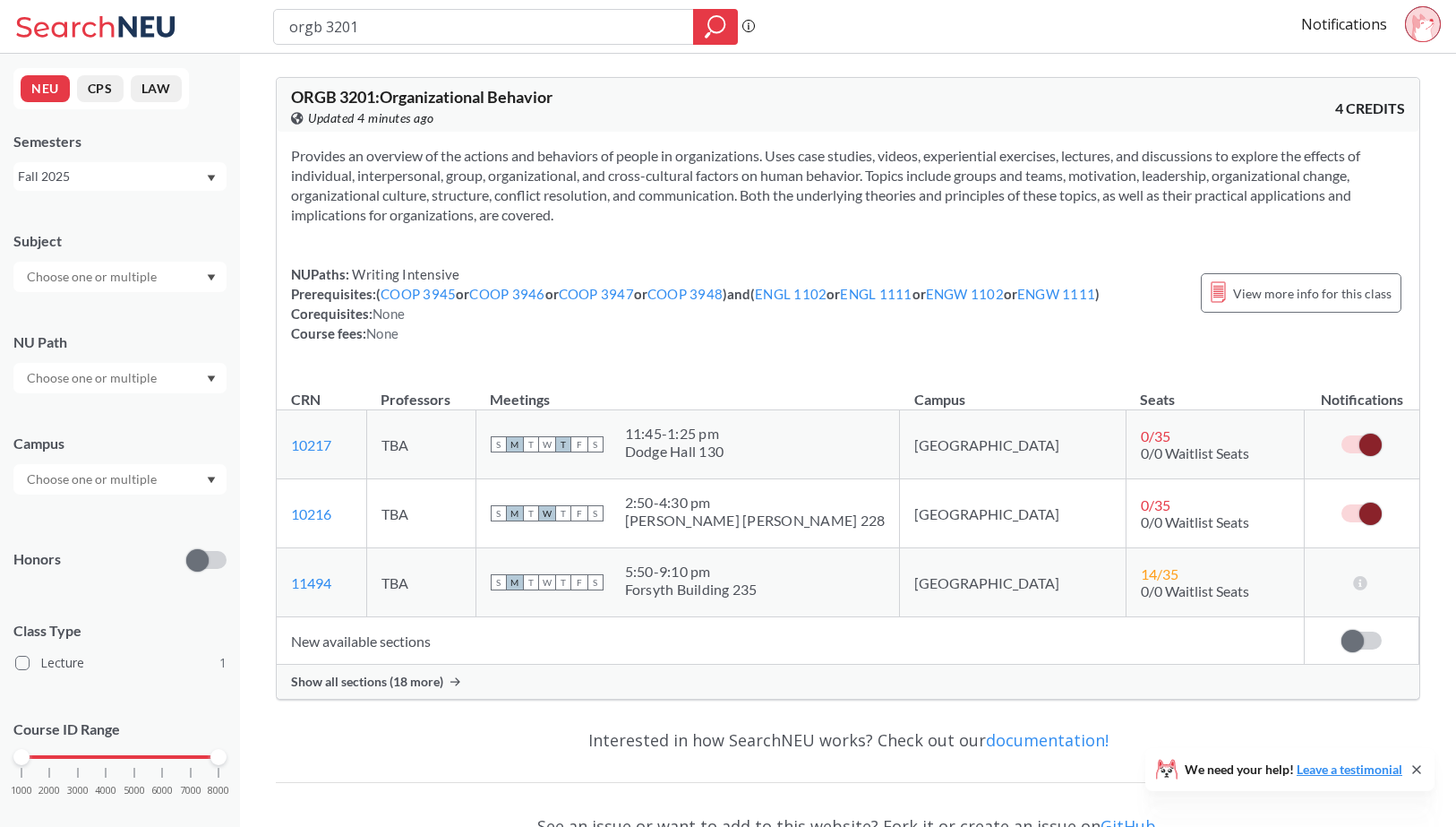
click at [536, 688] on div "Show all sections (18 more)" at bounding box center [847, 682] width 1143 height 34
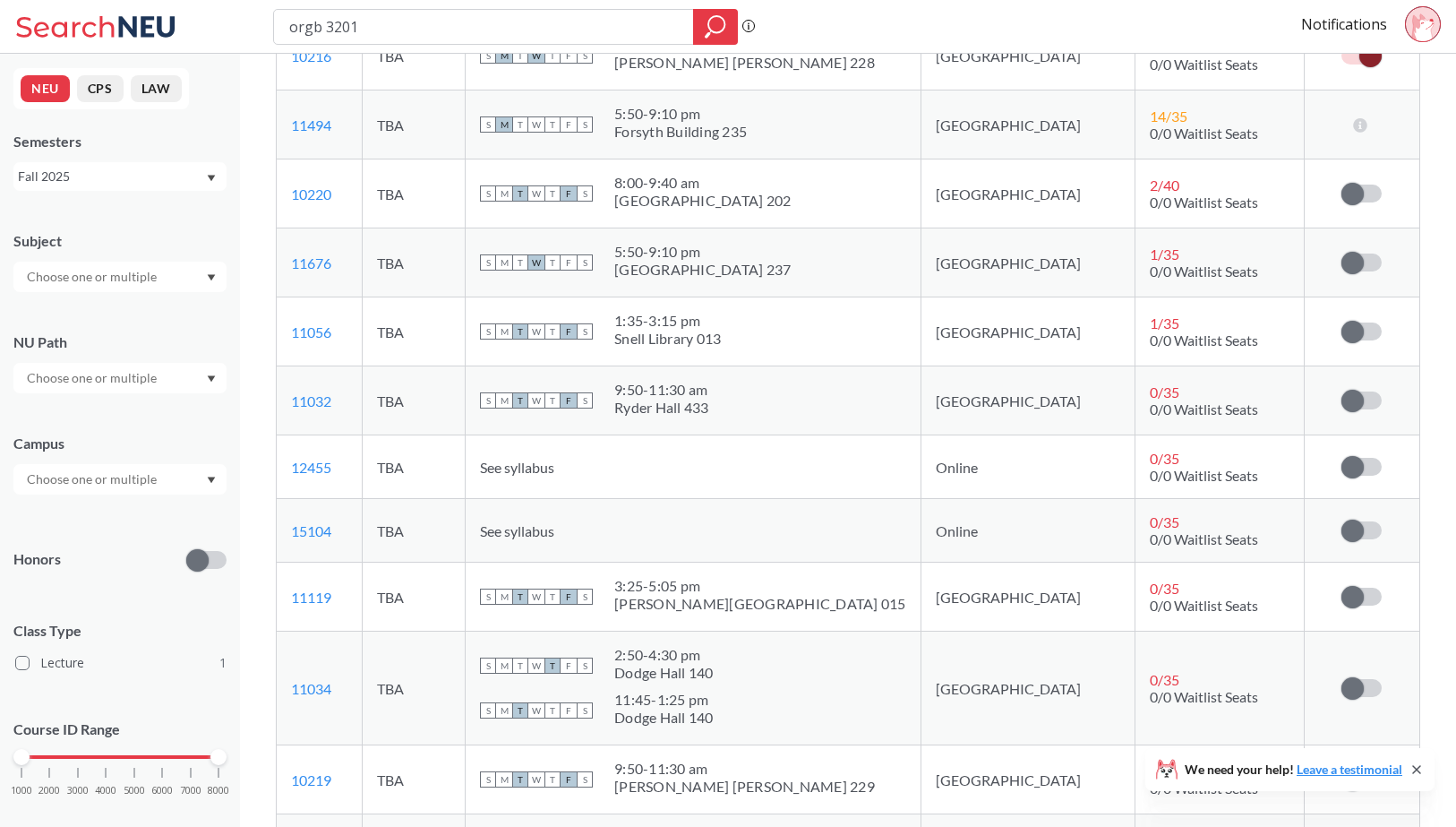
scroll to position [459, 0]
click at [1361, 509] on td "Subscribe to notifications for this section" at bounding box center [1362, 530] width 114 height 63
click at [1358, 526] on span at bounding box center [1353, 530] width 23 height 23
click at [1342, 520] on input "checkbox" at bounding box center [1342, 520] width 0 height 0
click at [1365, 465] on label at bounding box center [1362, 465] width 41 height 18
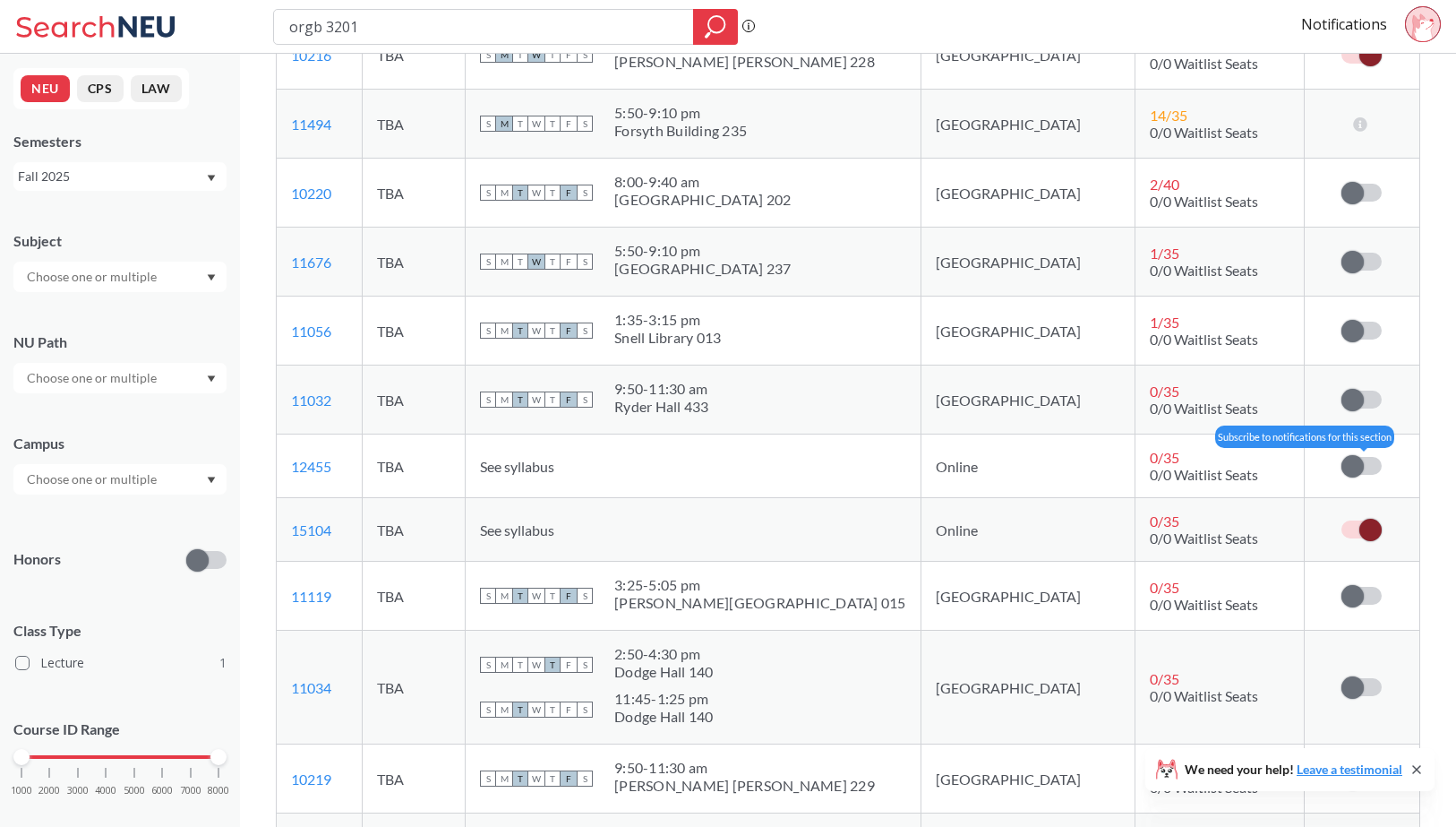
click at [1342, 457] on input "checkbox" at bounding box center [1342, 457] width 0 height 0
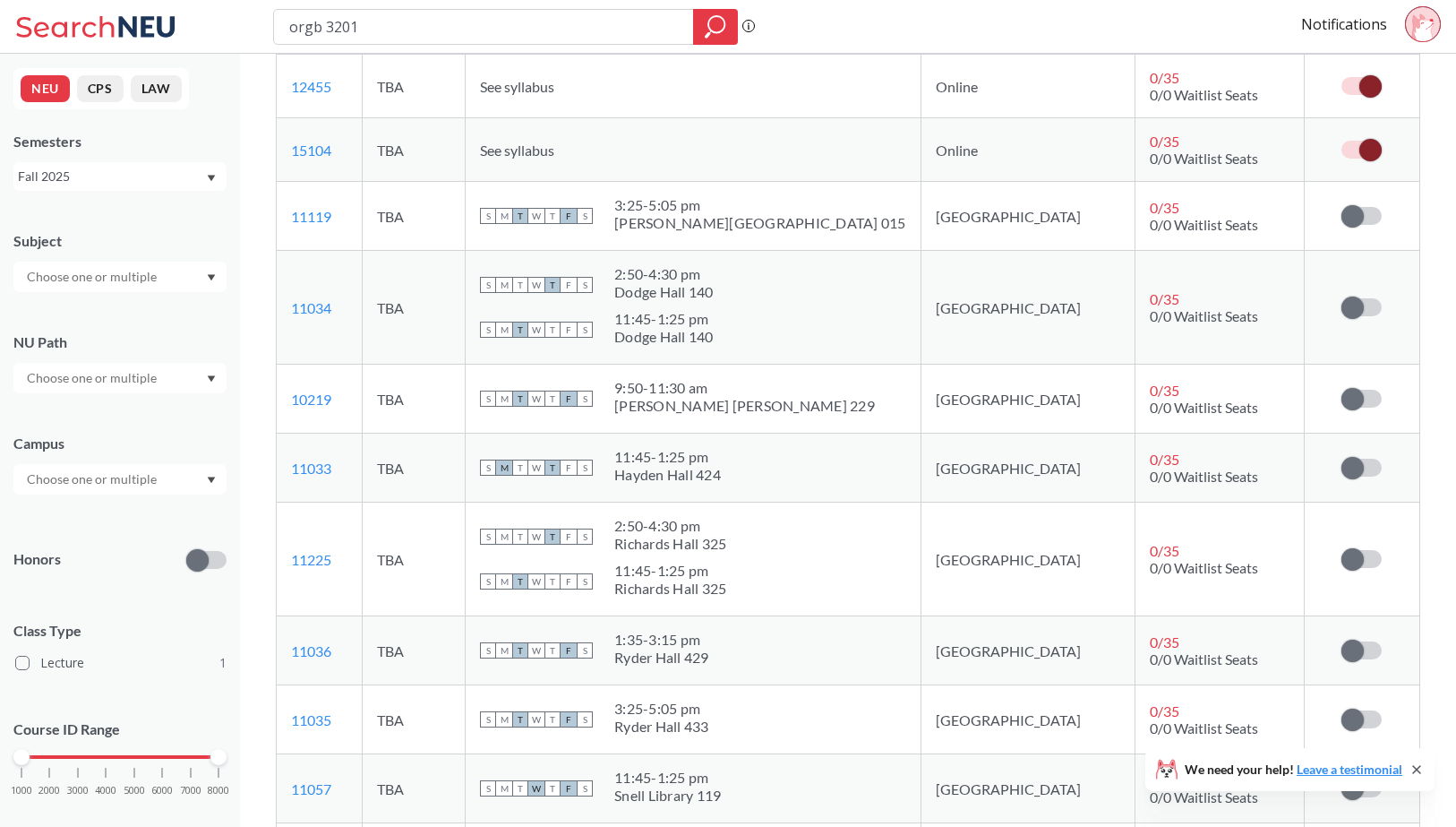
scroll to position [839, 0]
click at [1363, 469] on span at bounding box center [1353, 467] width 23 height 23
click at [1342, 458] on input "checkbox" at bounding box center [1342, 458] width 0 height 0
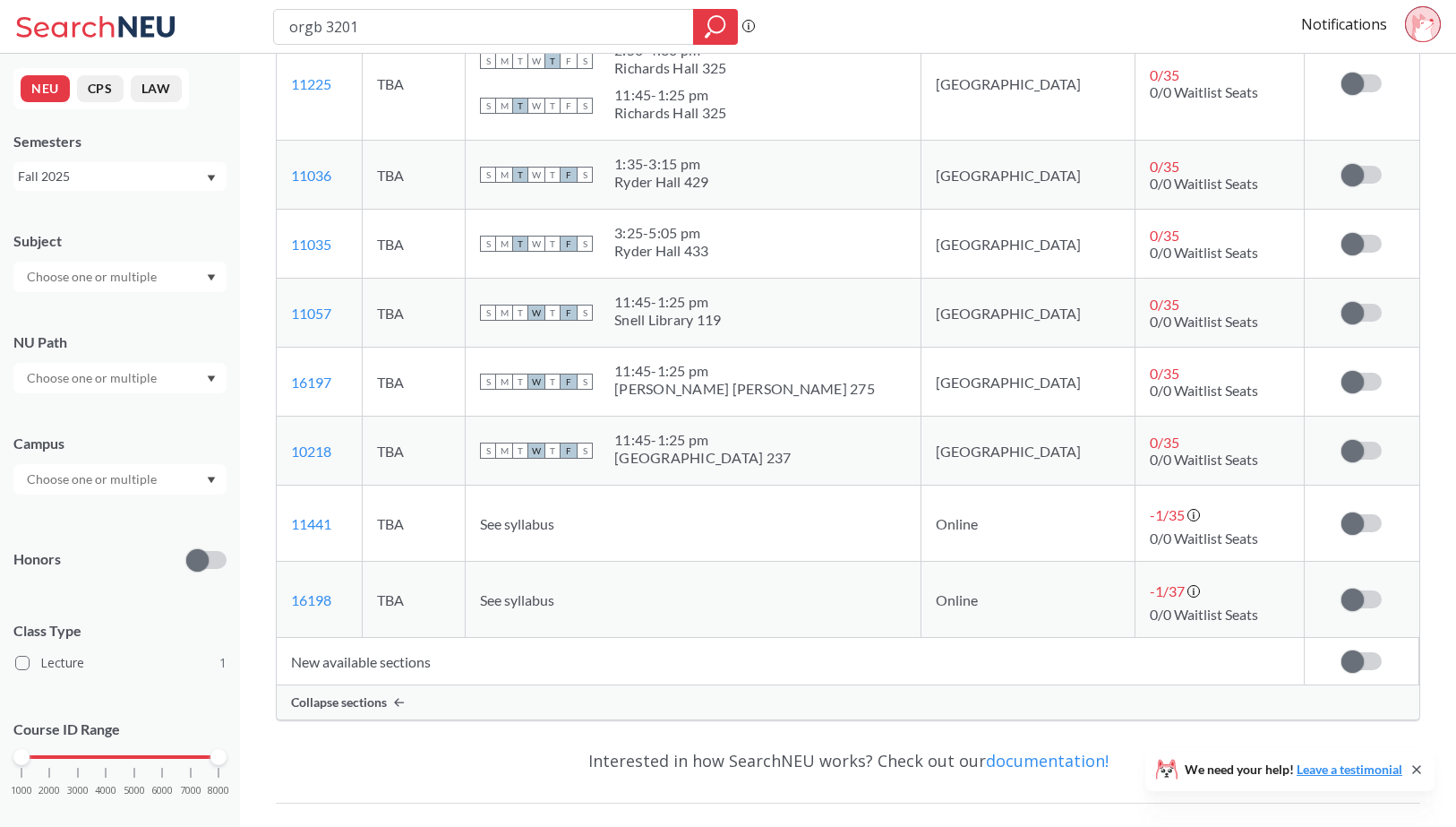
scroll to position [1317, 0]
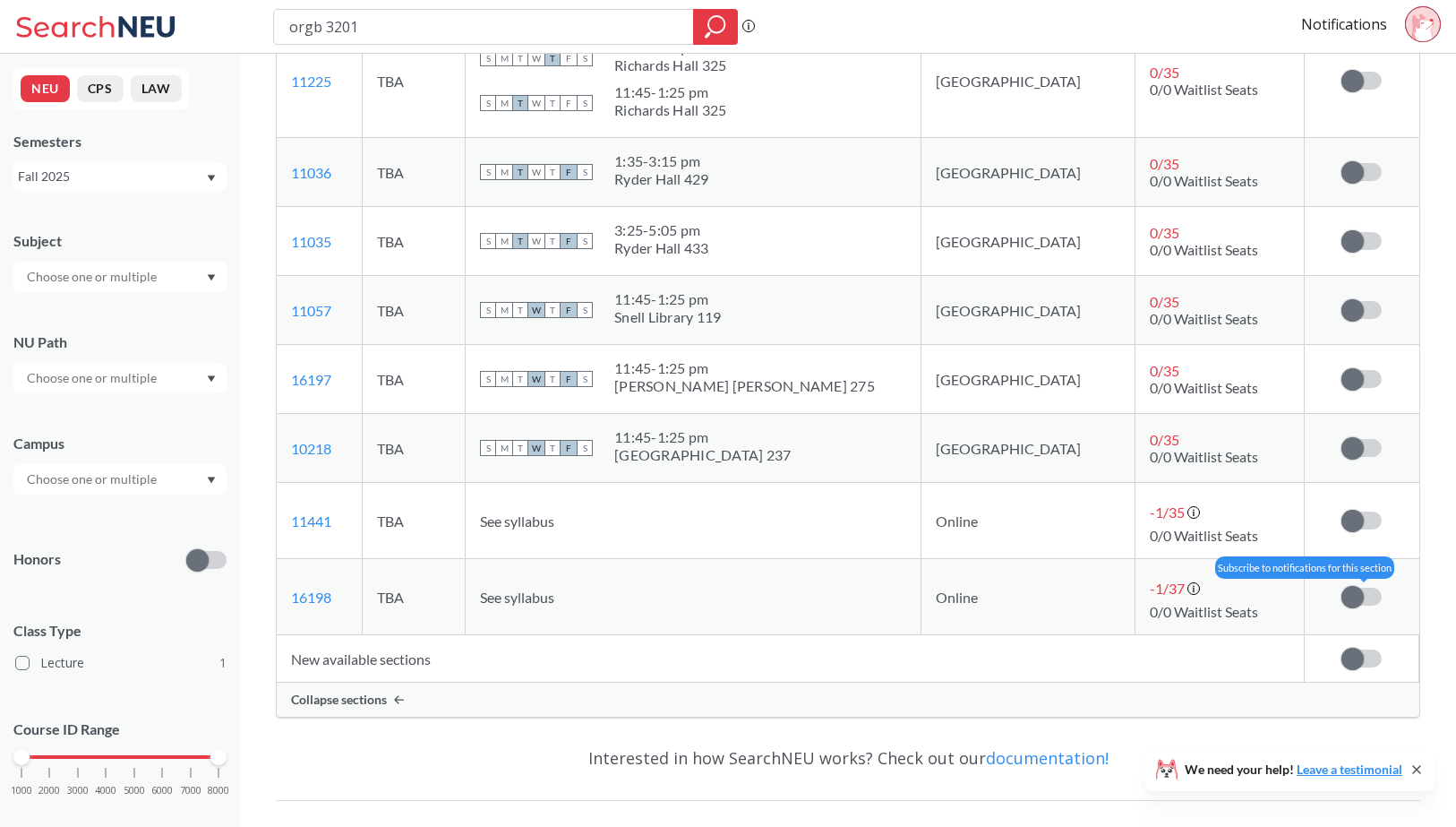
click at [1357, 605] on span at bounding box center [1353, 598] width 23 height 23
click at [1342, 588] on input "checkbox" at bounding box center [1342, 588] width 0 height 0
click at [1365, 518] on label at bounding box center [1362, 520] width 41 height 18
click at [1342, 512] on input "checkbox" at bounding box center [1342, 512] width 0 height 0
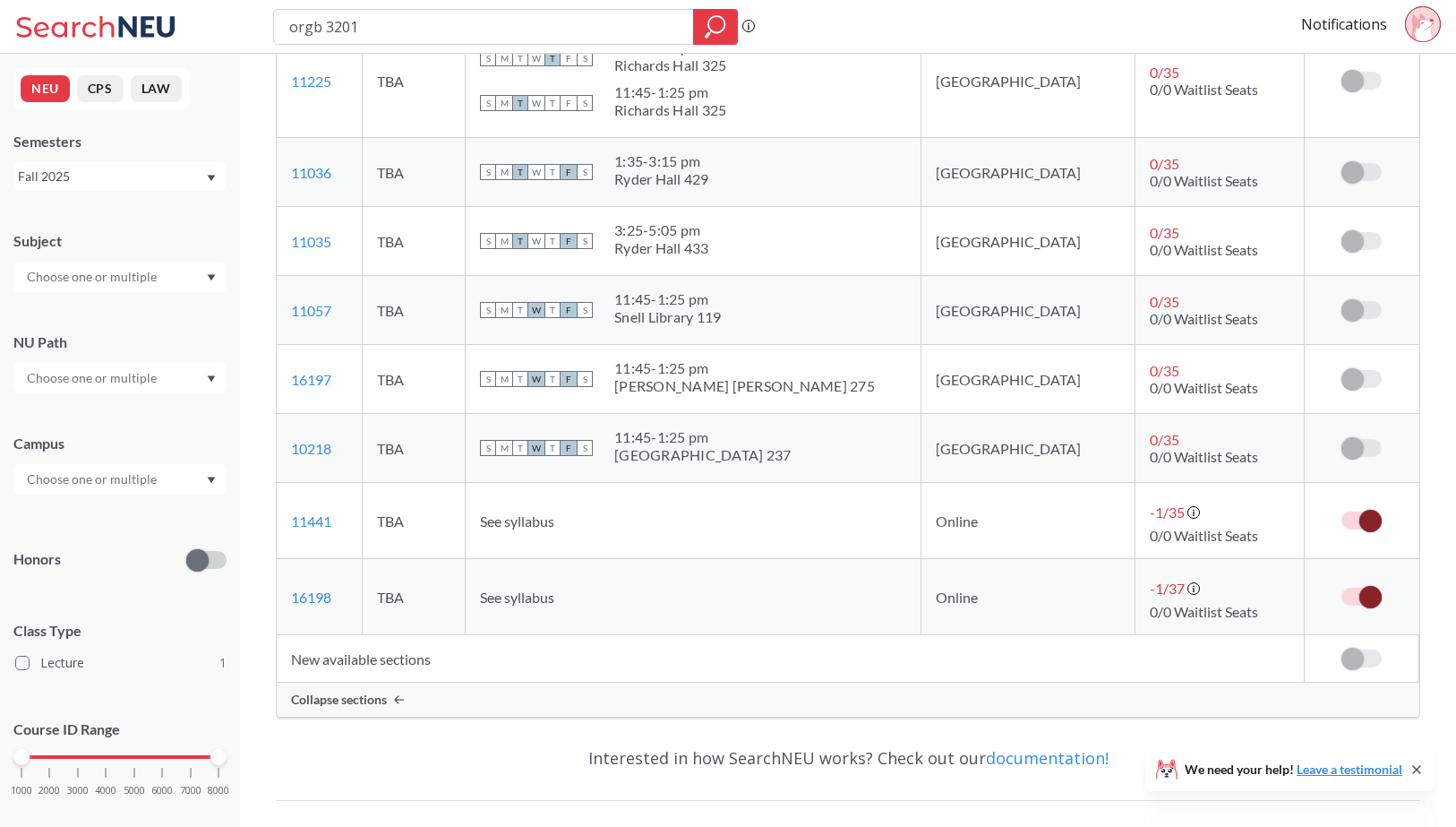
scroll to position [202, 0]
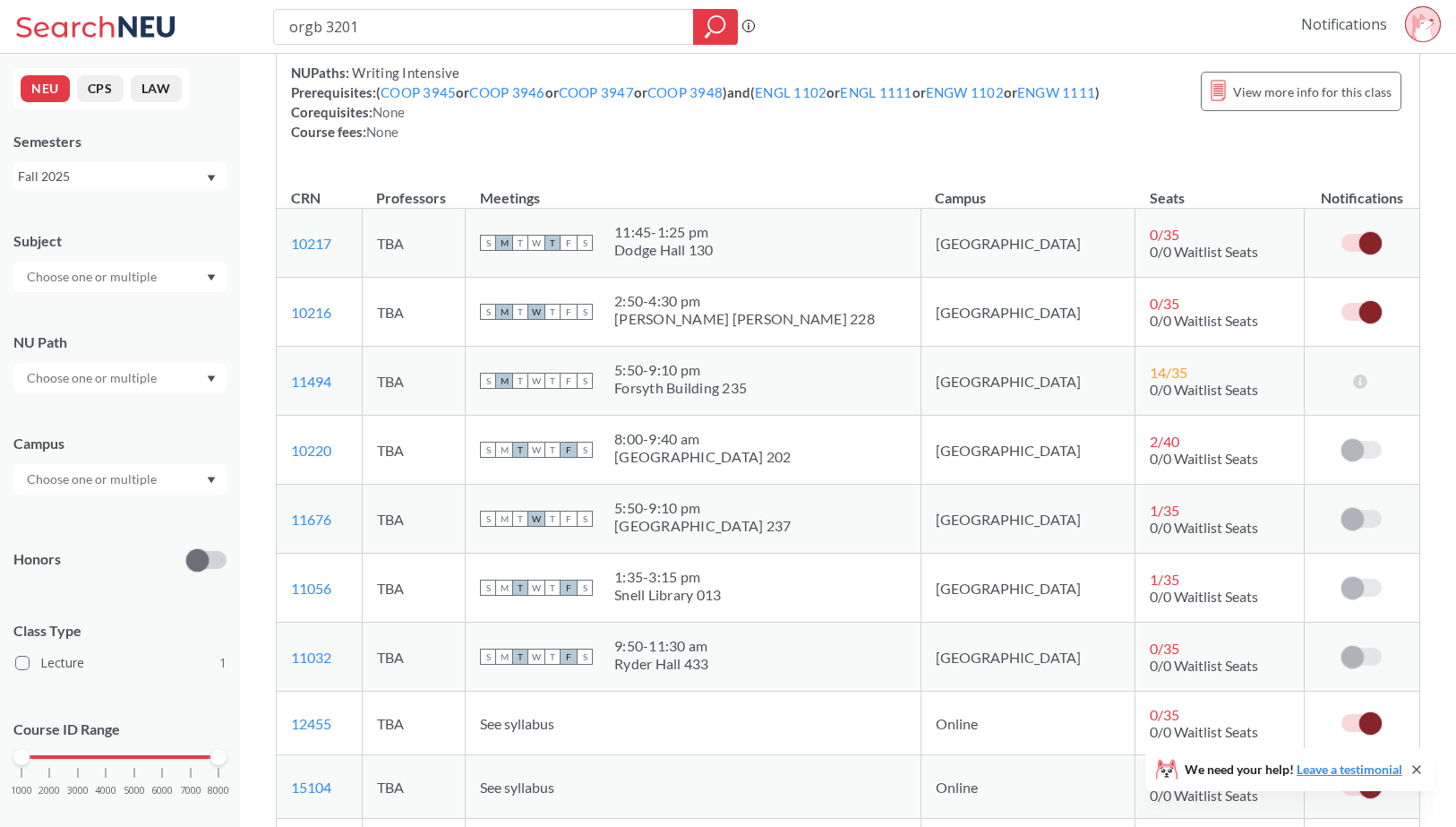
click at [1345, 19] on link "Notifications" at bounding box center [1344, 24] width 86 height 20
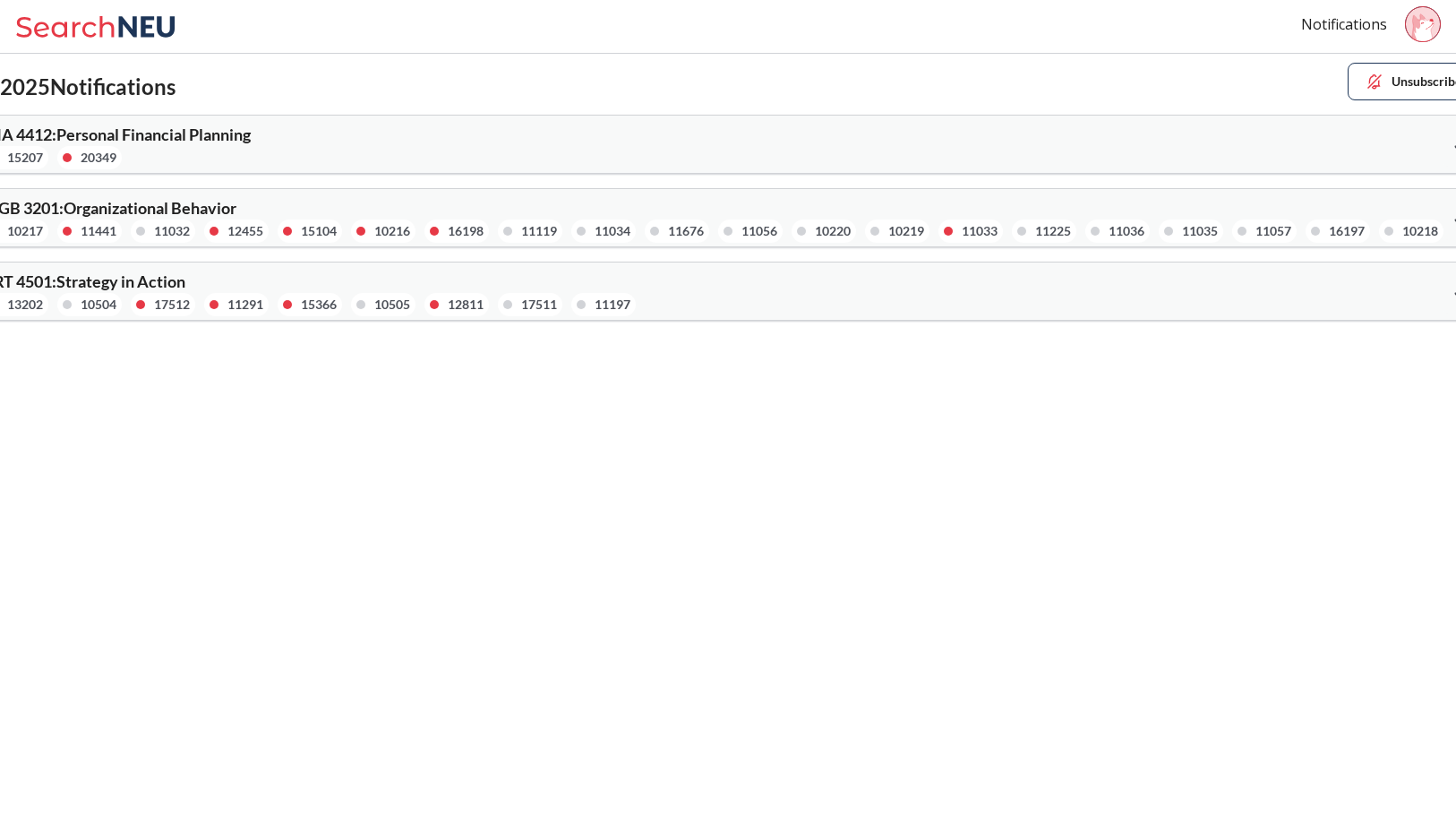
click at [1448, 203] on div at bounding box center [1463, 221] width 39 height 37
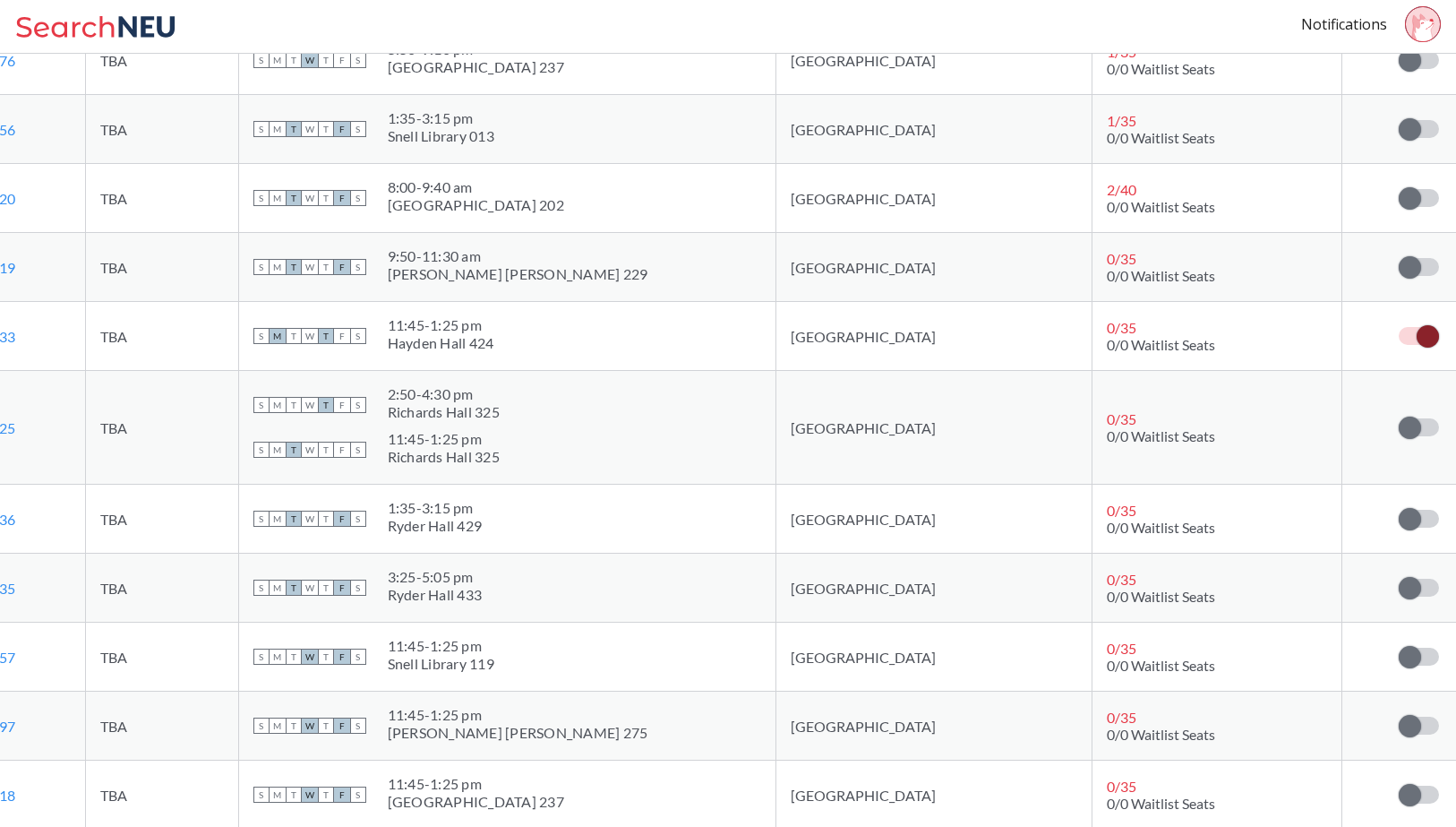
scroll to position [1117, 0]
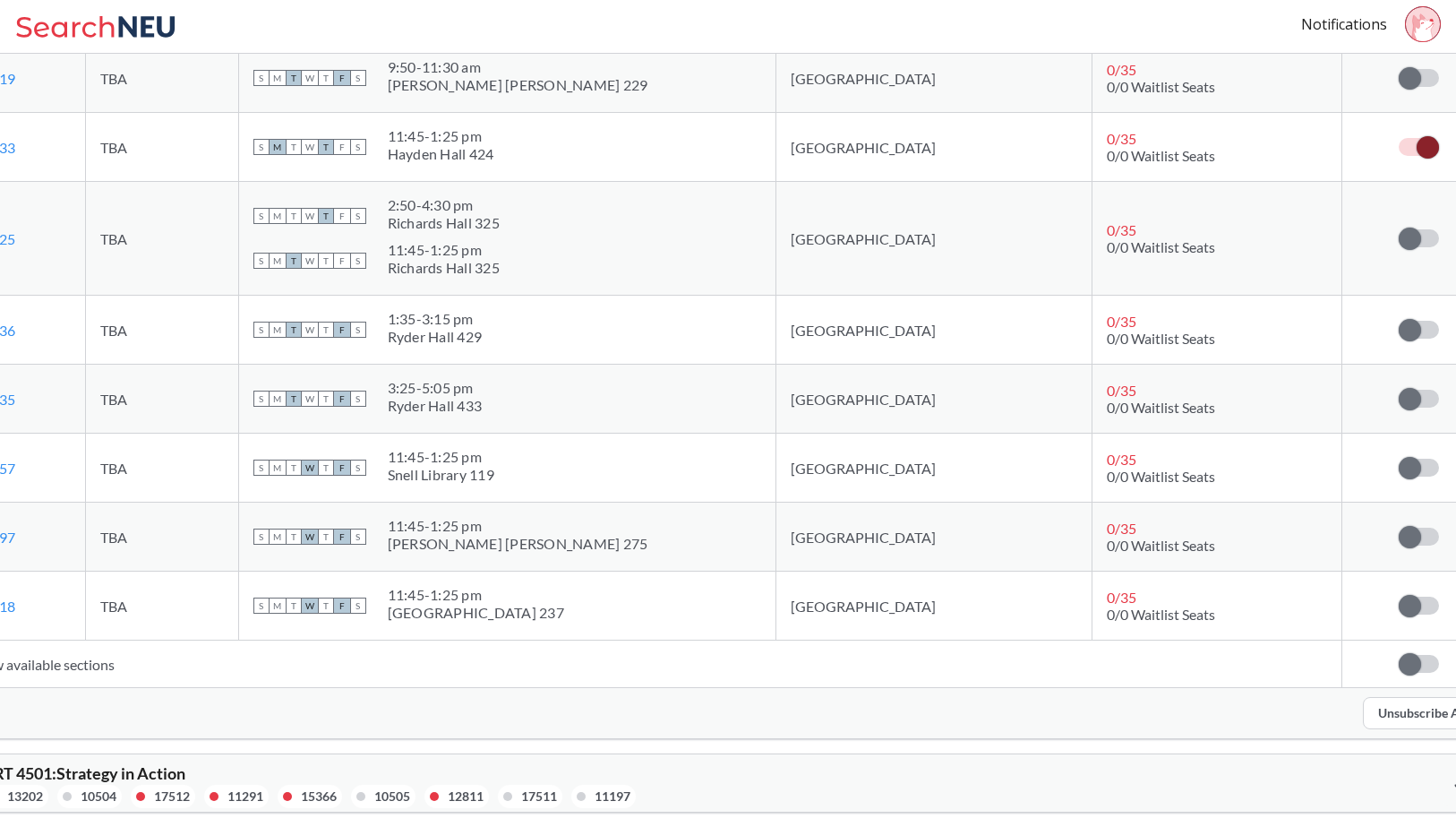
click at [990, 773] on div "STRT 4501 : Strategy in Action 13202 10504 17512 11291 15366 10505 12811 17511 …" at bounding box center [728, 783] width 1536 height 58
click at [1399, 769] on div "STRT 4501 : Strategy in Action 13202 10504 17512 11291 15366 10505 12811 17511 …" at bounding box center [728, 783] width 1536 height 58
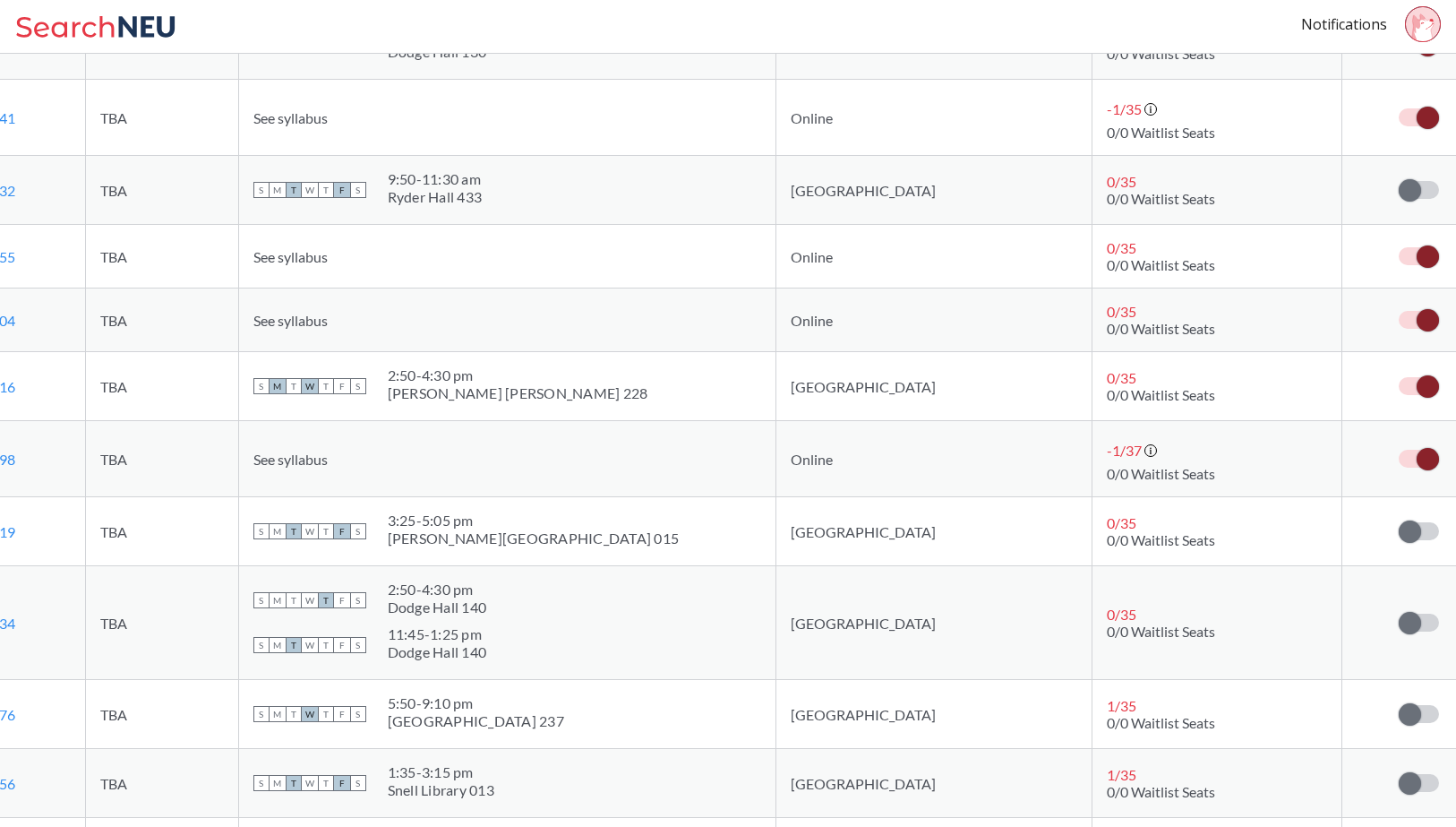
scroll to position [0, 0]
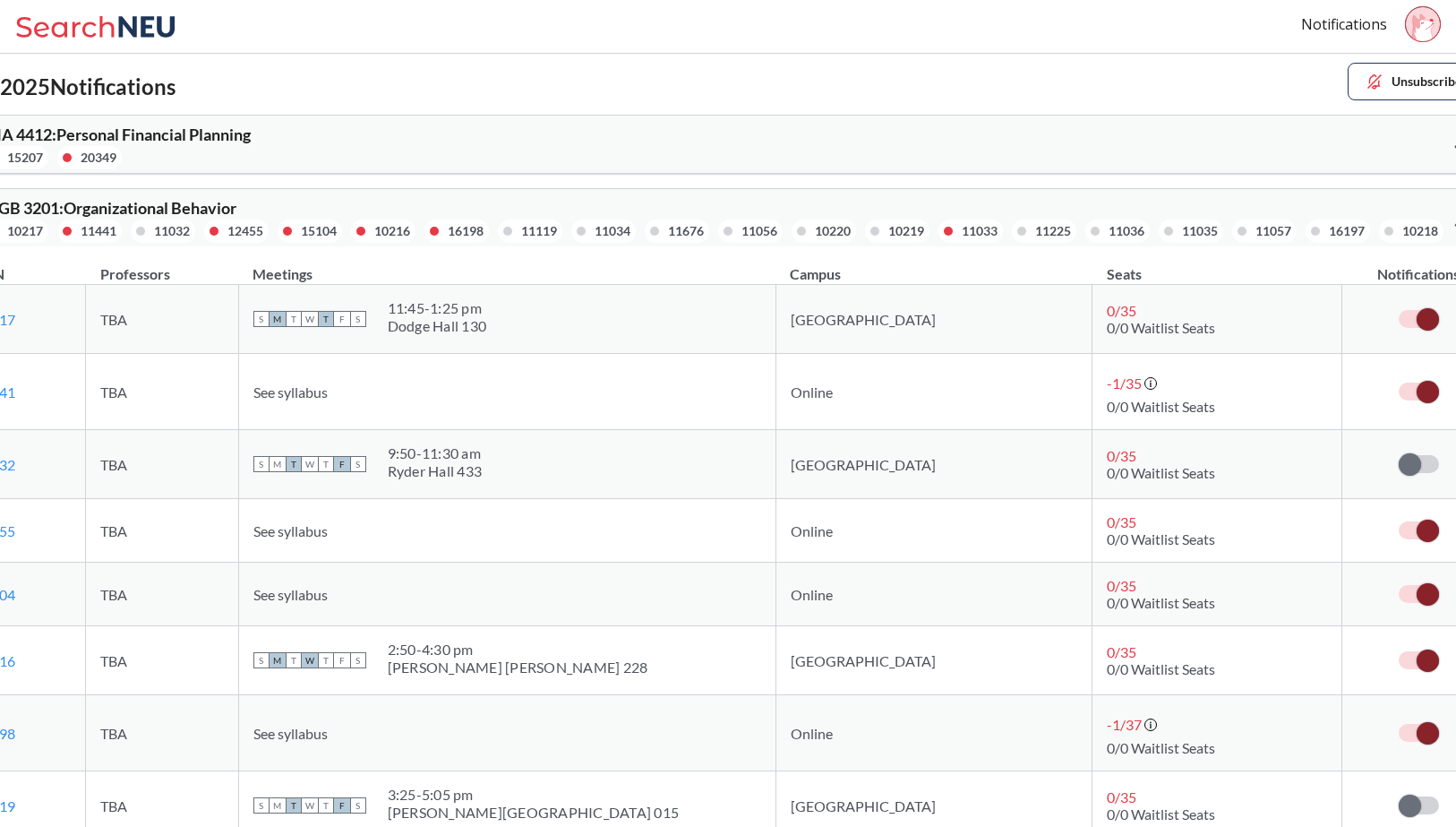
click at [1431, 33] on icon at bounding box center [1423, 26] width 22 height 27
click at [1397, 74] on span "Sign out" at bounding box center [1373, 73] width 104 height 8
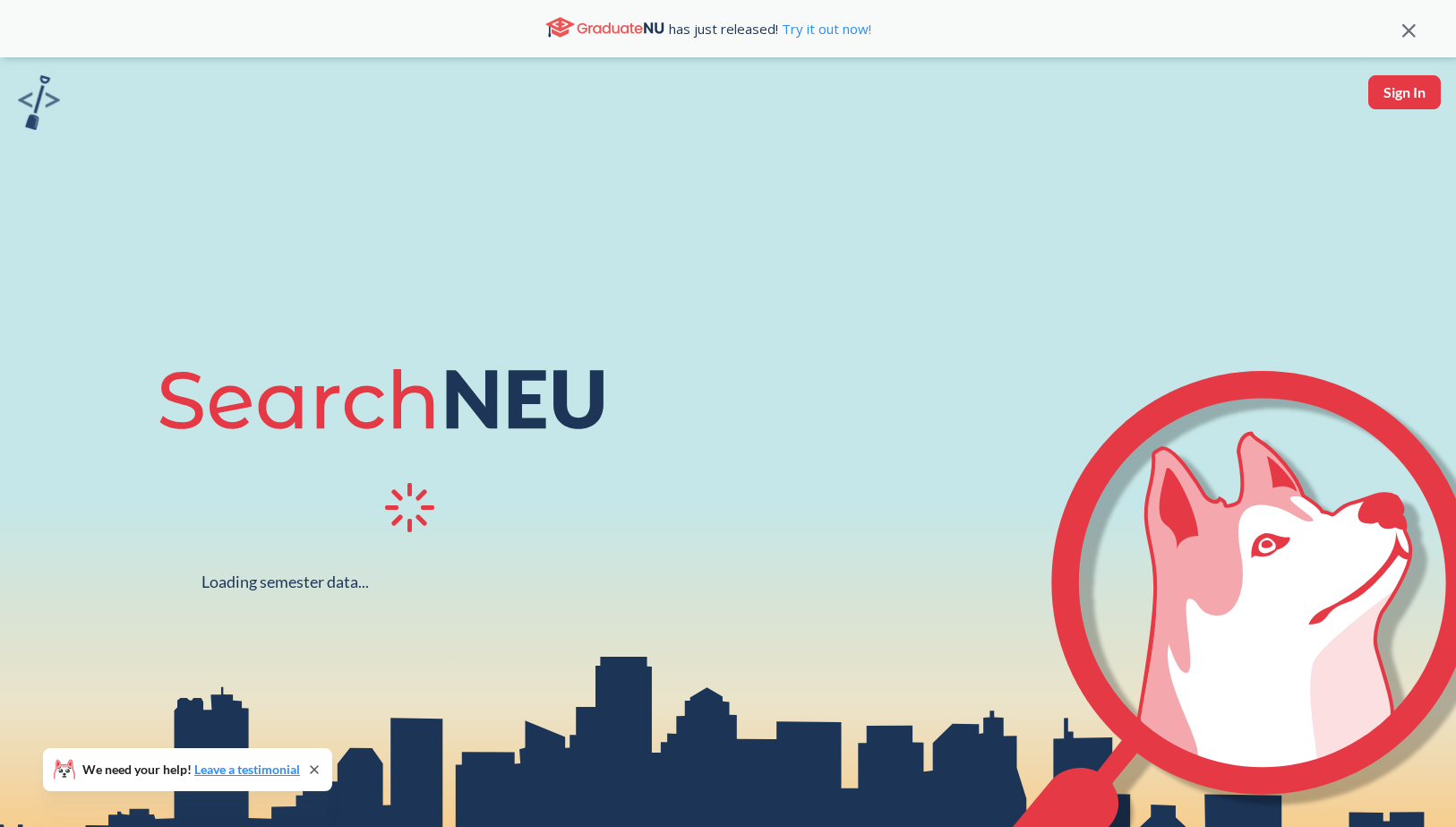
click at [1444, 108] on div "Sign In" at bounding box center [1410, 93] width 92 height 34
click at [1422, 101] on button "Sign In" at bounding box center [1404, 93] width 73 height 34
select select "US"
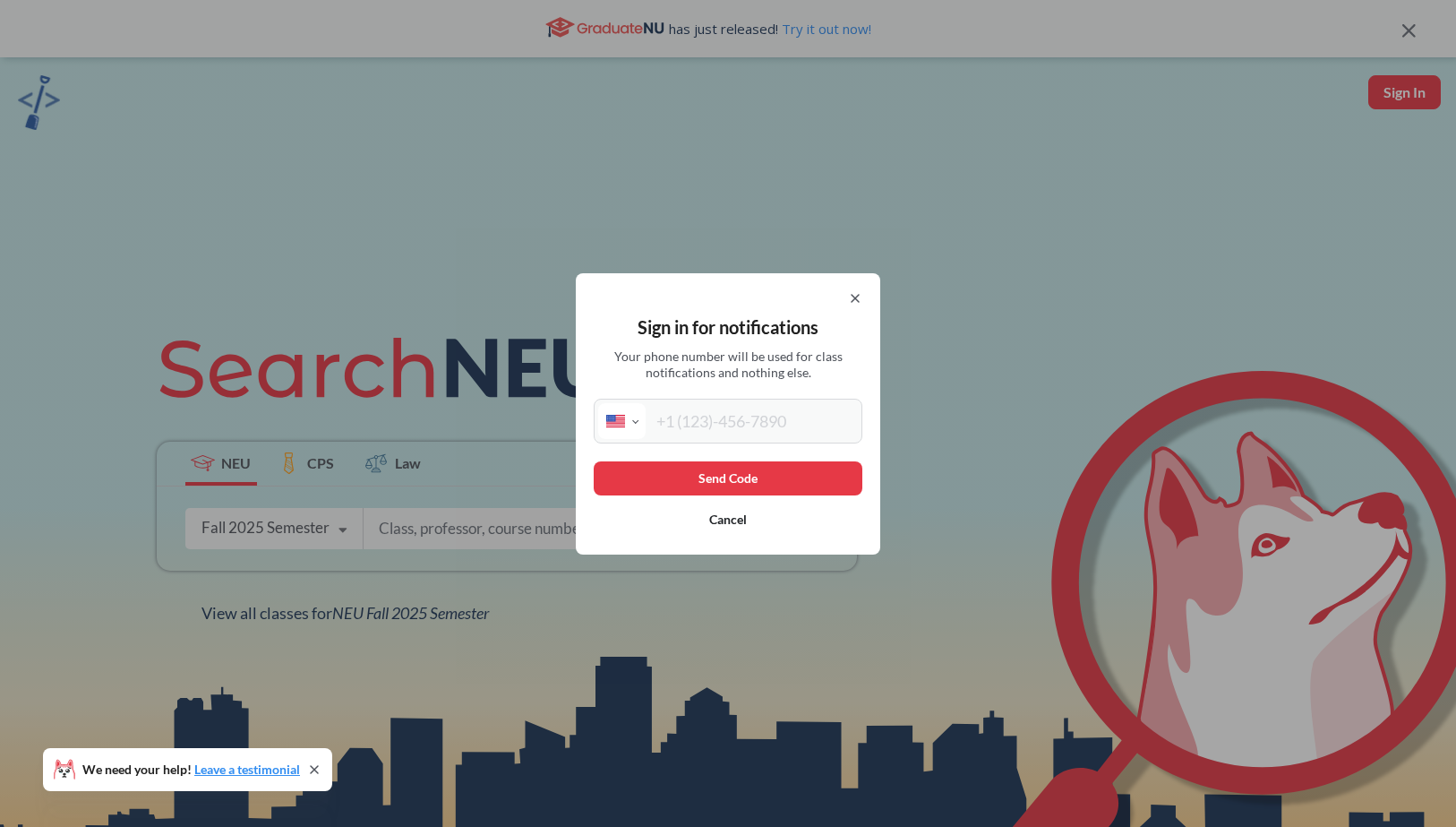
click at [704, 417] on input "tel" at bounding box center [751, 421] width 212 height 36
click at [705, 417] on input "tel" at bounding box center [751, 421] width 212 height 36
type input "[PHONE_NUMBER]"
click at [745, 481] on button "Send Code" at bounding box center [728, 479] width 269 height 34
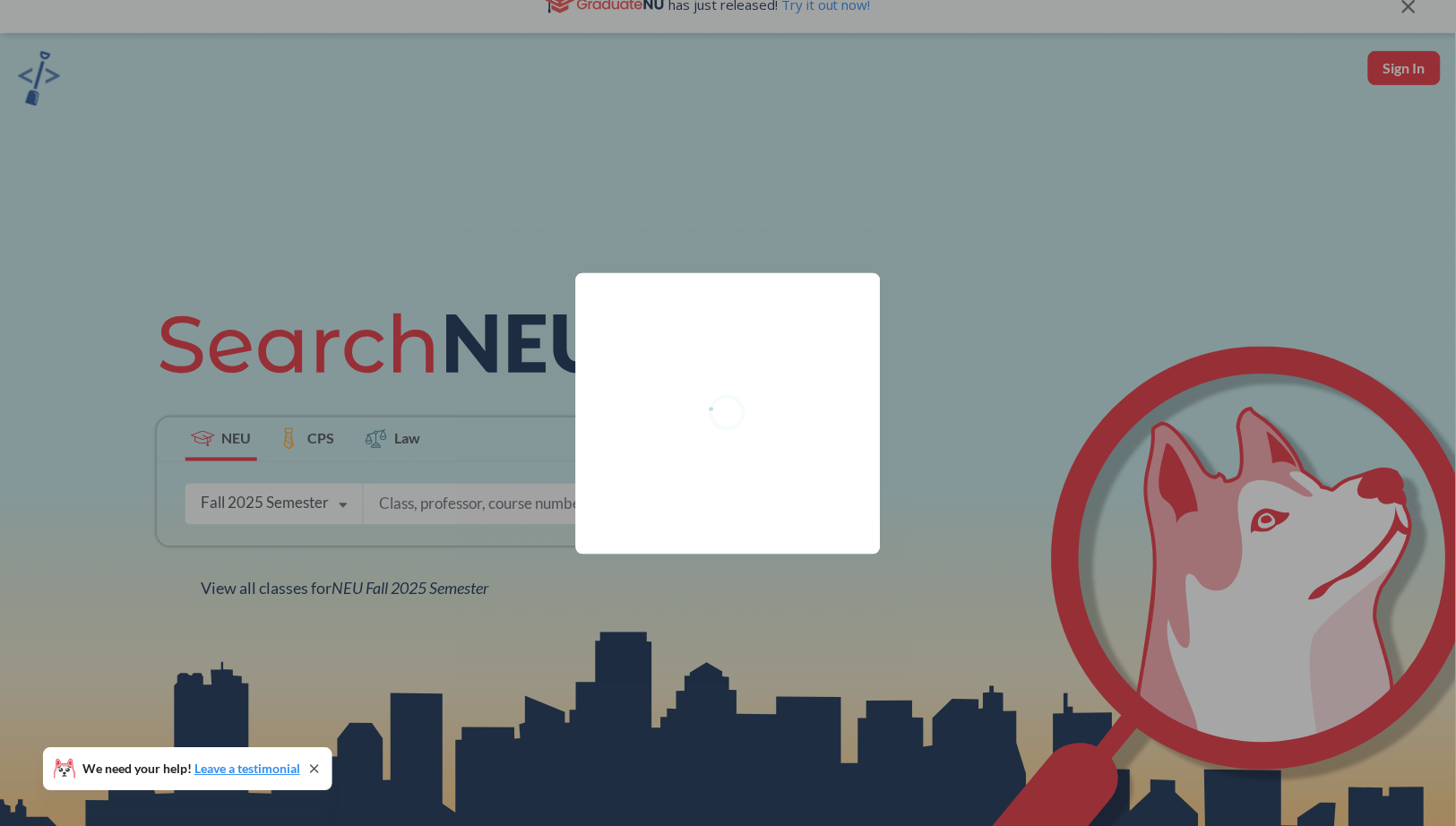
scroll to position [26, 0]
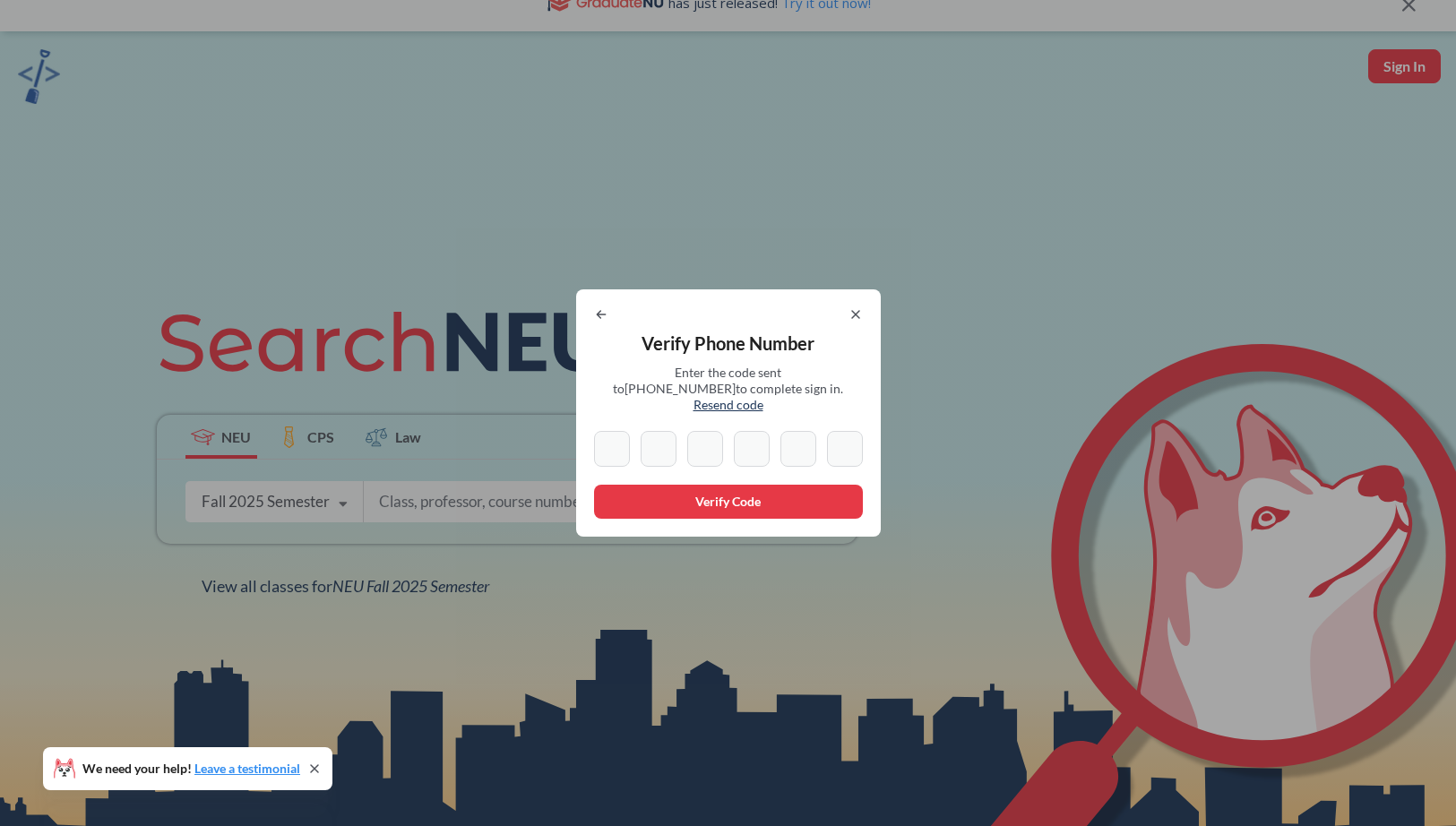
type input "4"
type input "8"
type input "6"
type input "4"
type input "5"
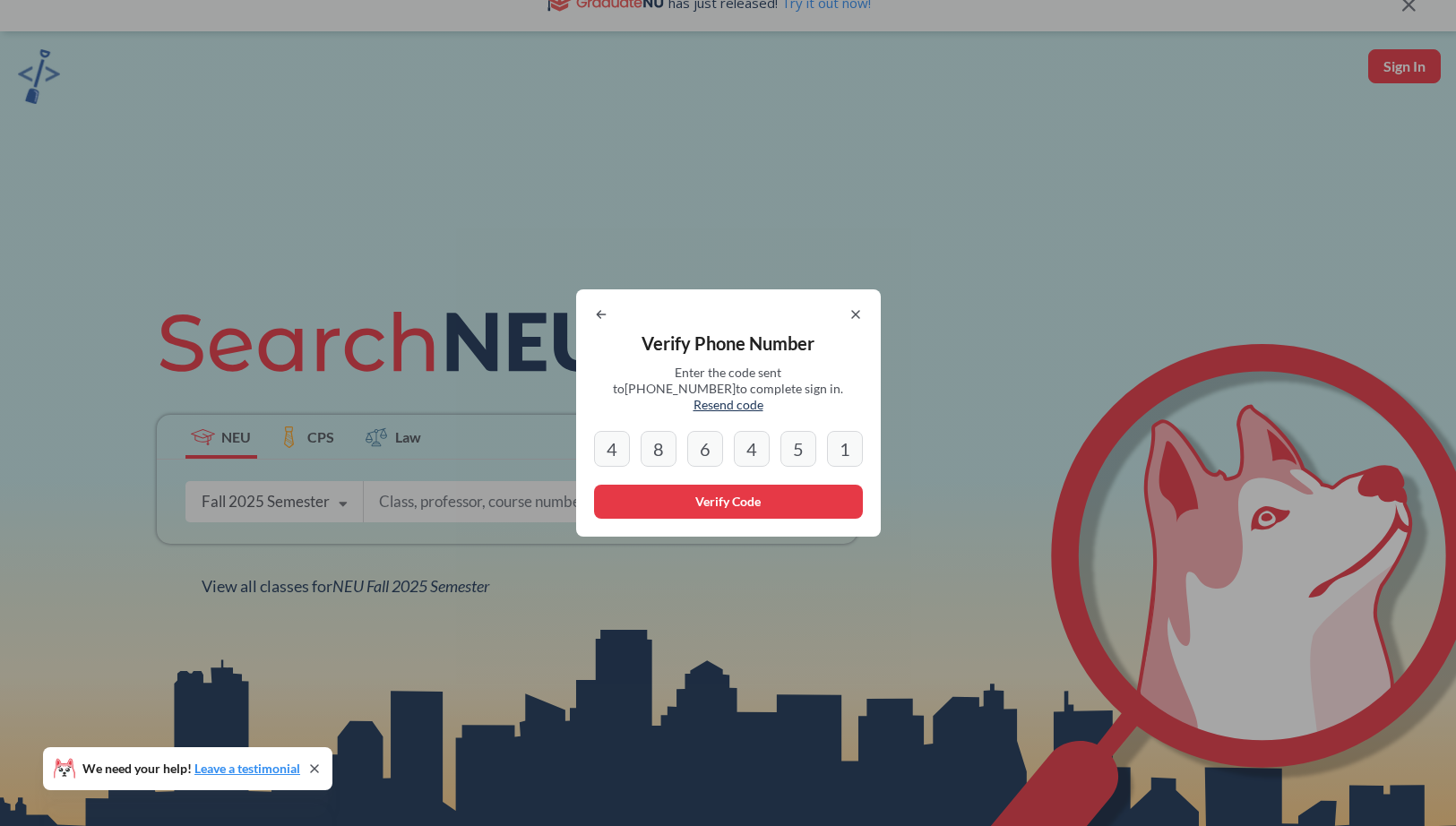
type input "1"
click at [721, 497] on button "Verify Code" at bounding box center [728, 501] width 269 height 34
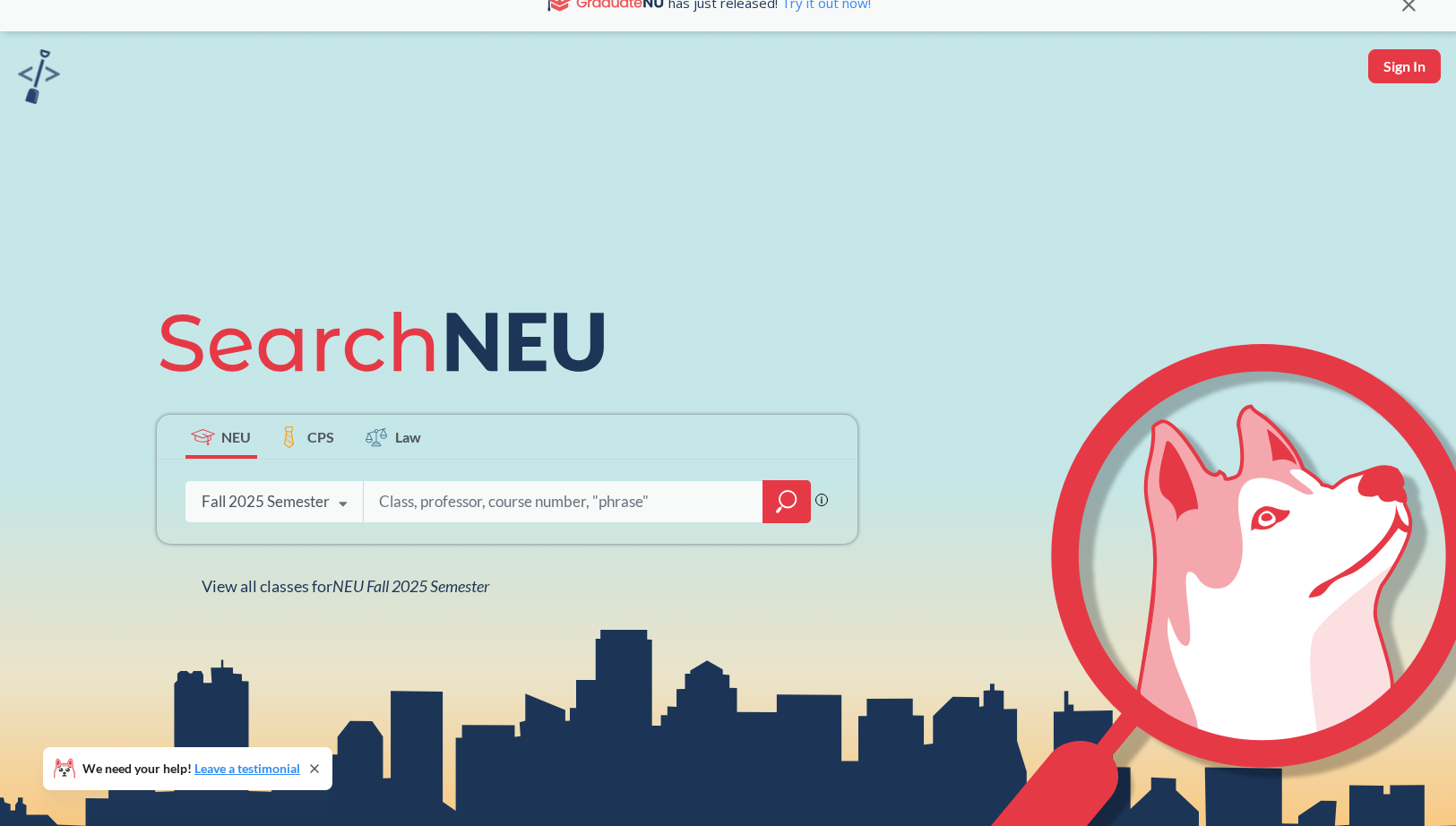
click at [403, 505] on input "search" at bounding box center [564, 502] width 373 height 38
type input "fina 4421"
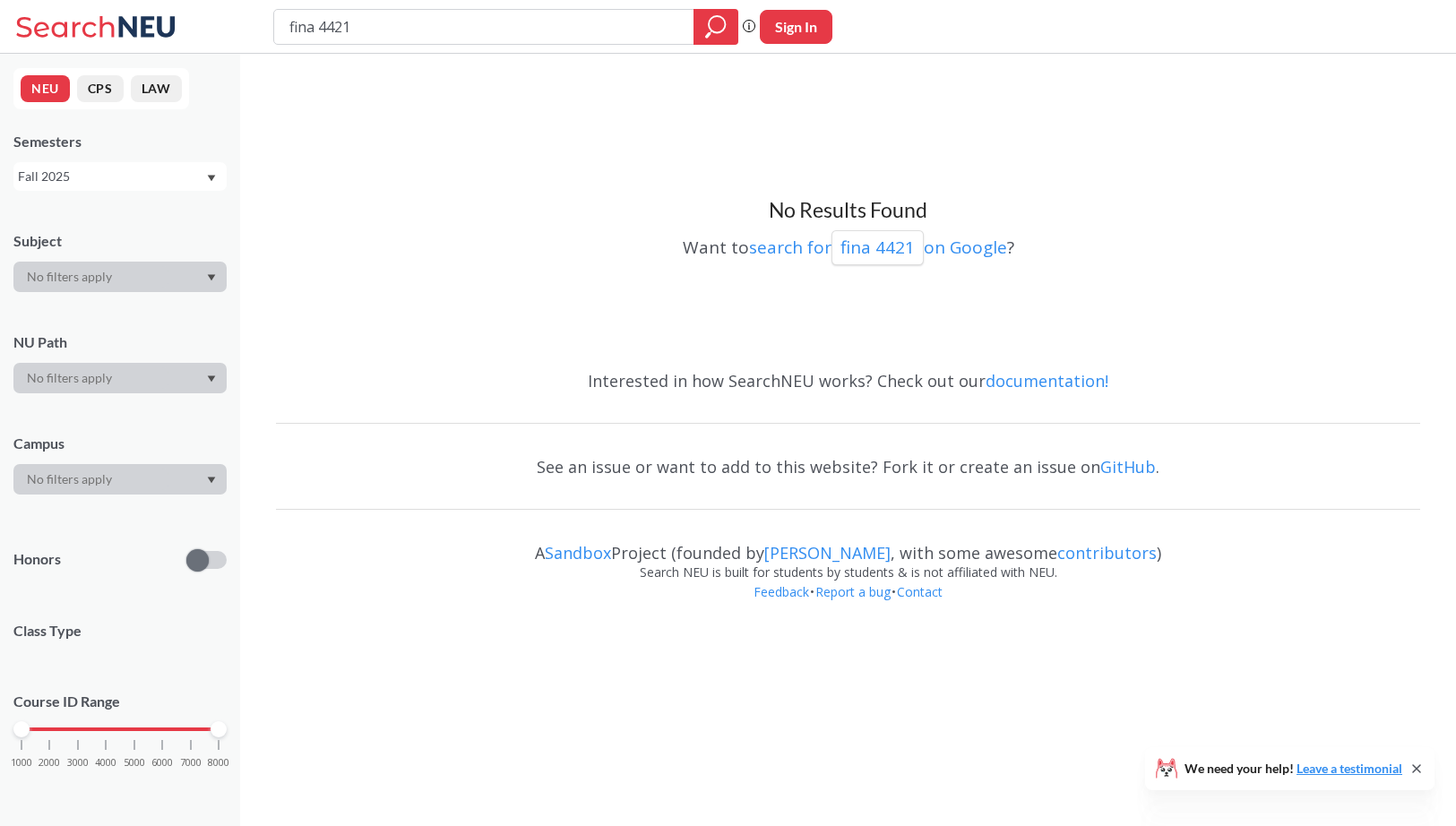
click at [555, 42] on input "fina 4421" at bounding box center [484, 26] width 394 height 30
type input "fina 4412"
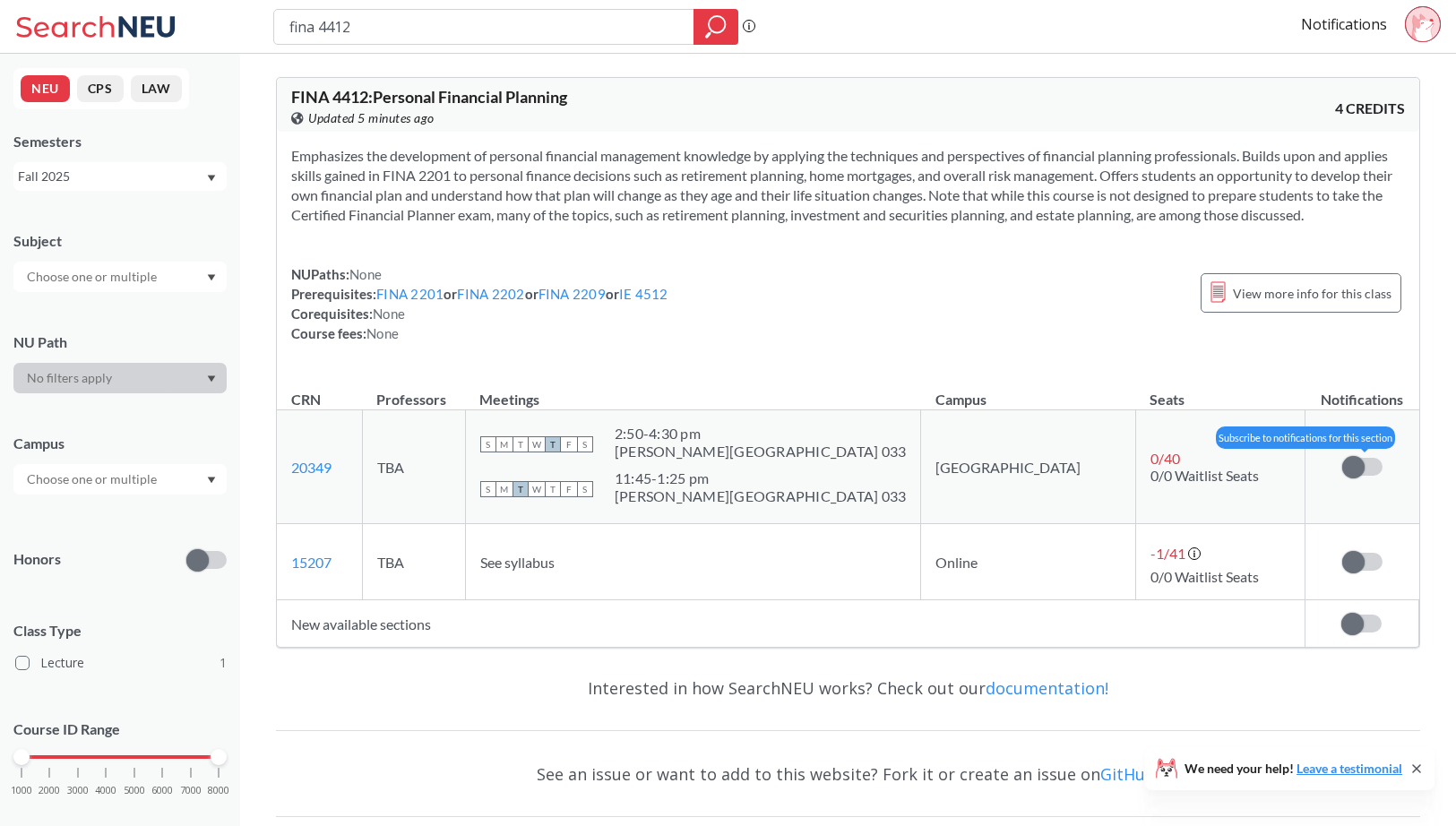
click at [1357, 463] on span at bounding box center [1354, 467] width 23 height 23
click at [1343, 458] on input "checkbox" at bounding box center [1343, 458] width 0 height 0
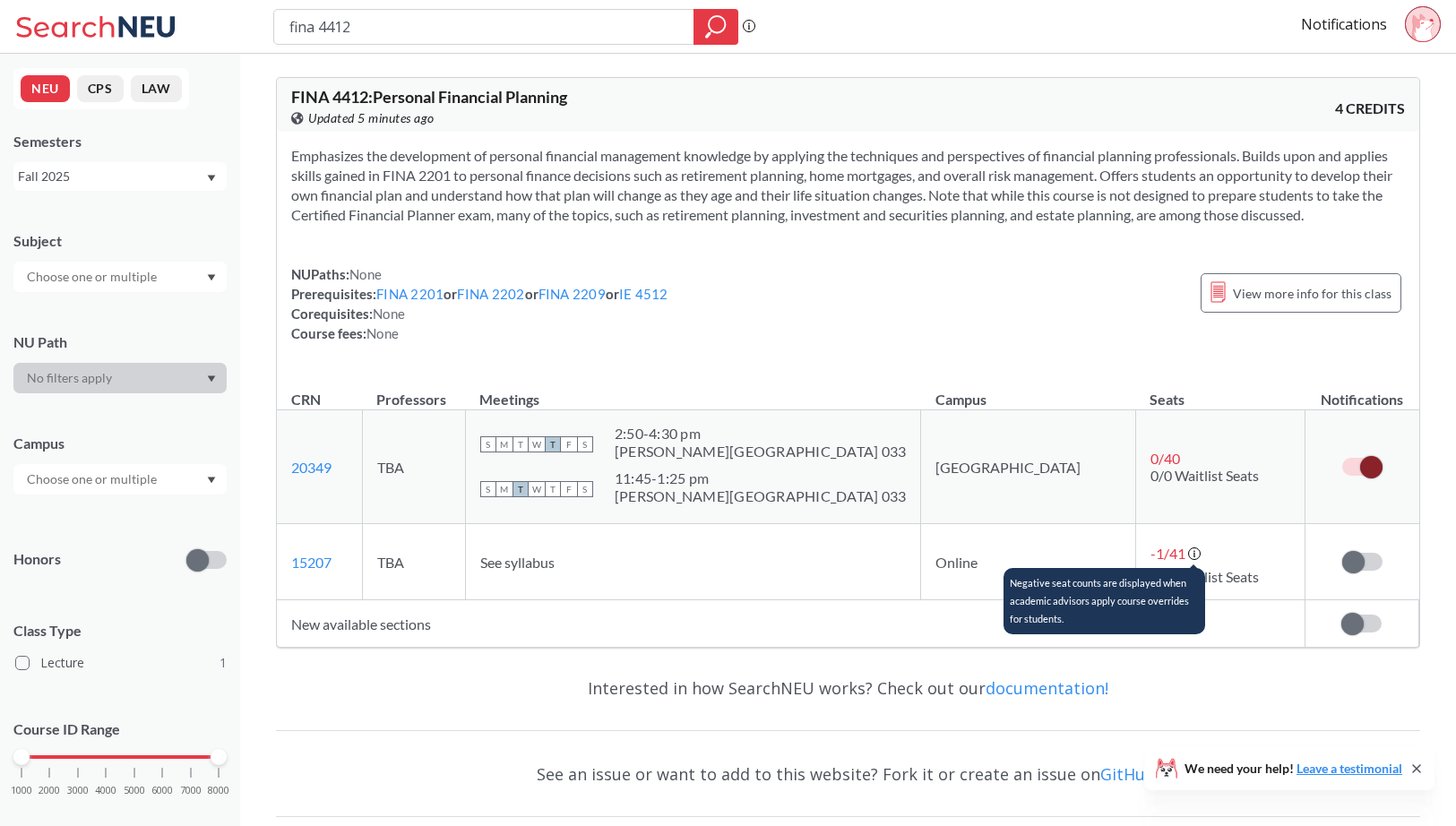
click at [1188, 554] on icon at bounding box center [1194, 554] width 14 height 14
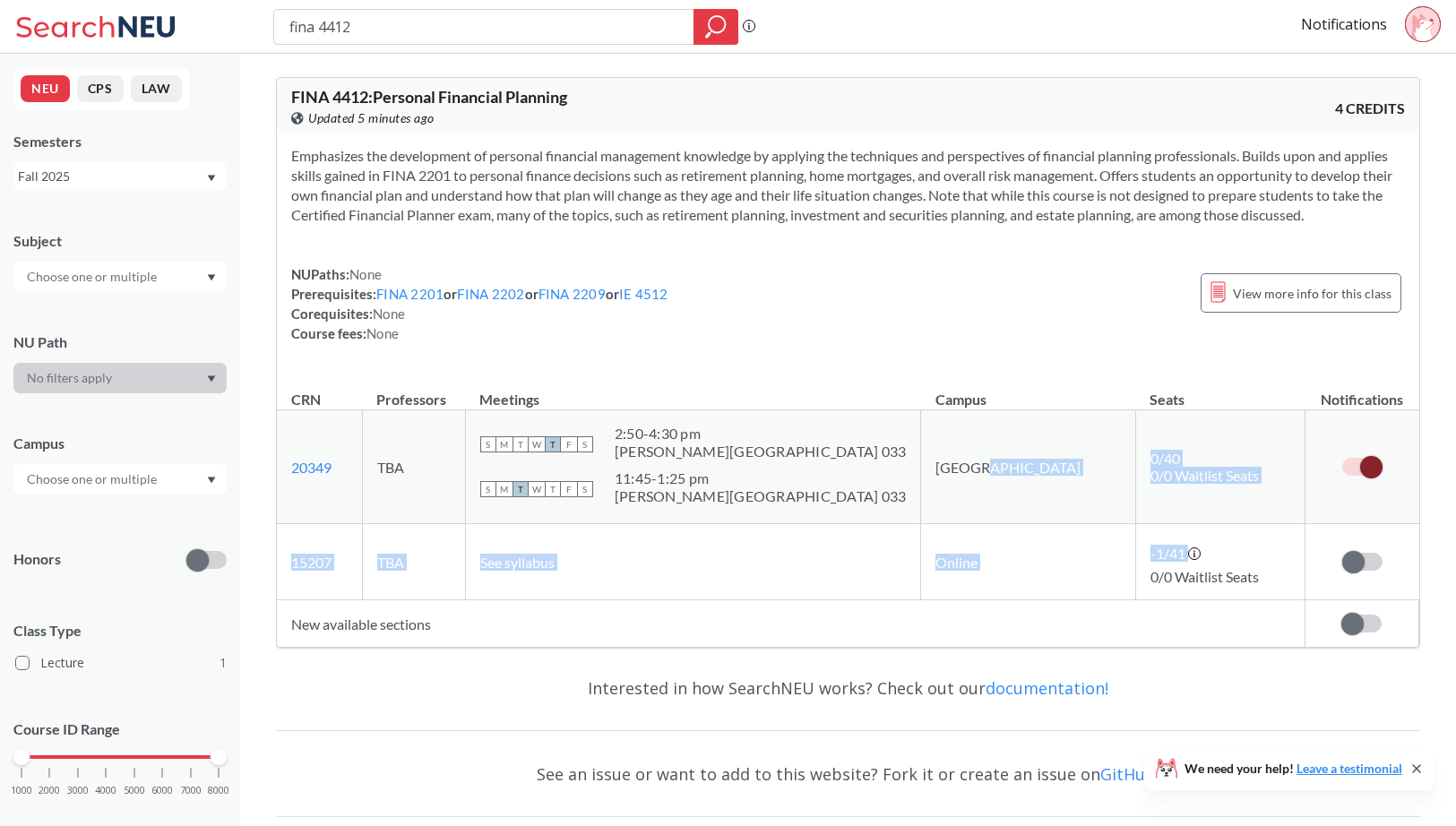
drag, startPoint x: 1144, startPoint y: 551, endPoint x: 1029, endPoint y: 519, distance: 119.4
click at [1029, 519] on tbody "20349 View this section on Banner. TBA S M T W T F S 2:50 - 4:30 pm [PERSON_NAM…" at bounding box center [848, 505] width 1143 height 190
click at [1041, 527] on td "Online" at bounding box center [1028, 562] width 214 height 76
